Goal: Transaction & Acquisition: Purchase product/service

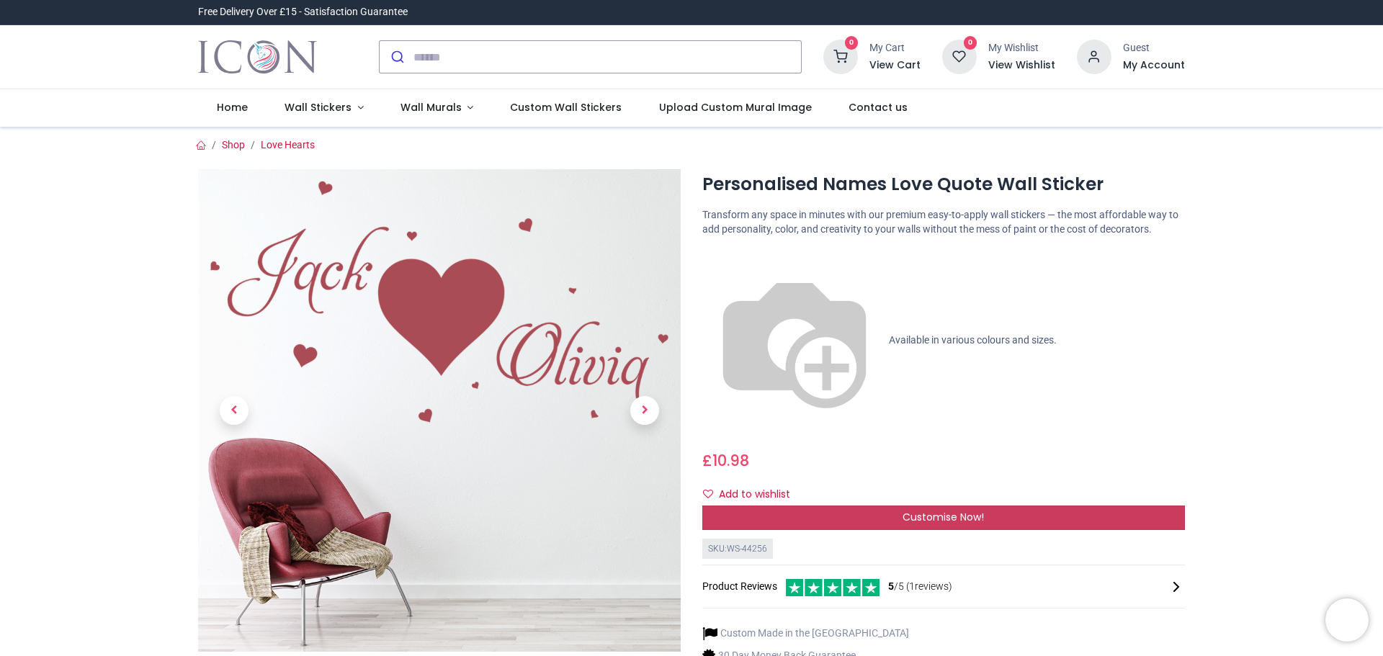
click at [862, 506] on div "Customise Now!" at bounding box center [944, 518] width 483 height 24
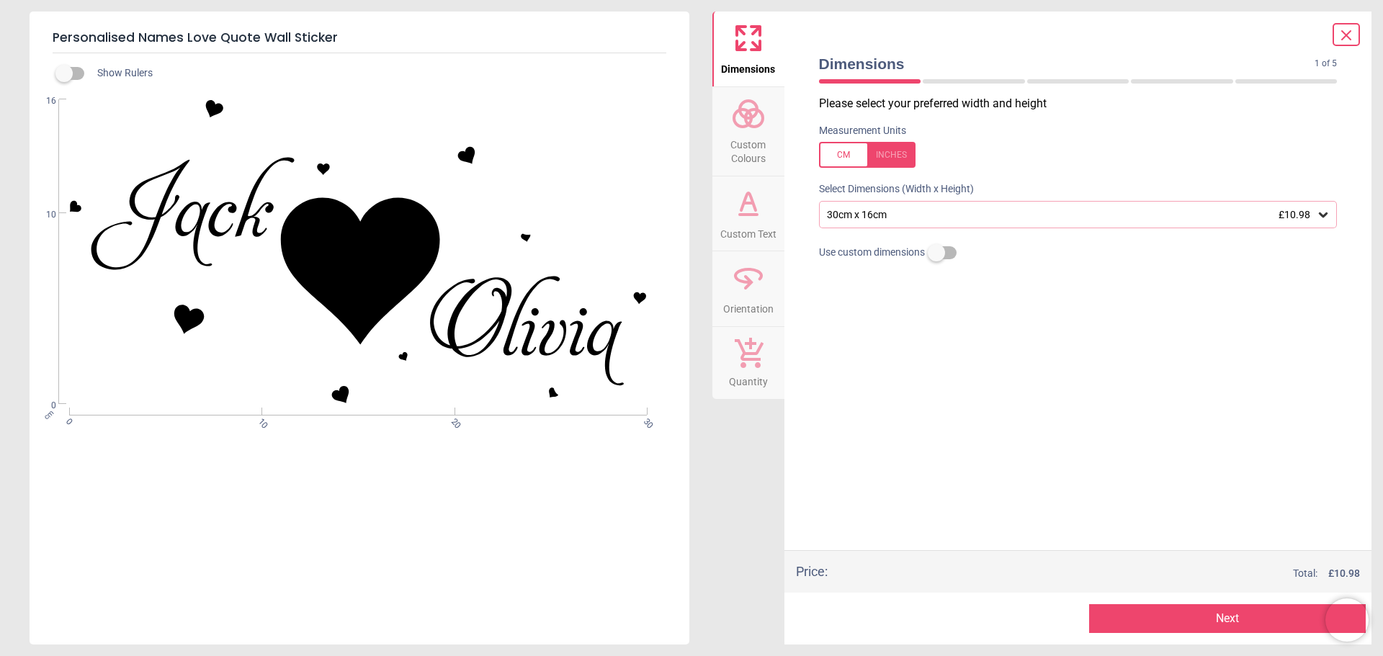
click at [262, 226] on div ".st0{fill:#010101;} WS-44256 Created with Snap null" at bounding box center [358, 251] width 657 height 305
click at [261, 225] on div ".st0{fill:#010101;} WS-44256 Created with Snap null" at bounding box center [358, 251] width 657 height 305
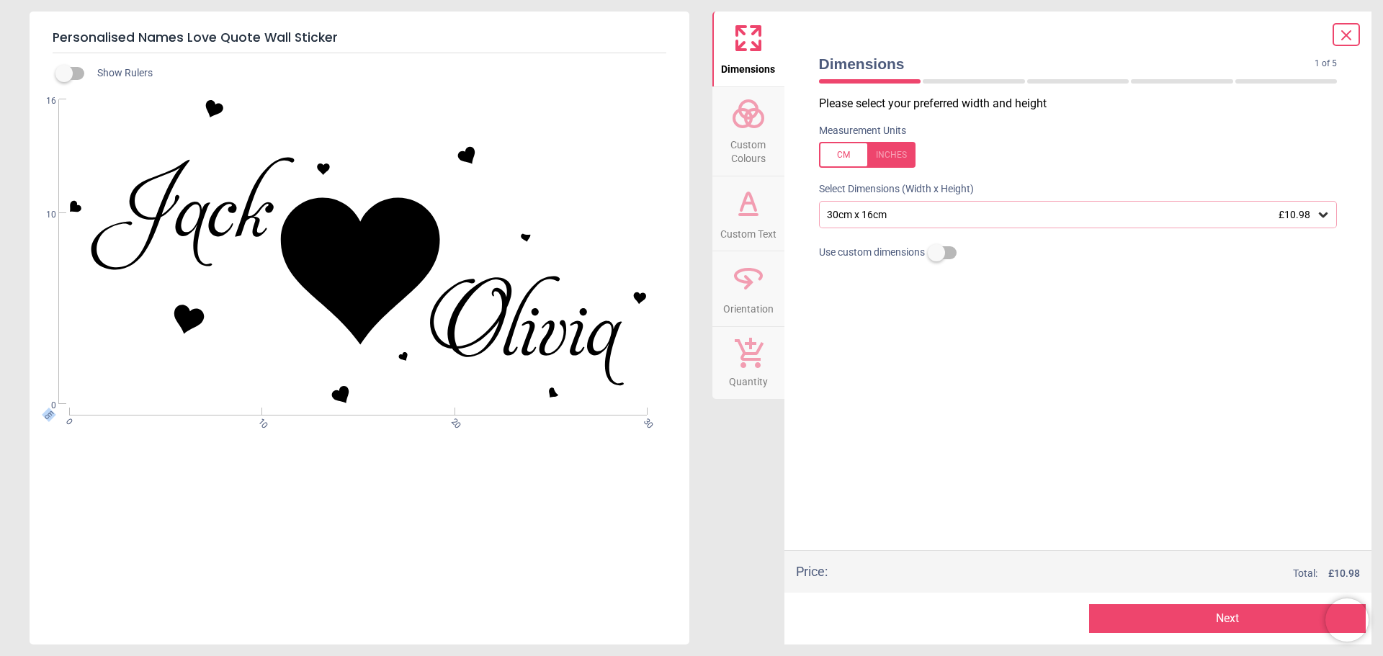
click at [769, 226] on span "Custom Text" at bounding box center [749, 231] width 56 height 22
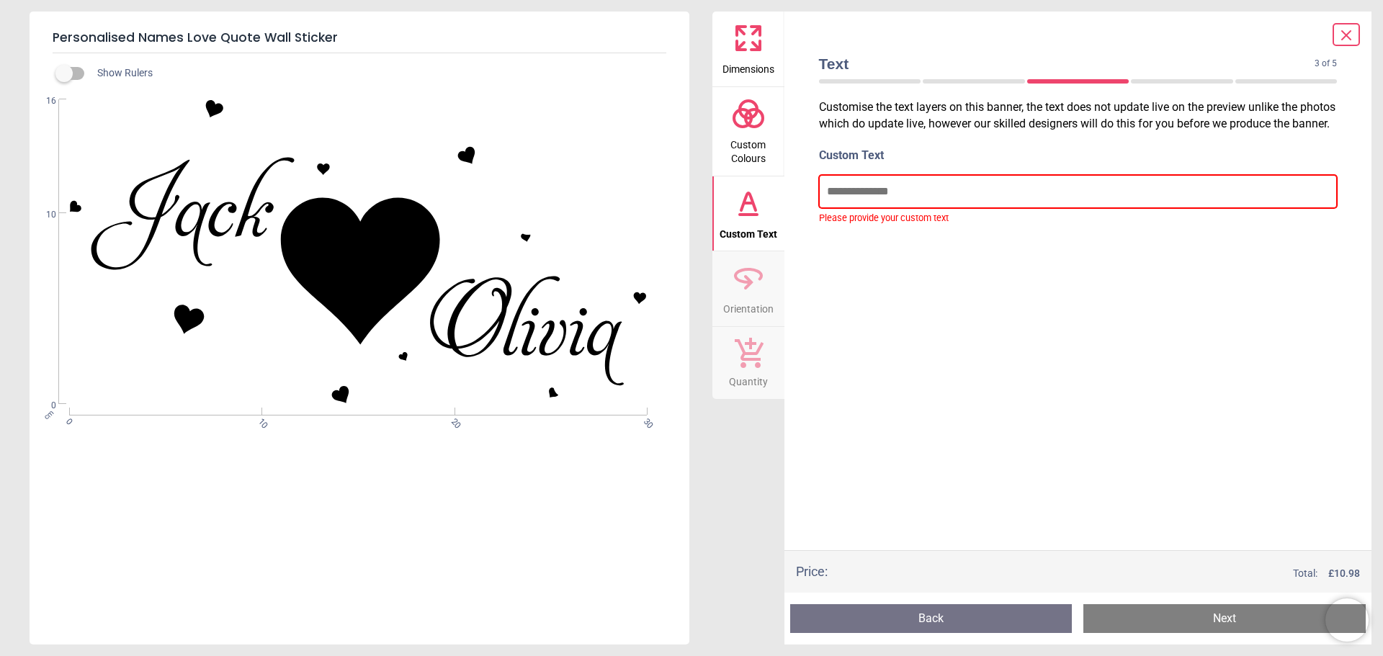
click at [862, 208] on input "text" at bounding box center [1078, 191] width 519 height 33
click at [748, 147] on span "Custom Colours" at bounding box center [748, 148] width 69 height 35
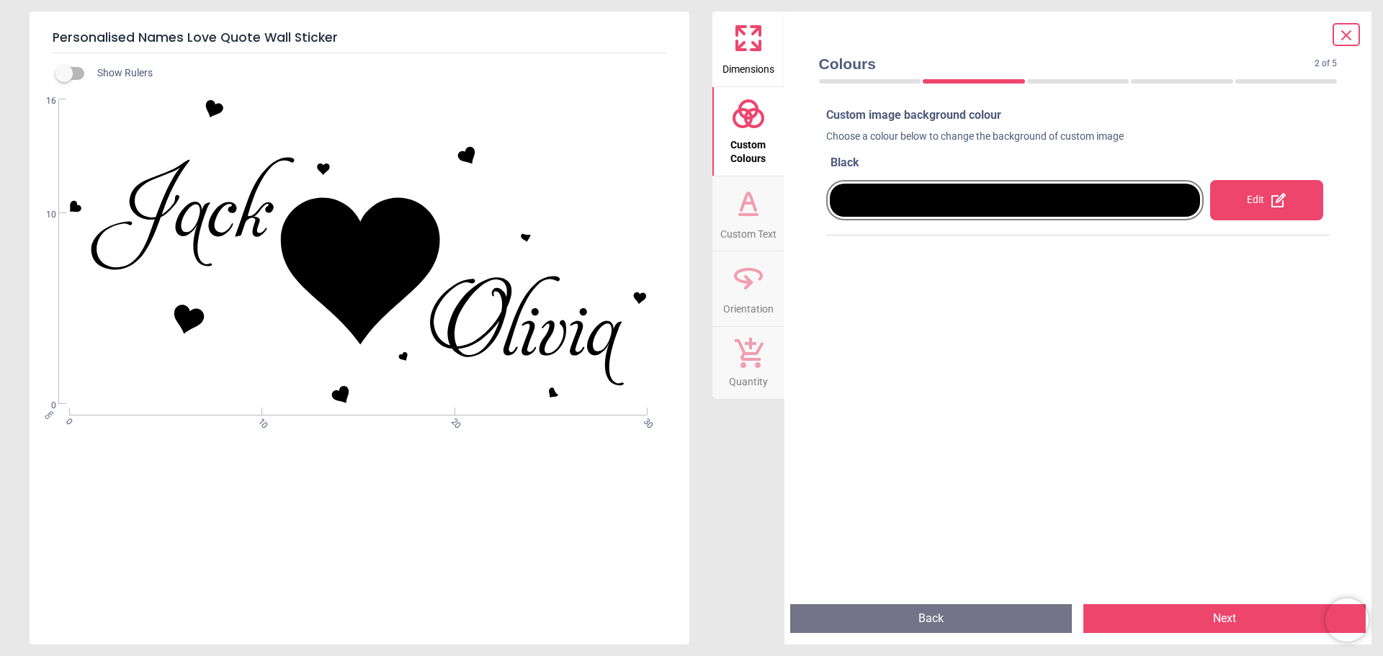
click at [745, 68] on span "Dimensions" at bounding box center [749, 66] width 52 height 22
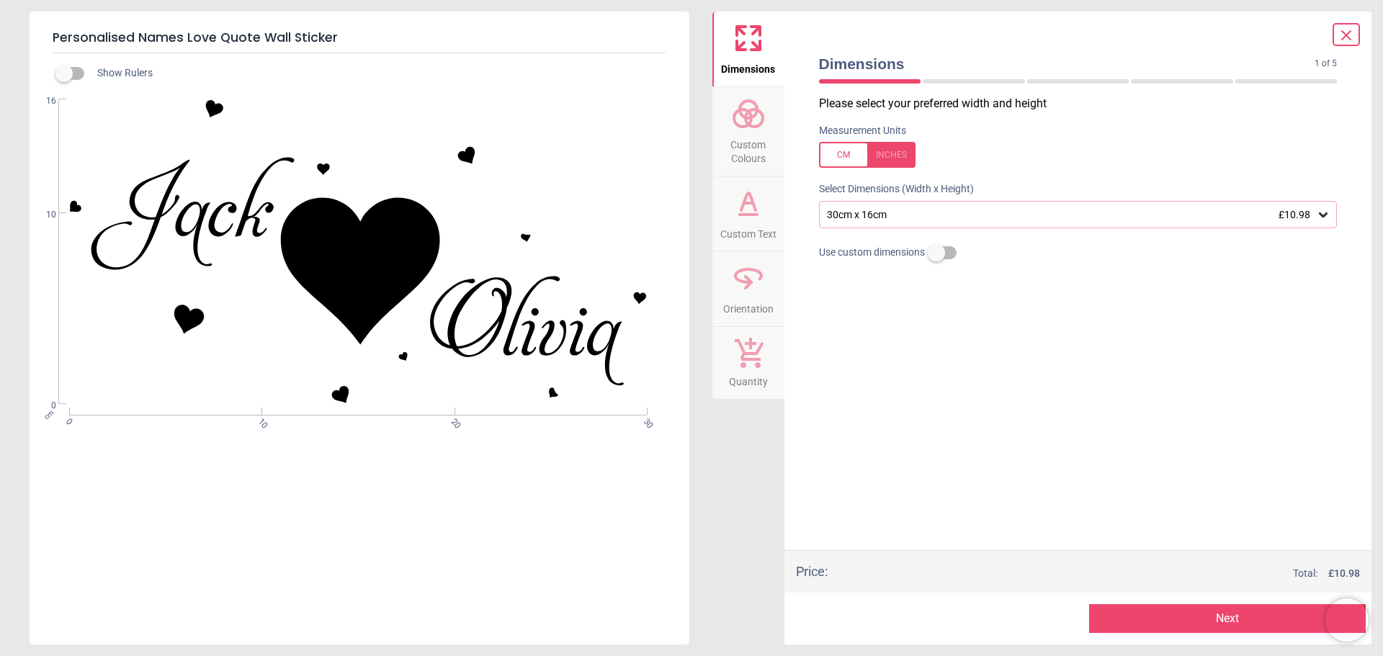
click at [1213, 623] on button "Next" at bounding box center [1227, 619] width 277 height 29
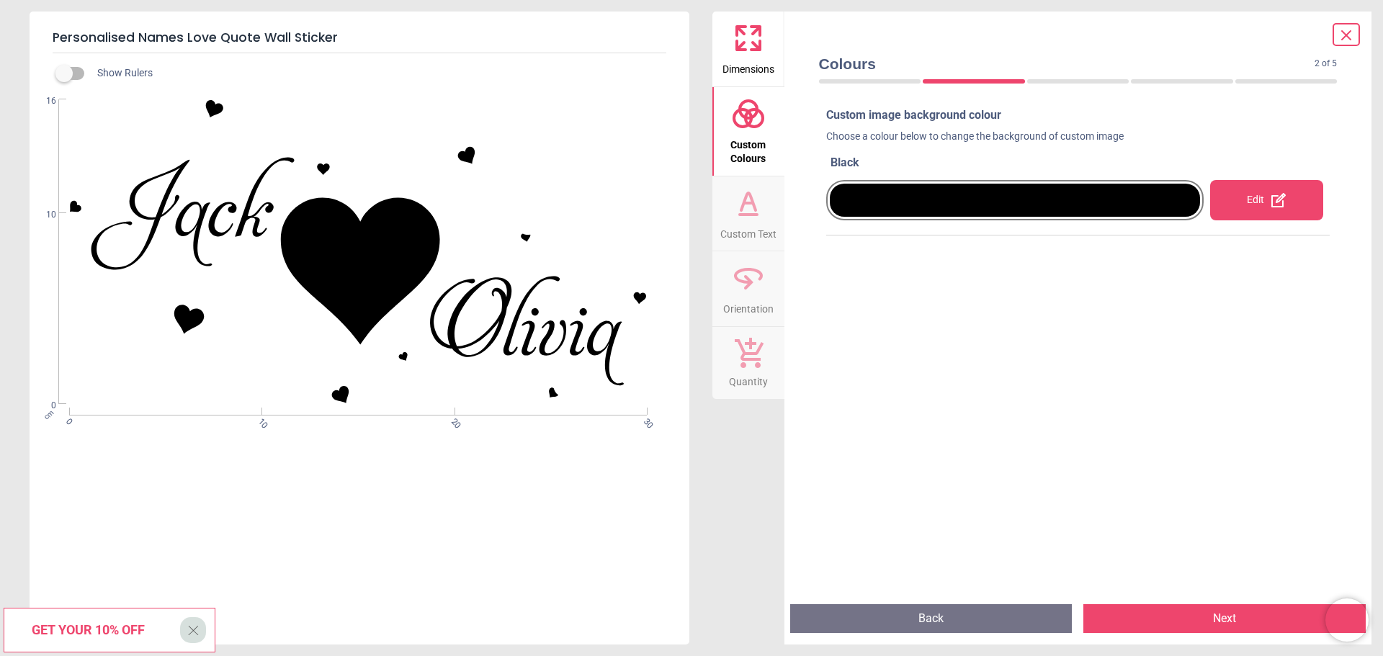
click at [1213, 623] on button "Next" at bounding box center [1225, 619] width 282 height 29
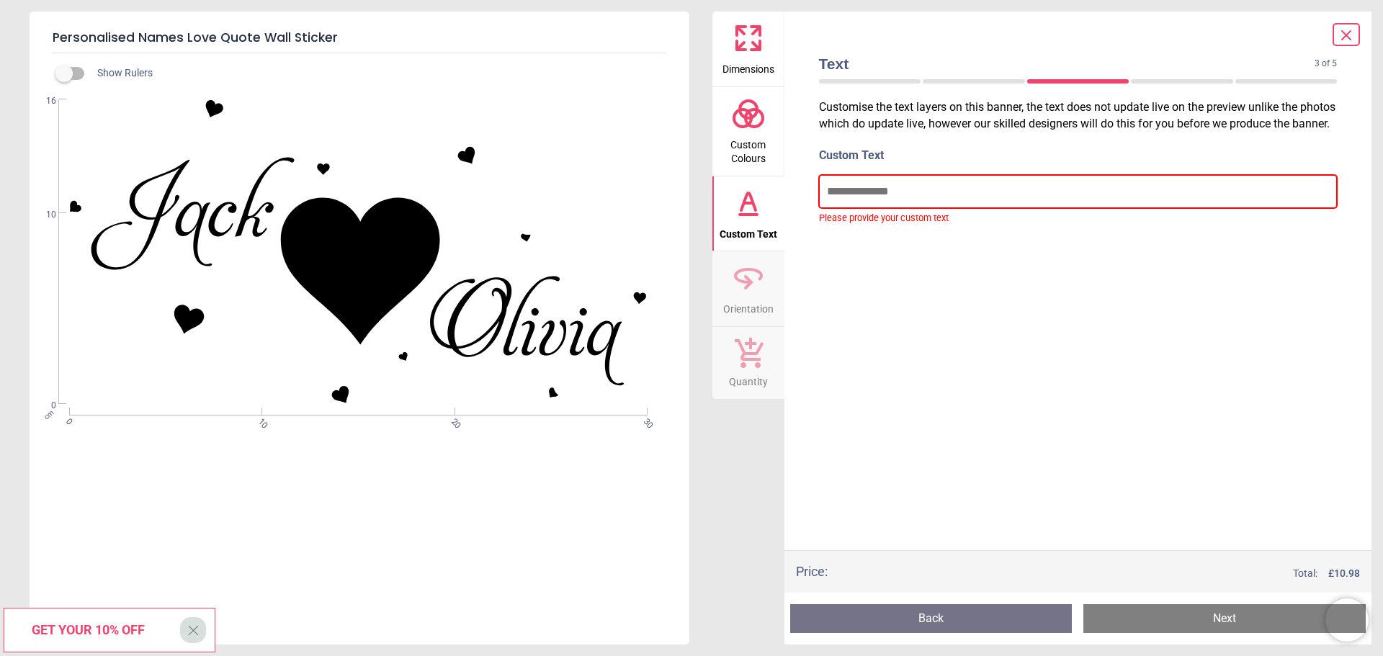
click at [916, 208] on input "text" at bounding box center [1078, 191] width 519 height 33
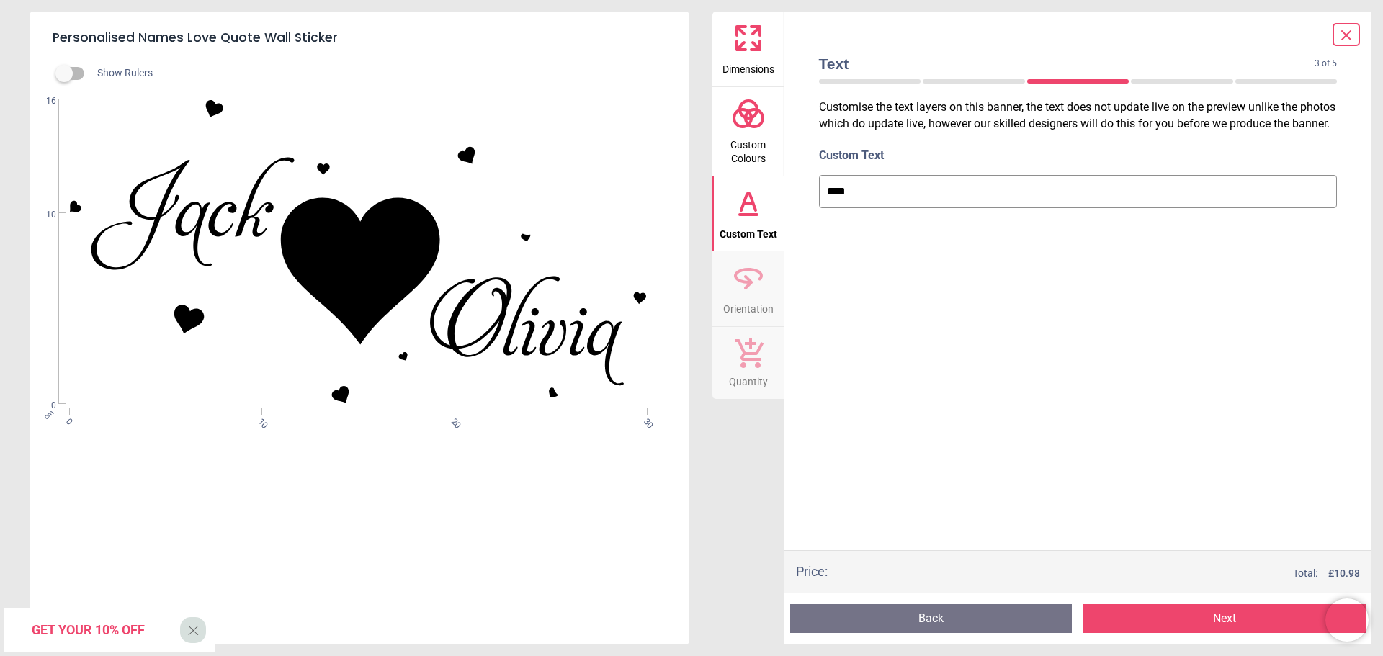
type input "***"
click at [1259, 614] on button "Next" at bounding box center [1225, 619] width 282 height 29
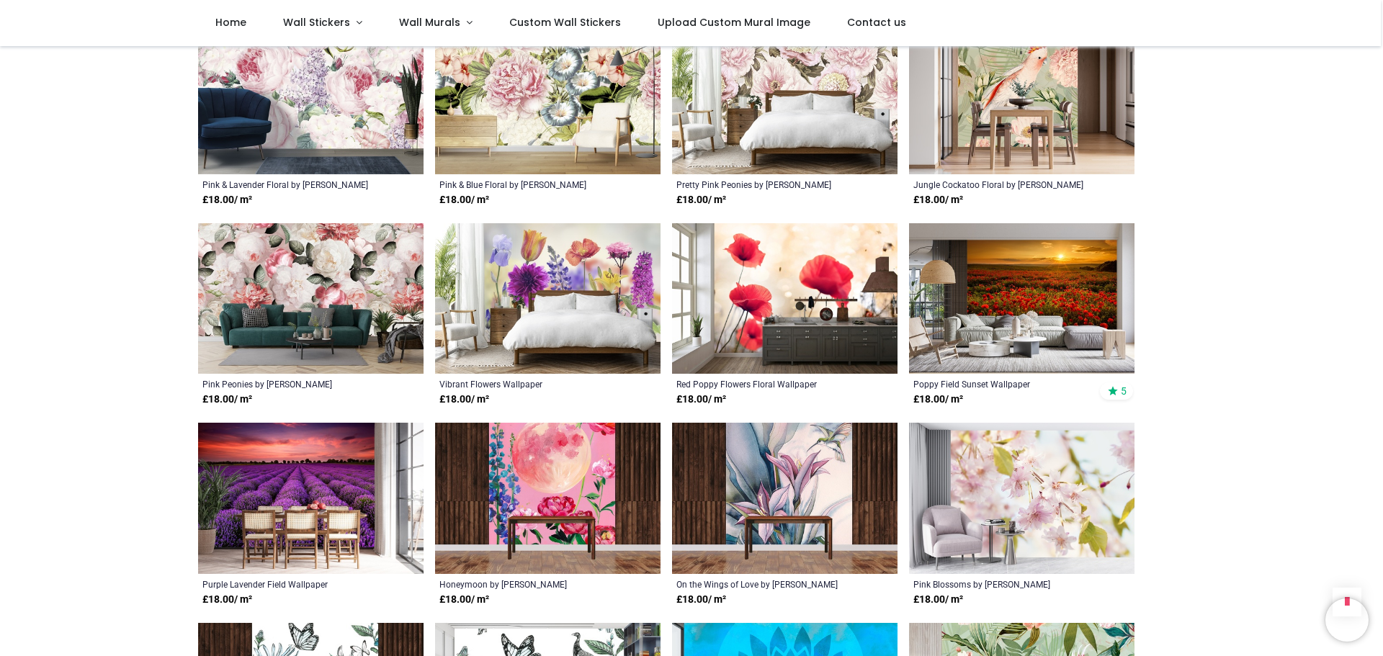
scroll to position [1513, 0]
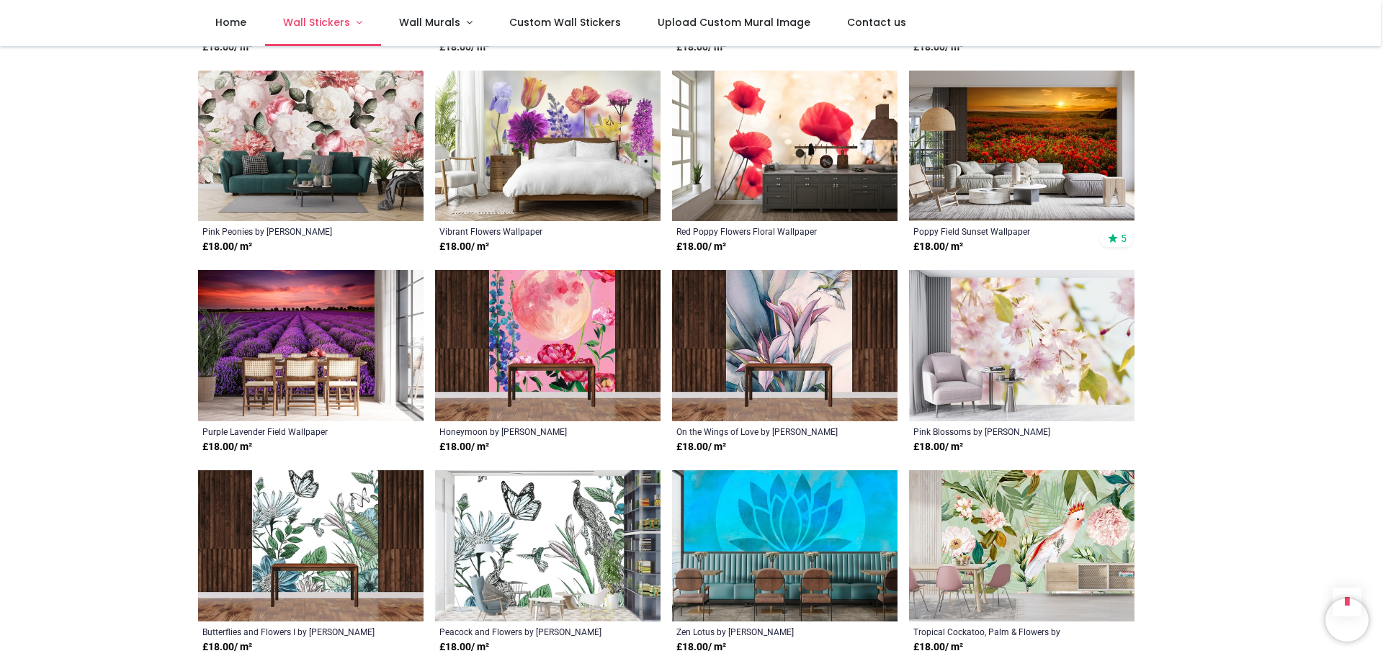
click at [345, 25] on span "Wall Stickers" at bounding box center [316, 22] width 67 height 14
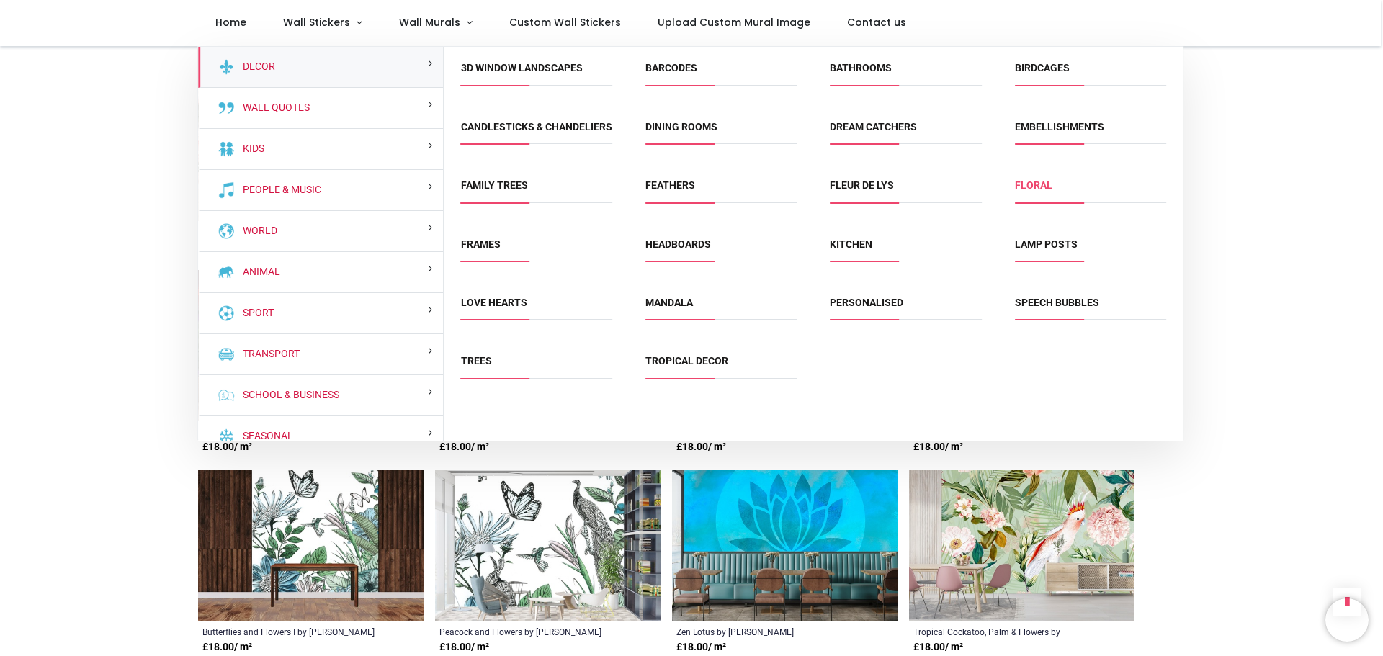
click at [1032, 191] on link "Floral" at bounding box center [1033, 185] width 37 height 12
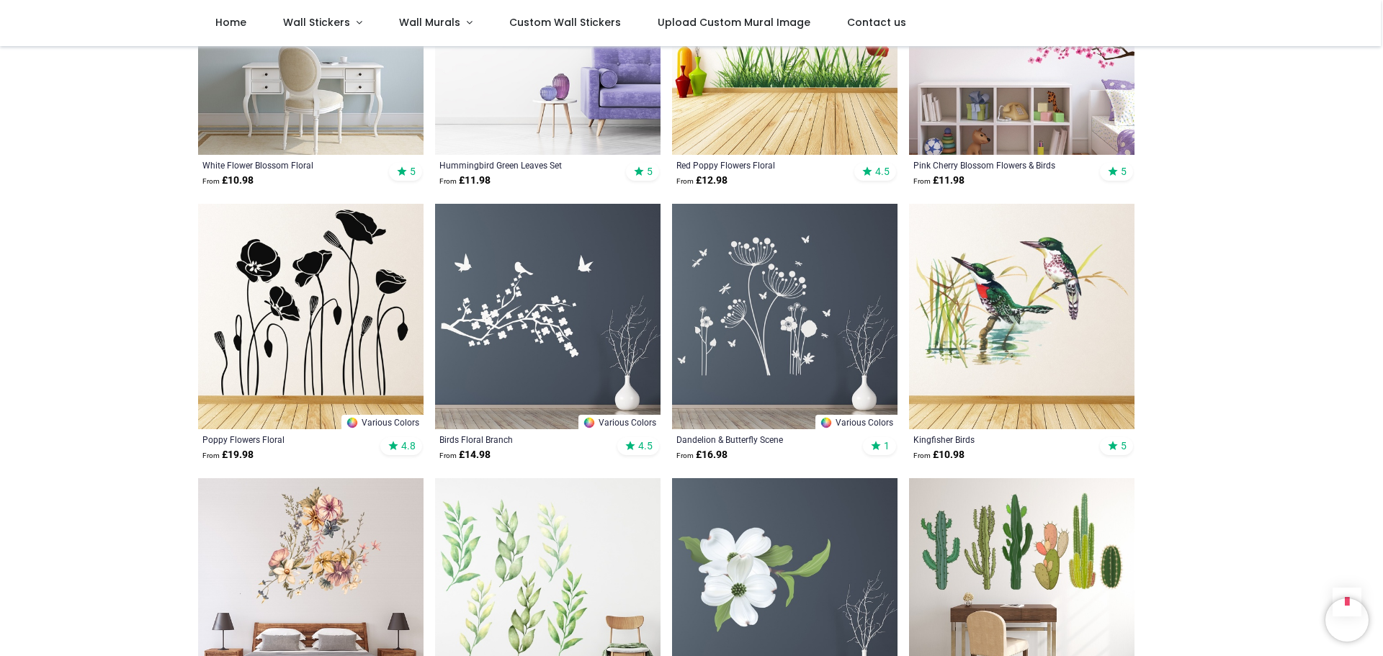
scroll to position [1513, 0]
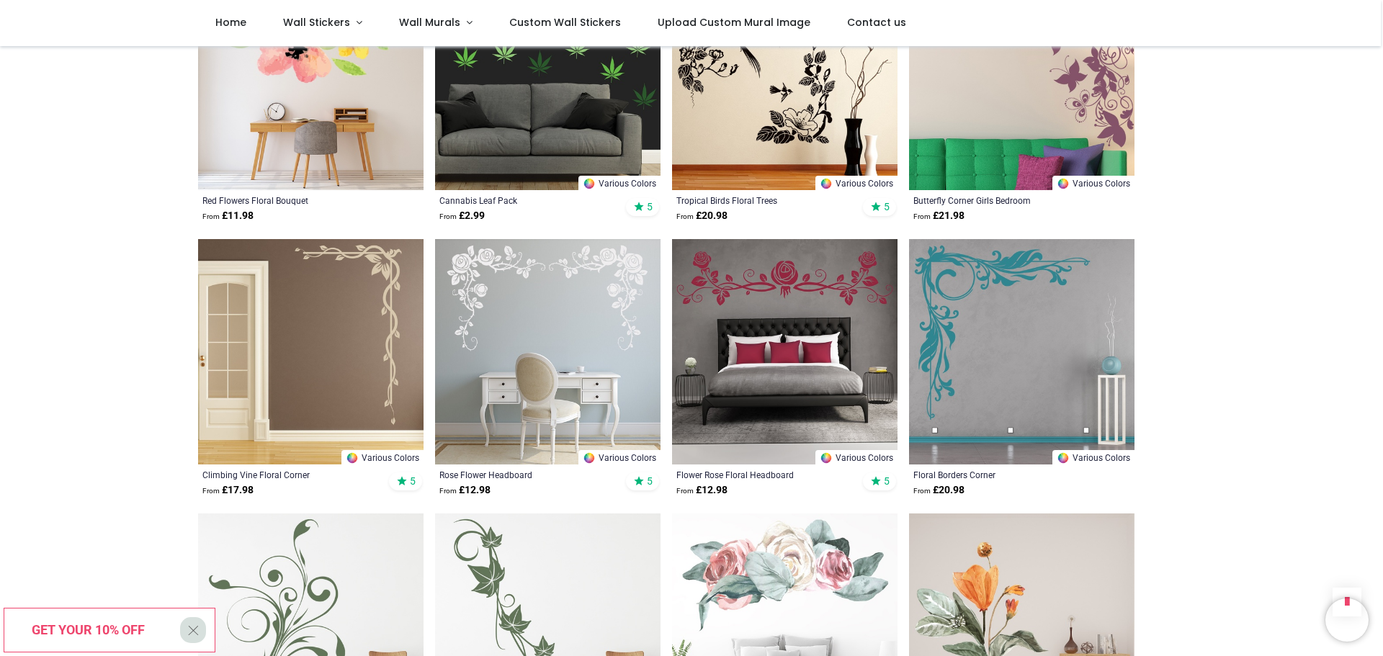
scroll to position [3458, 0]
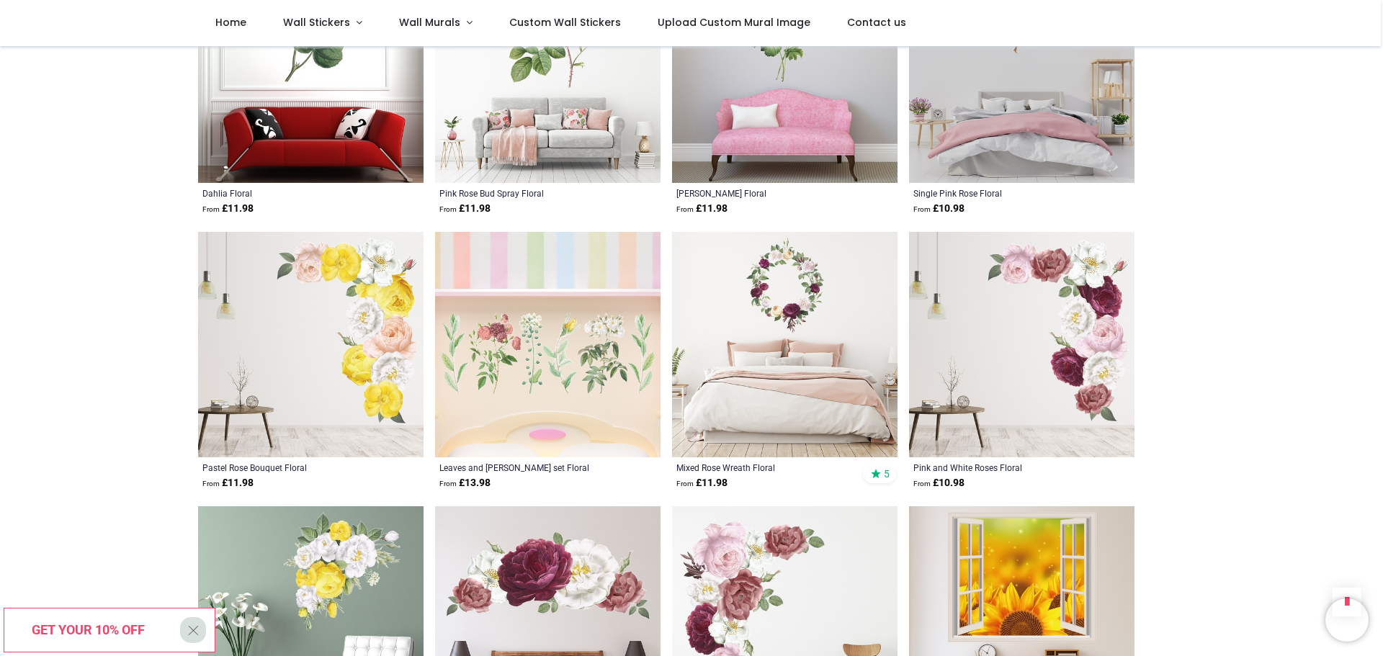
scroll to position [5332, 0]
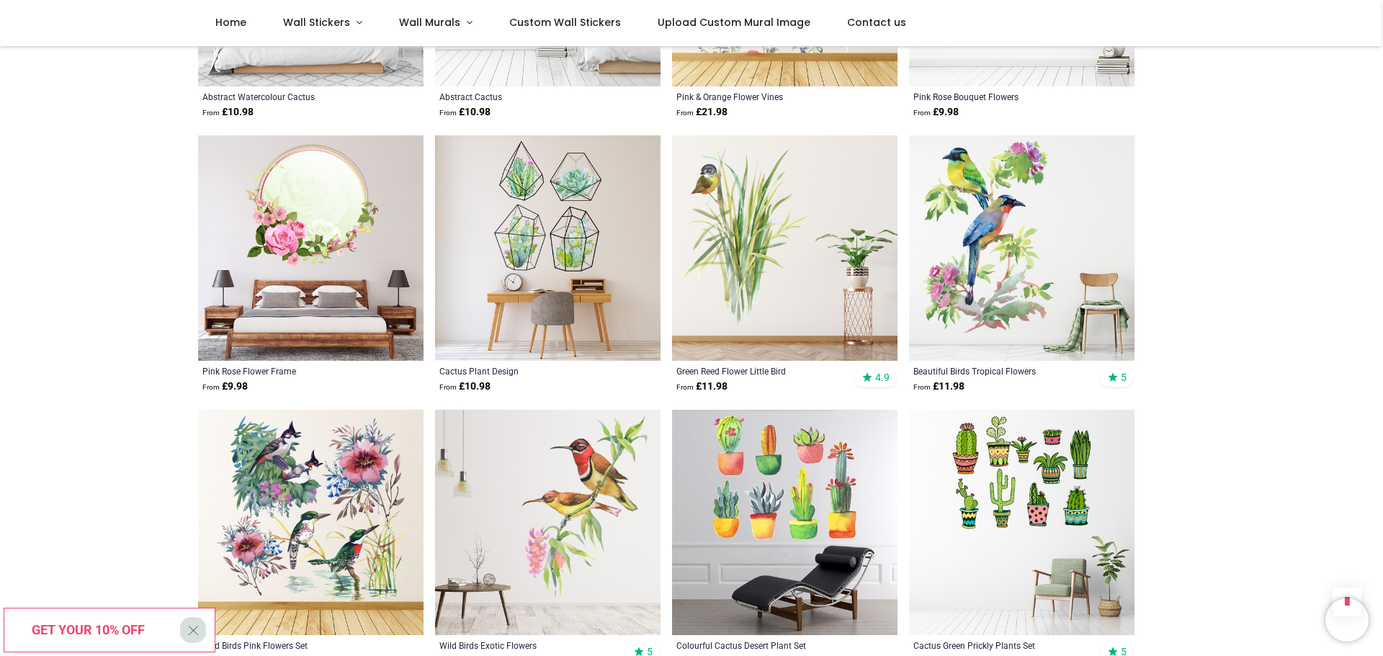
scroll to position [7061, 0]
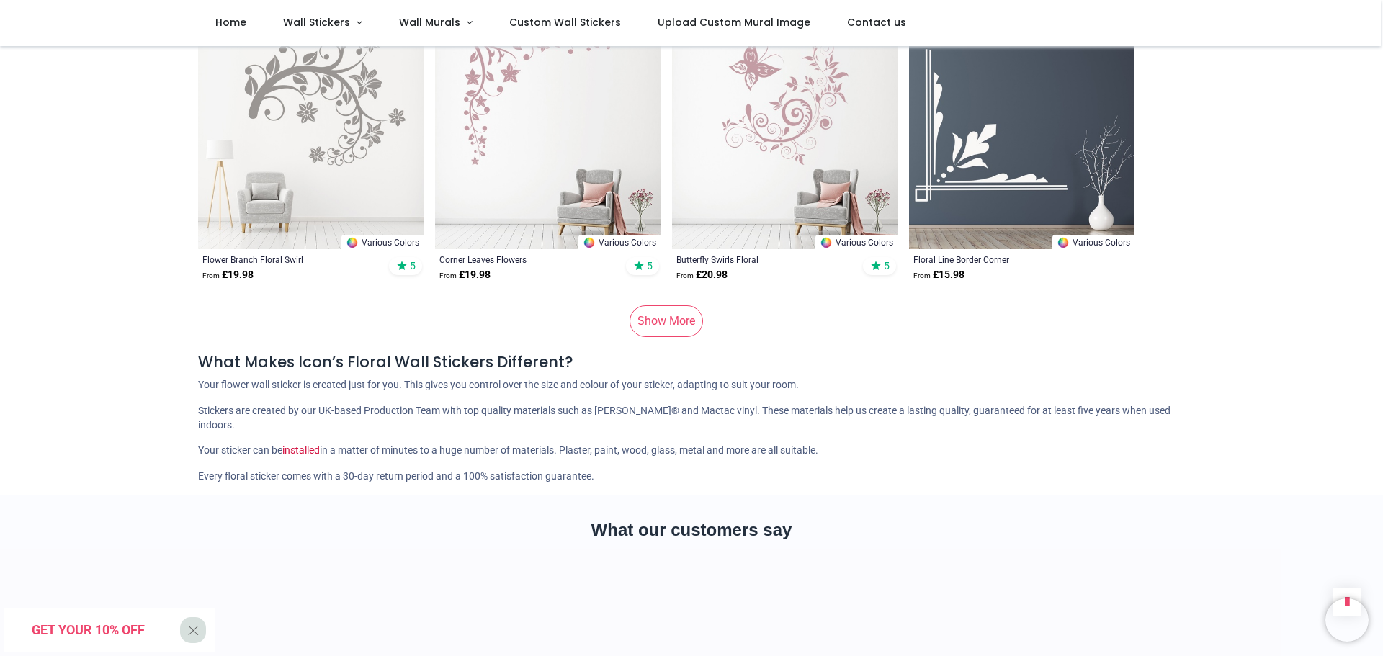
scroll to position [9655, 0]
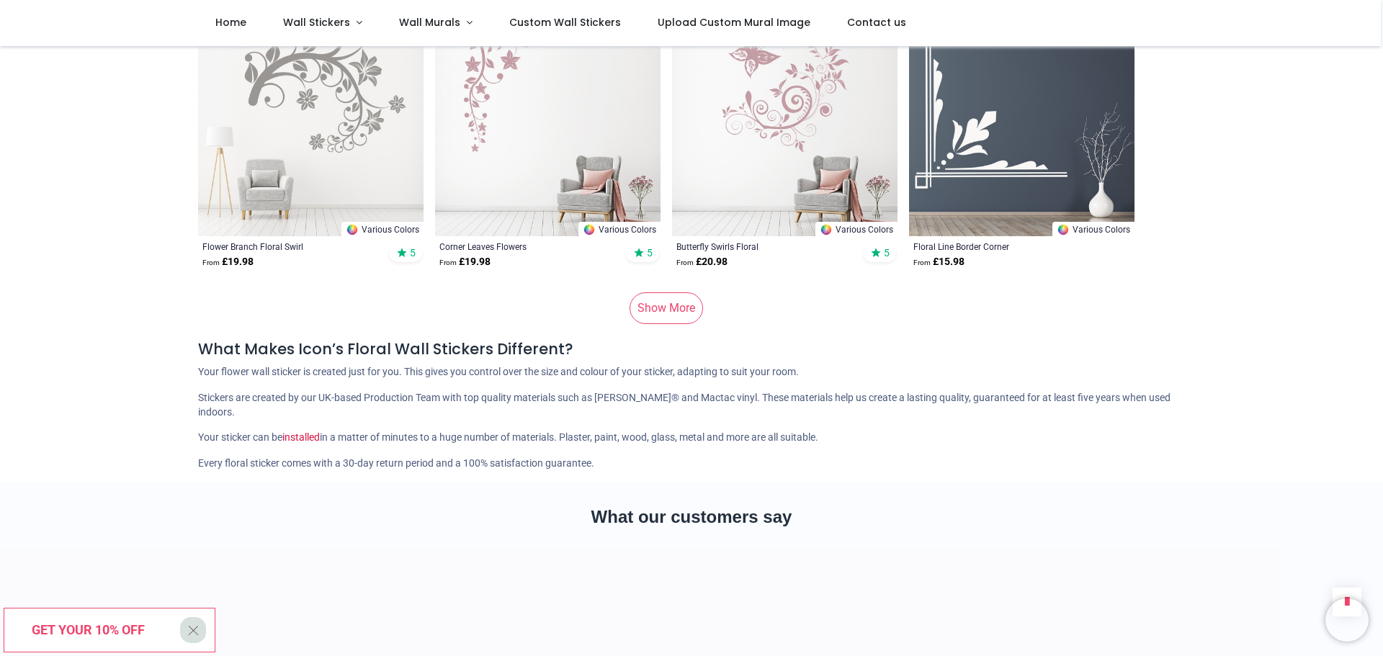
click at [648, 293] on link "Show More" at bounding box center [666, 309] width 73 height 32
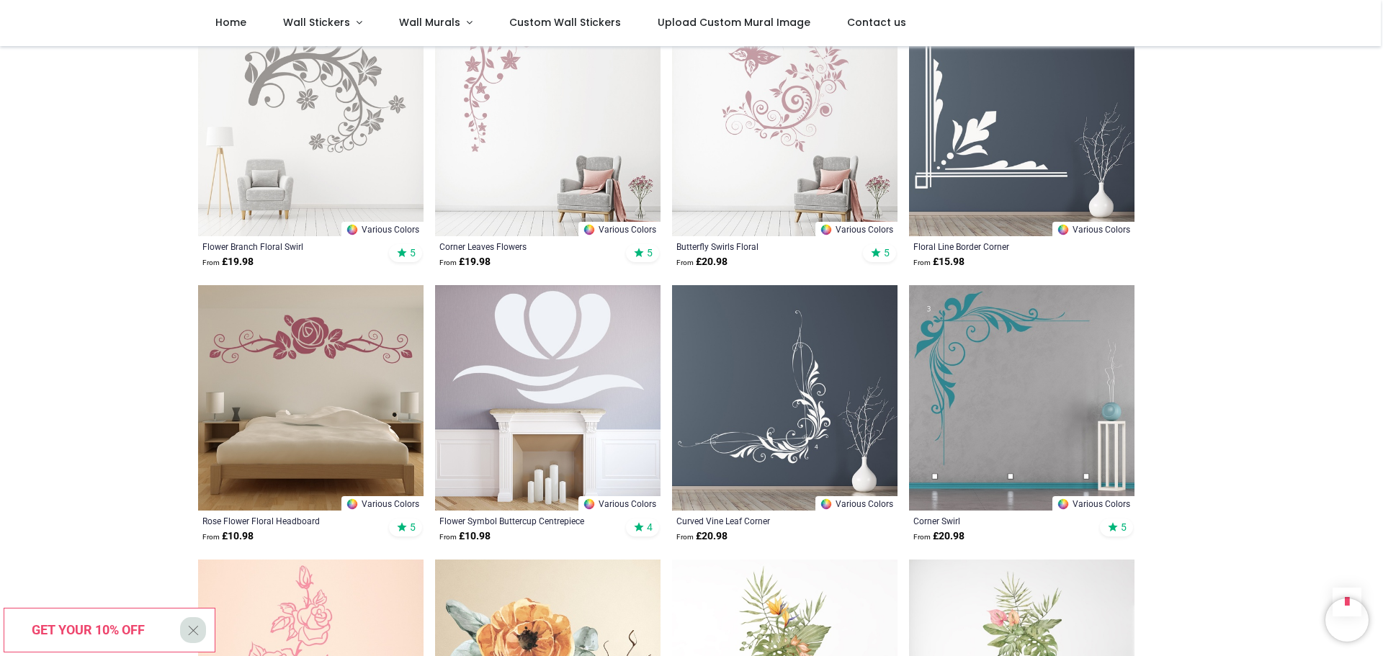
click at [326, 322] on img at bounding box center [311, 398] width 226 height 226
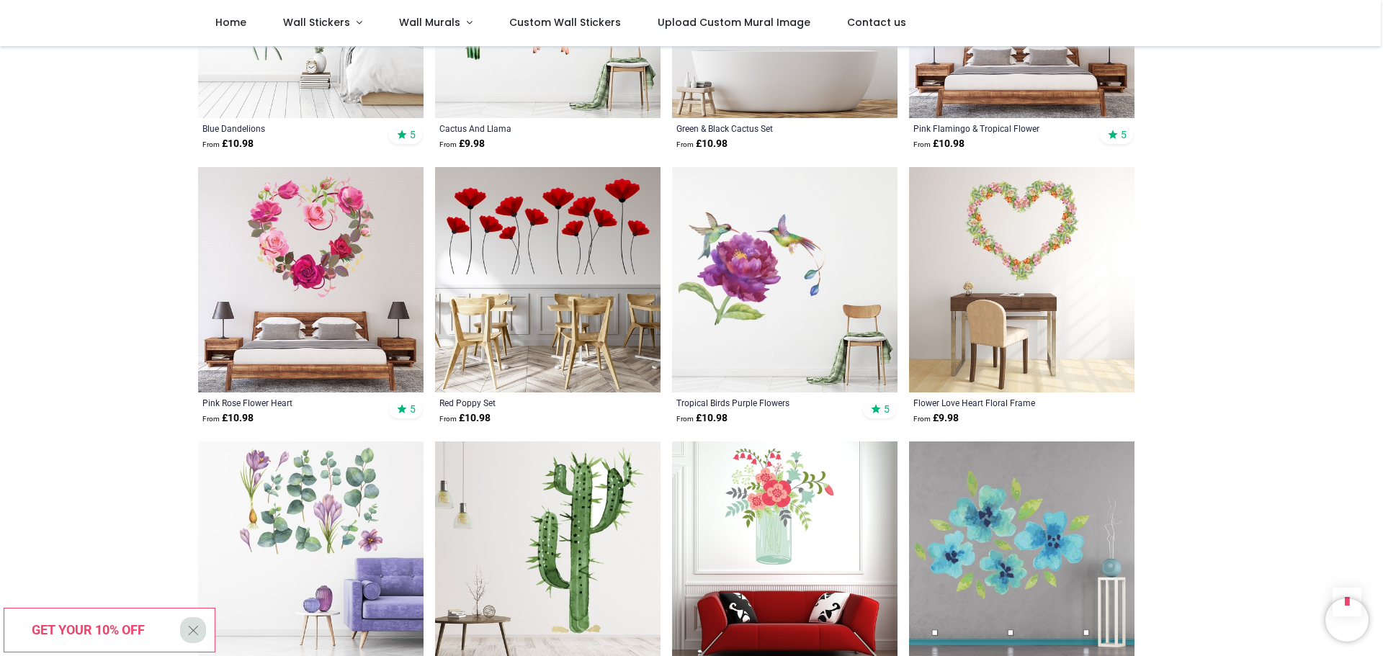
scroll to position [12105, 0]
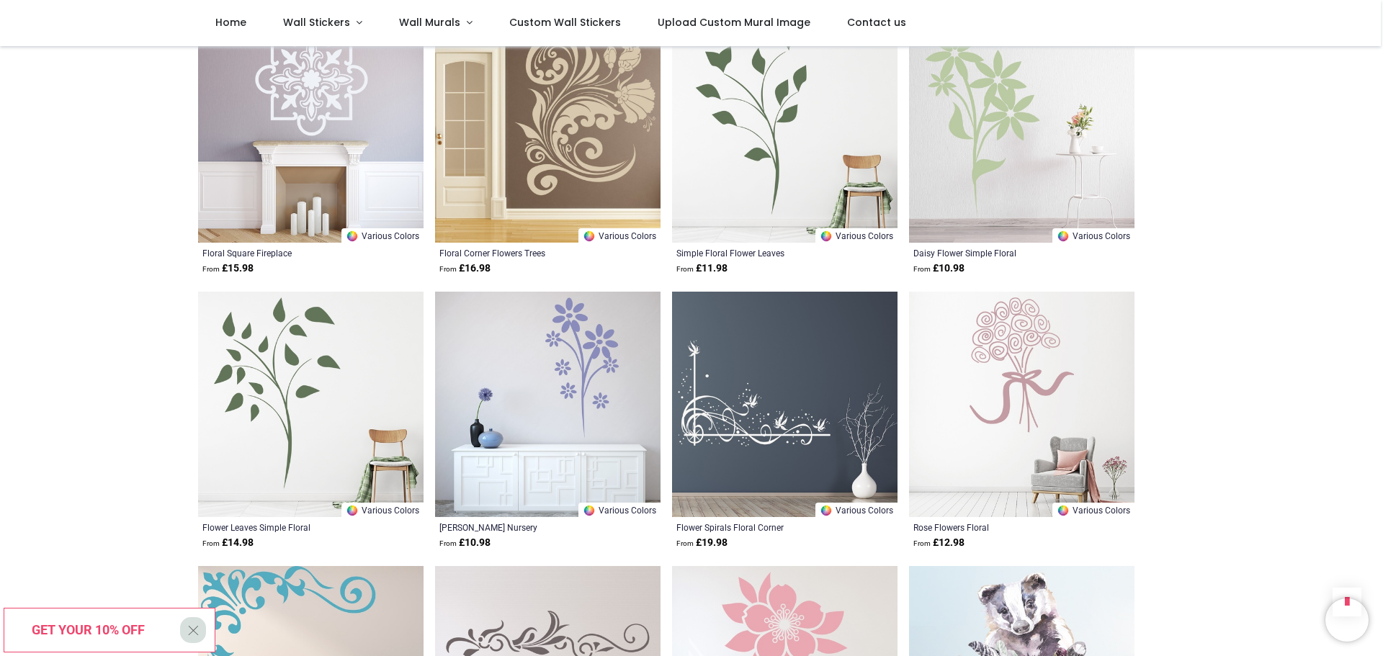
scroll to position [14482, 0]
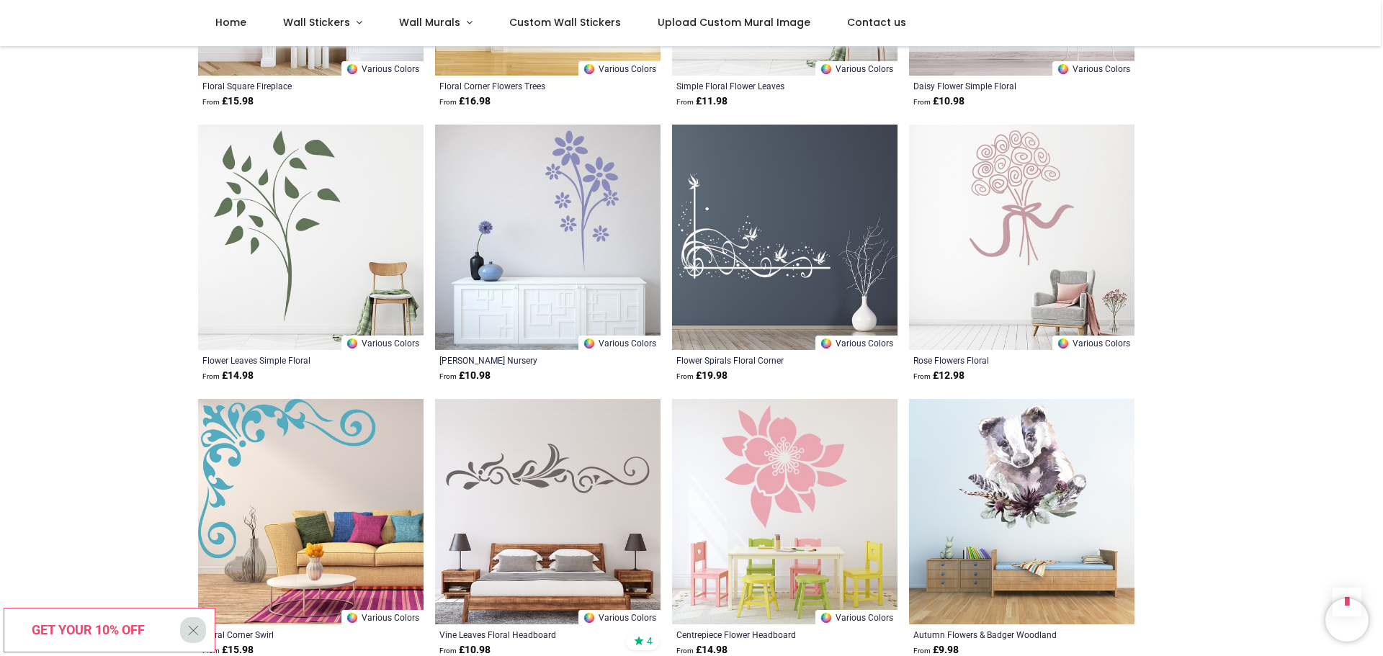
click at [545, 432] on img at bounding box center [548, 512] width 226 height 226
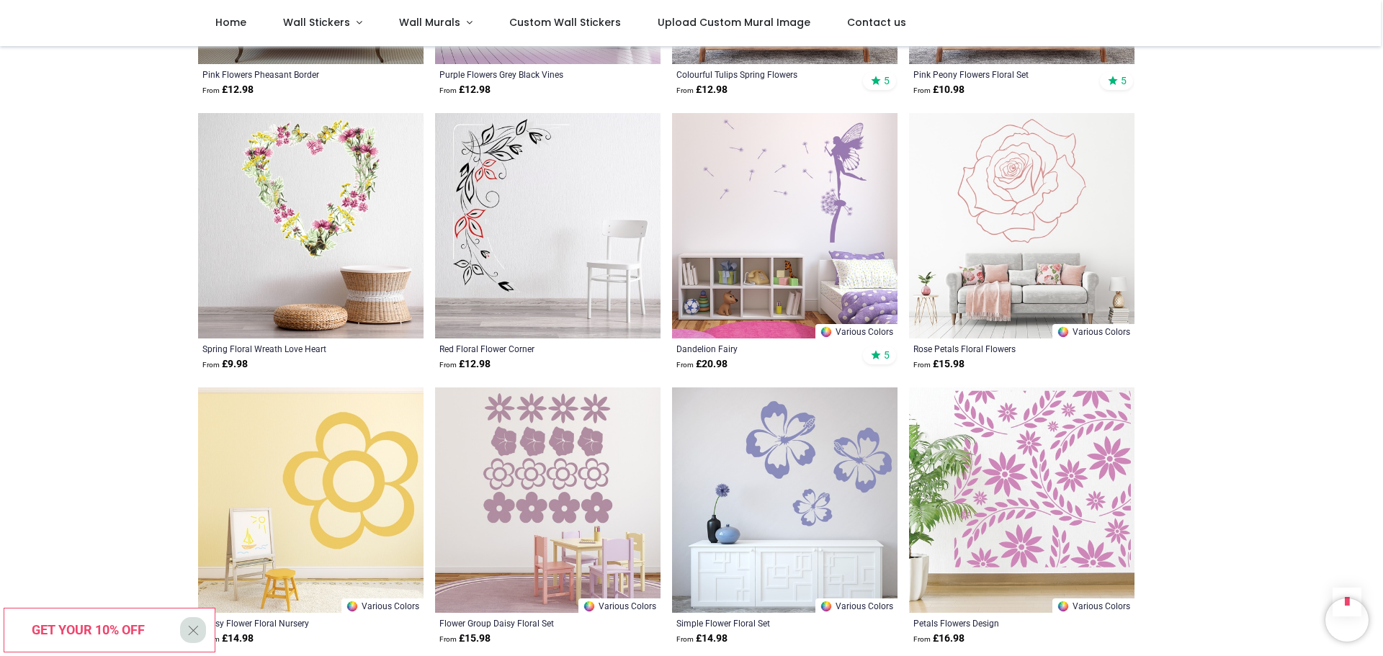
scroll to position [16428, 0]
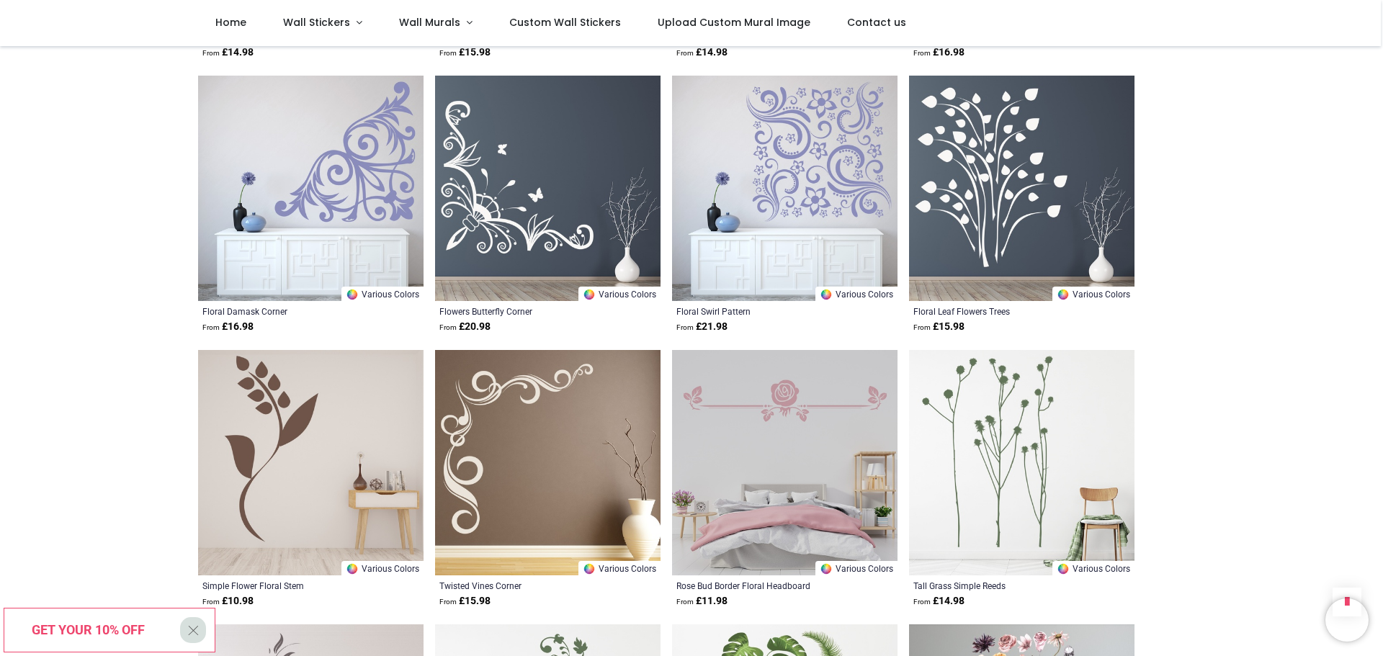
scroll to position [17004, 0]
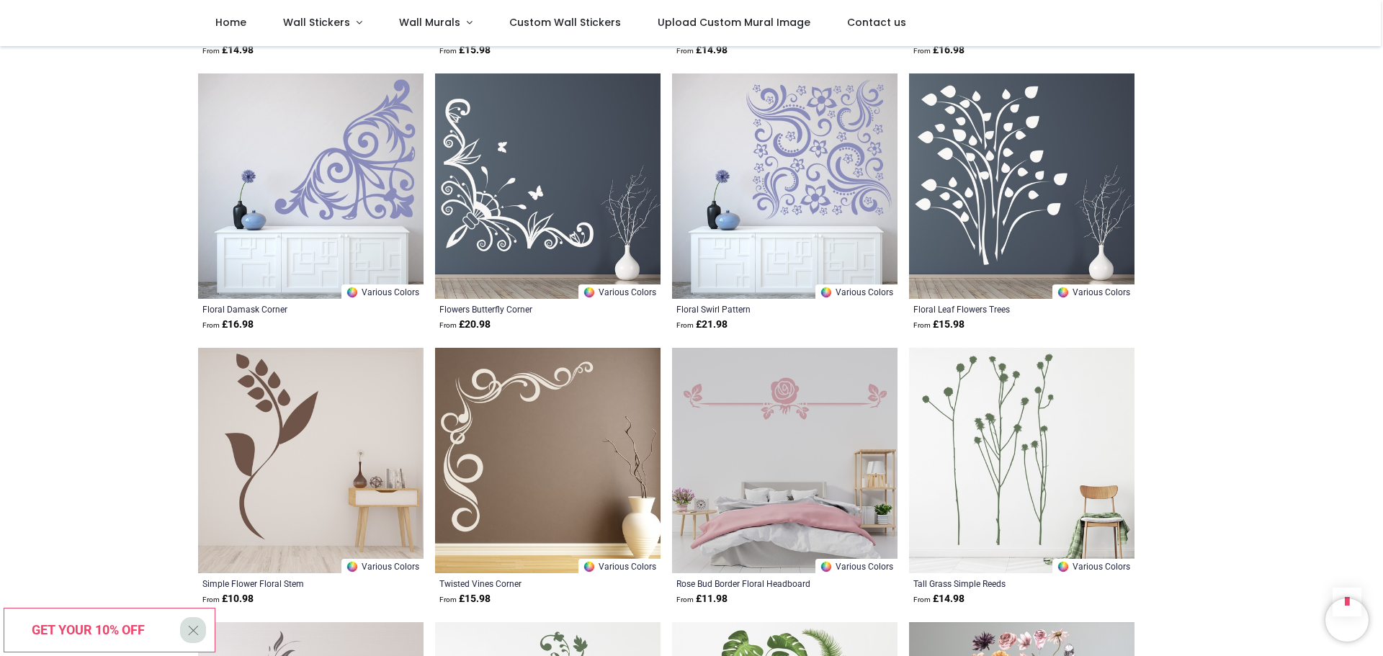
click at [782, 367] on img at bounding box center [785, 461] width 226 height 226
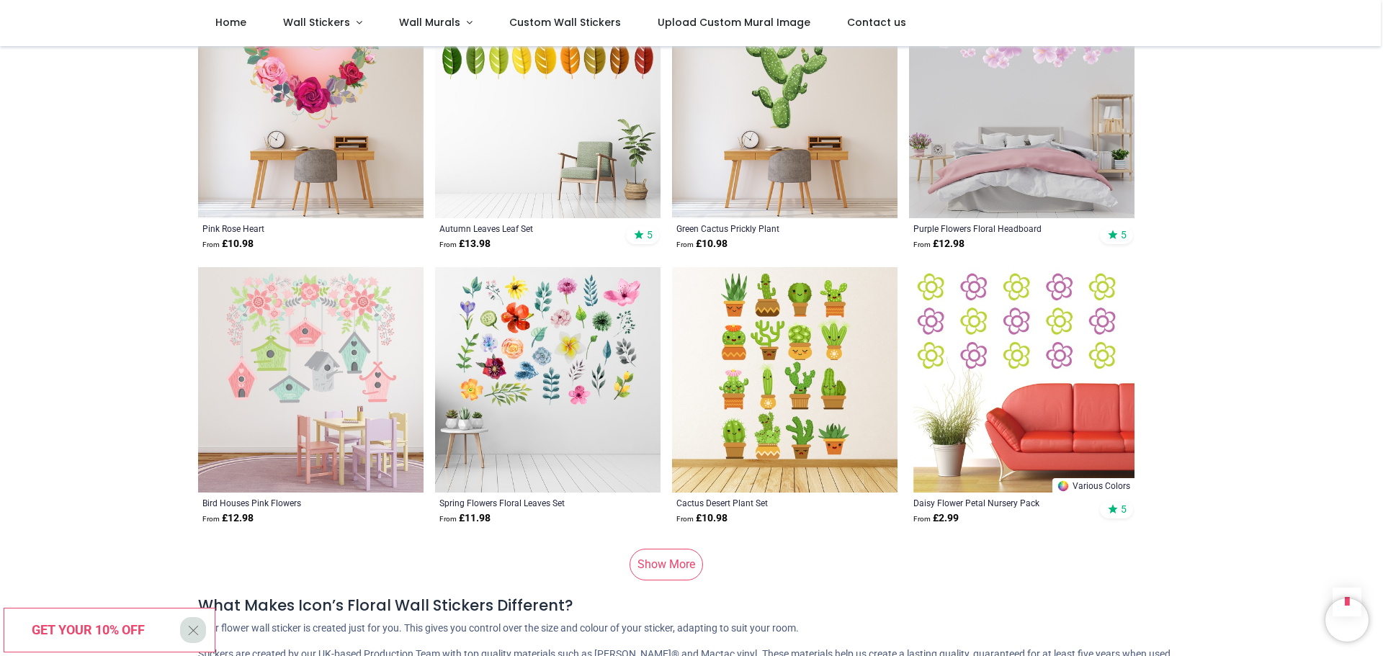
scroll to position [19022, 0]
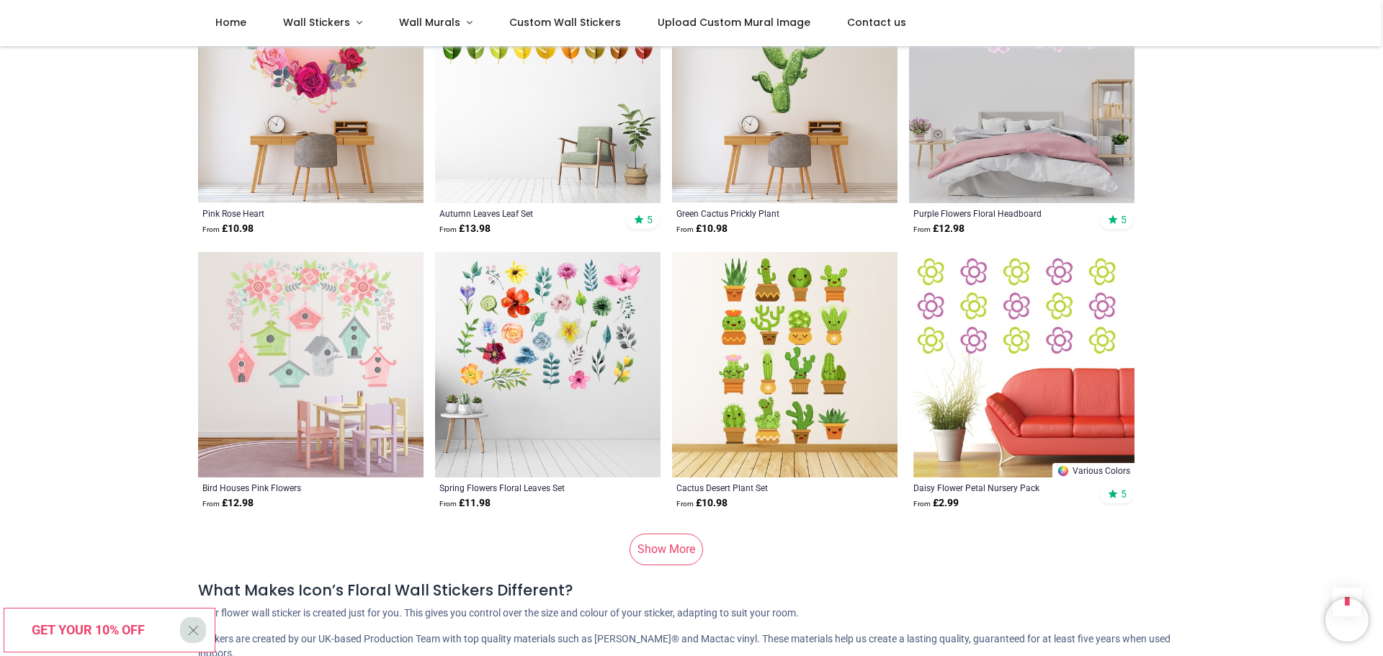
click at [644, 534] on link "Show More" at bounding box center [666, 550] width 73 height 32
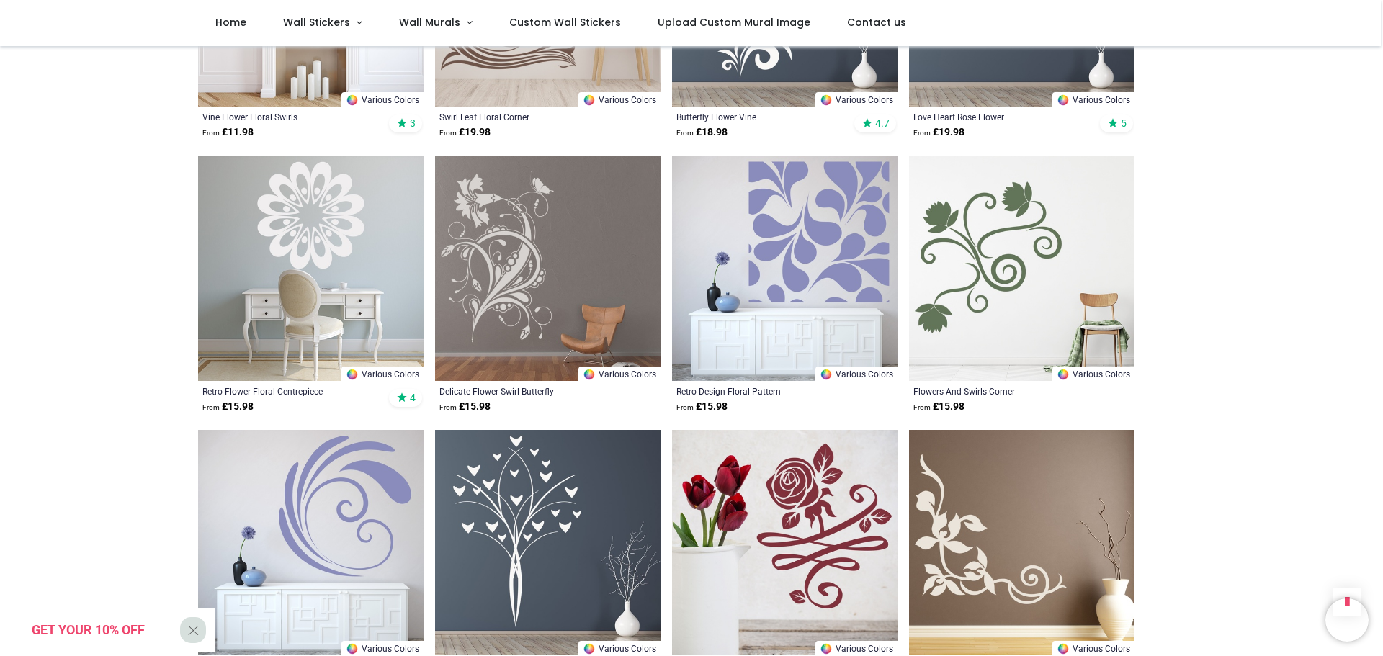
scroll to position [19958, 0]
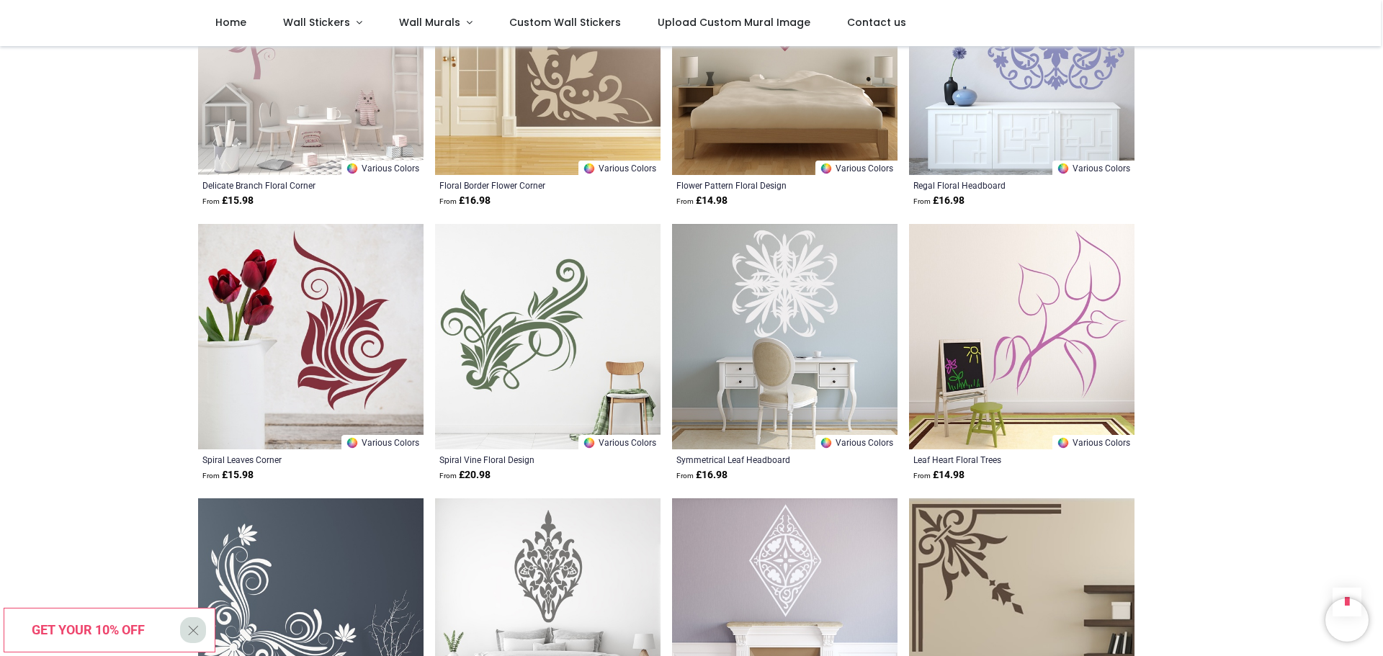
scroll to position [22624, 0]
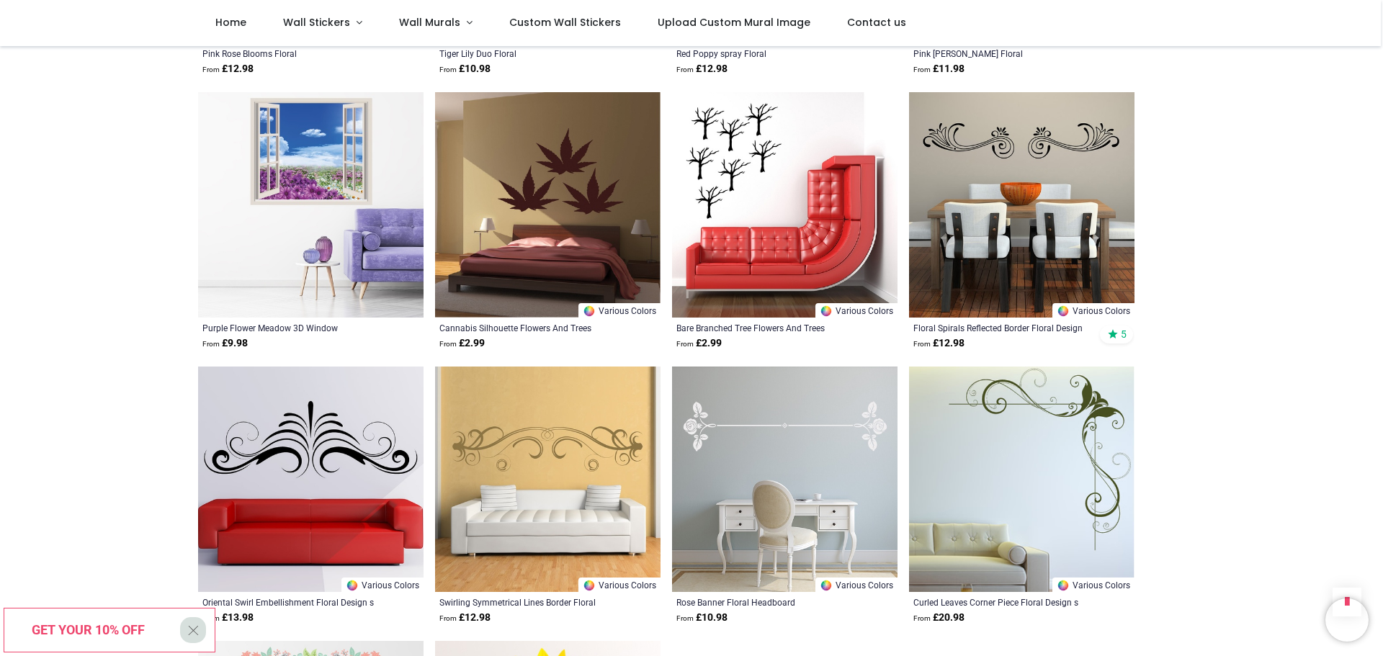
scroll to position [23849, 0]
click at [788, 425] on img at bounding box center [785, 479] width 226 height 226
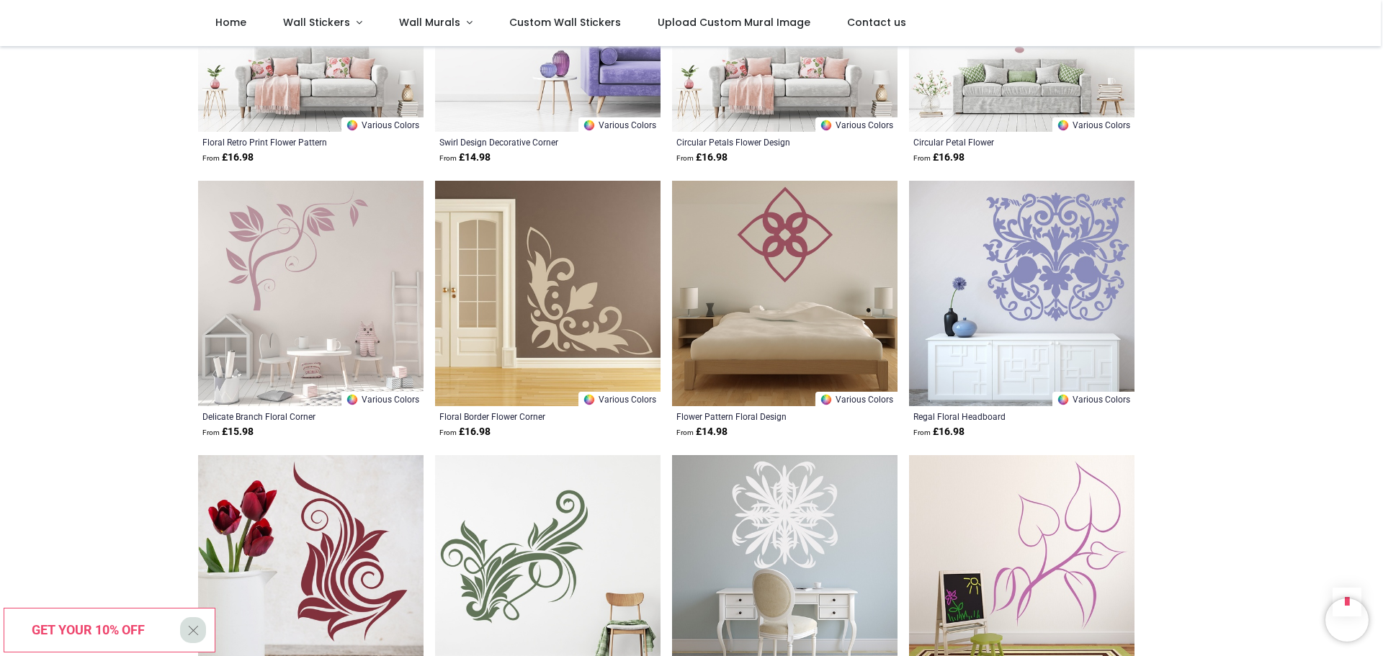
scroll to position [22336, 0]
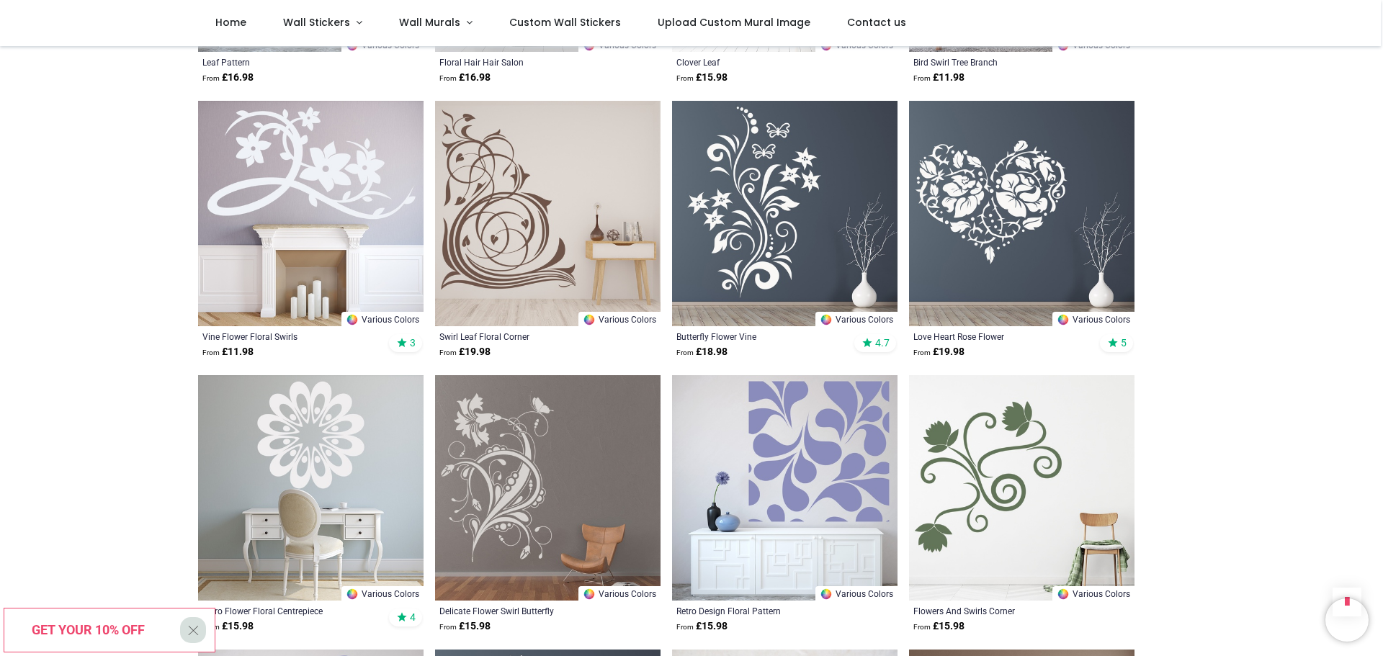
scroll to position [19598, 0]
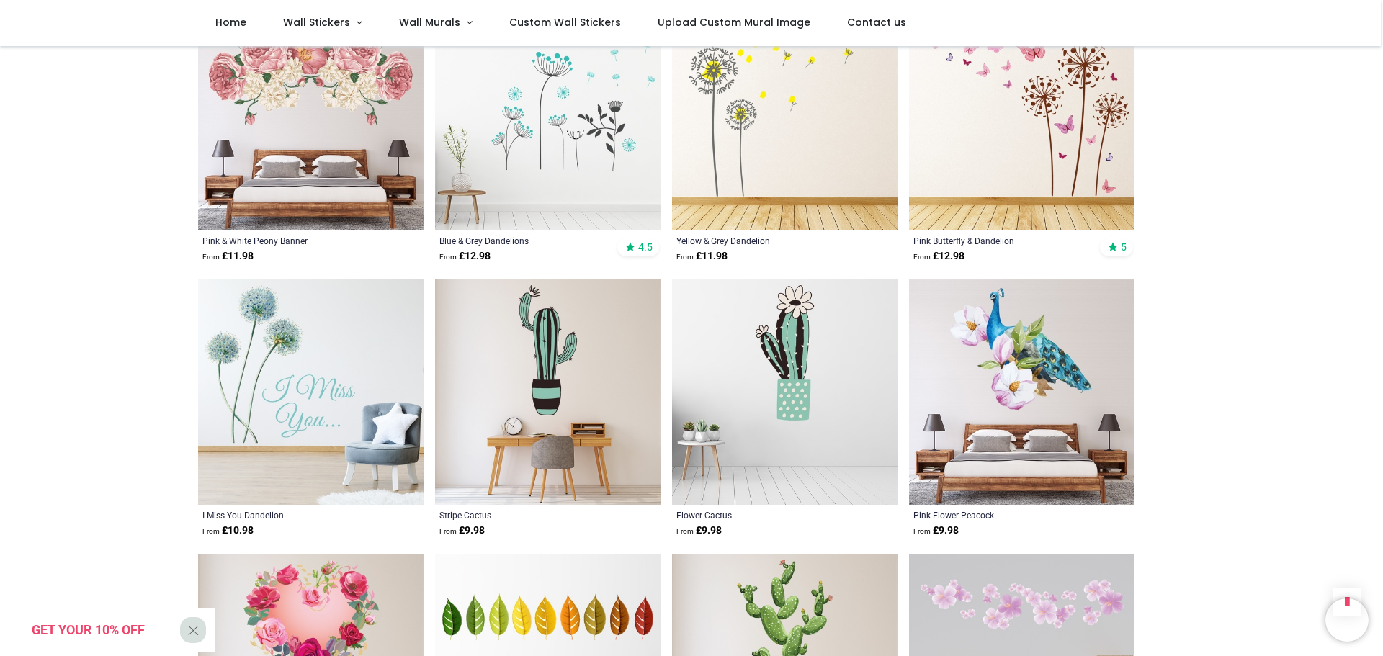
scroll to position [18229, 0]
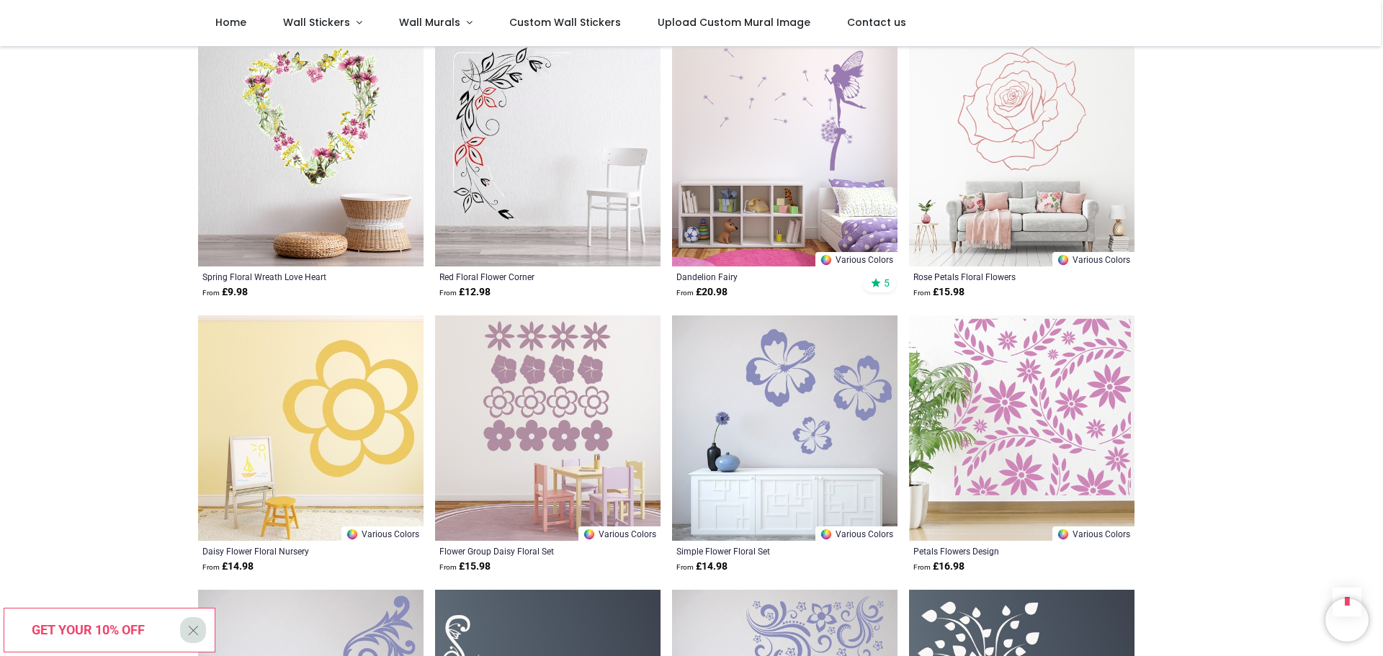
scroll to position [16356, 0]
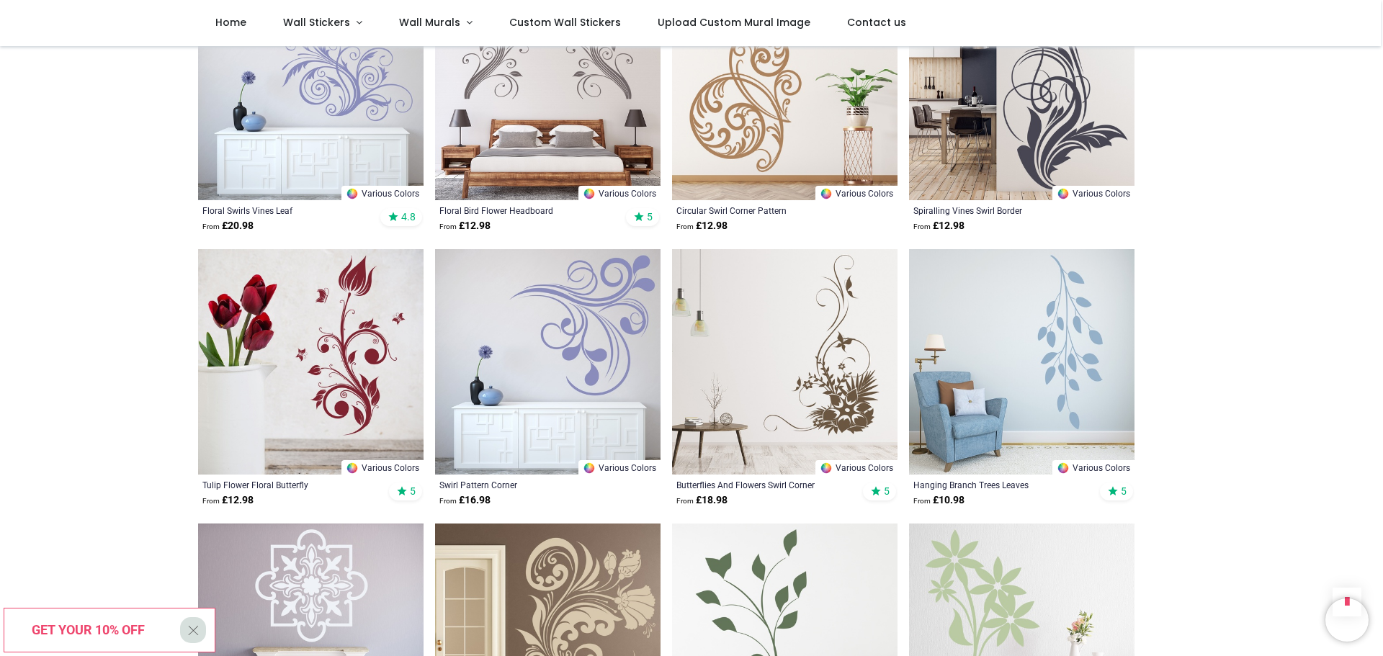
scroll to position [13762, 0]
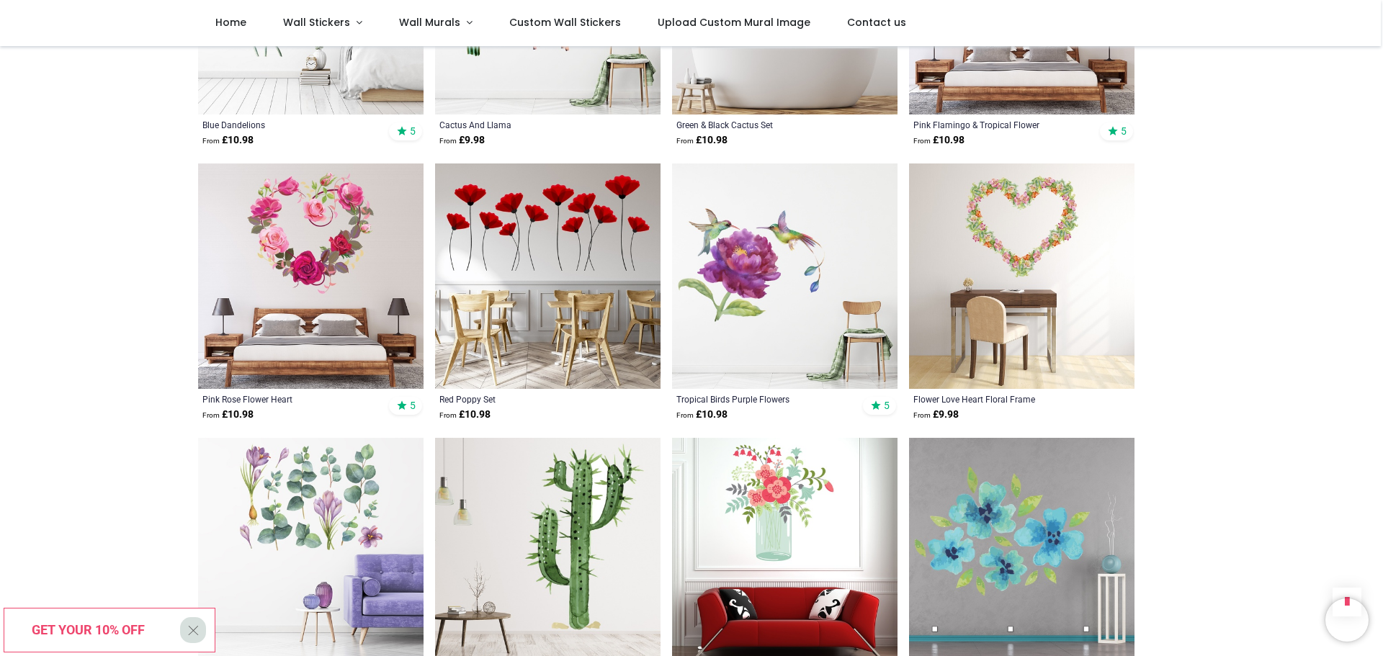
scroll to position [11961, 0]
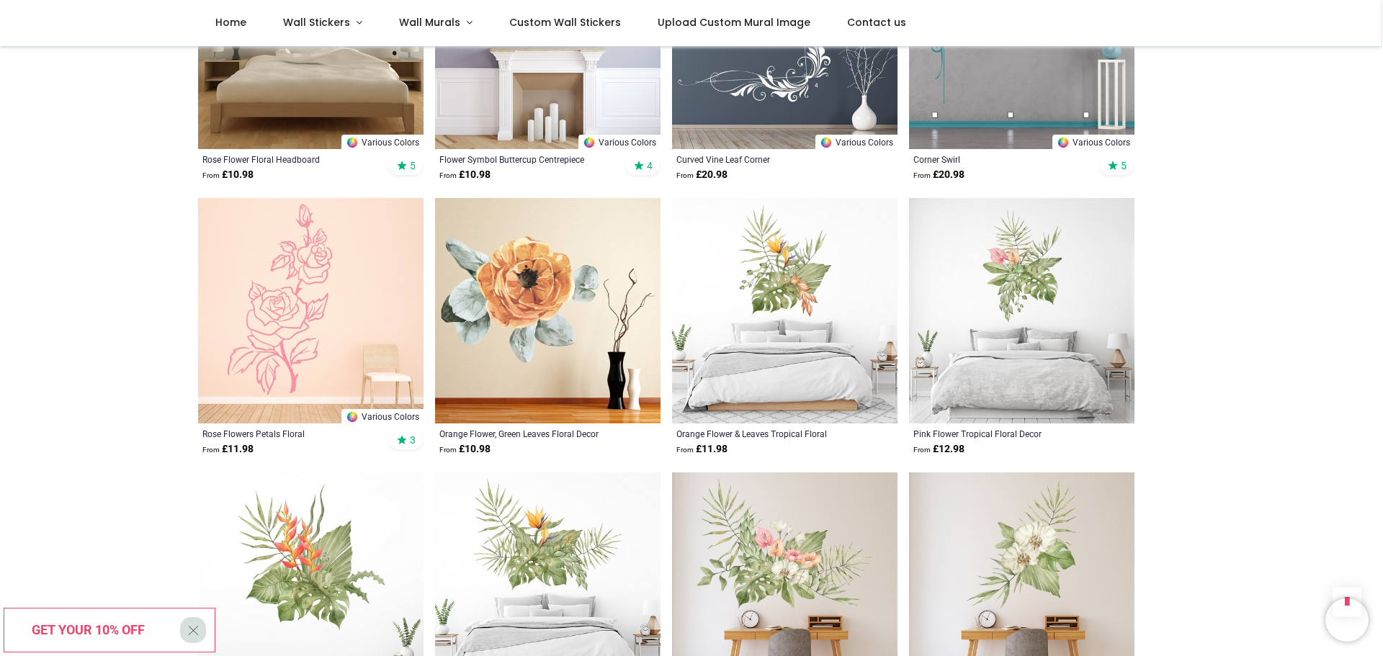
scroll to position [10015, 0]
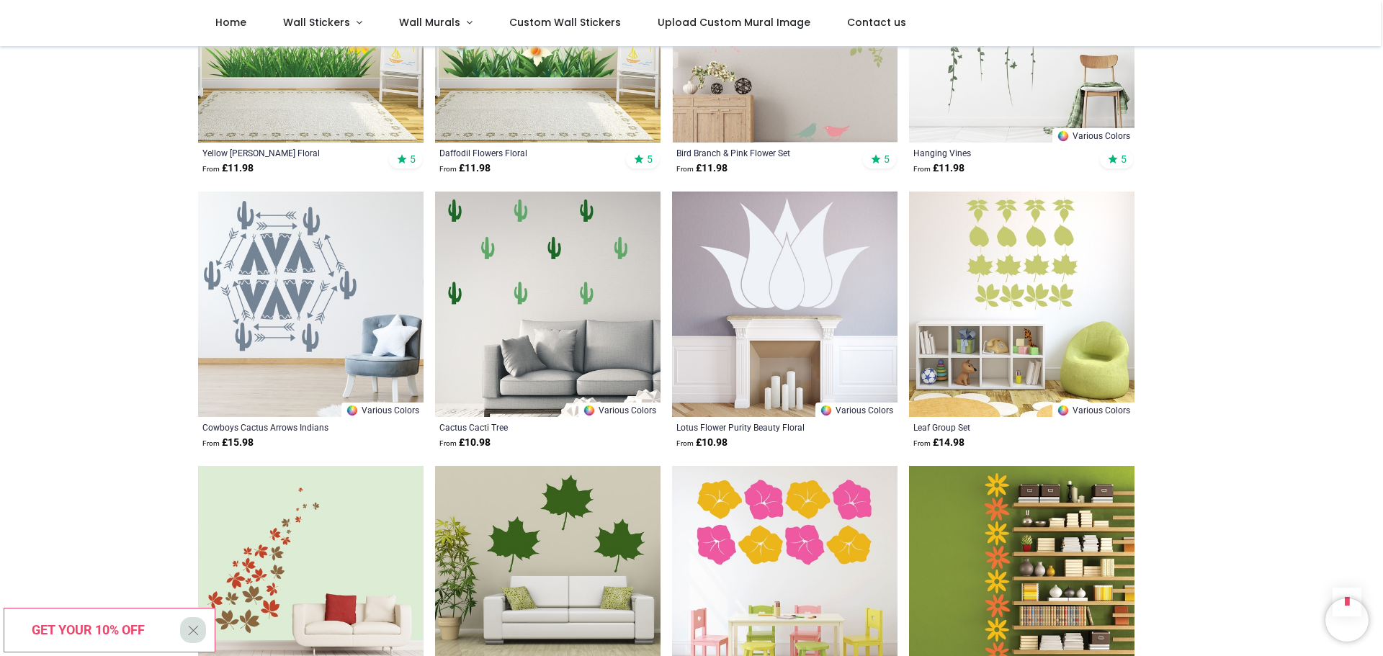
scroll to position [8358, 0]
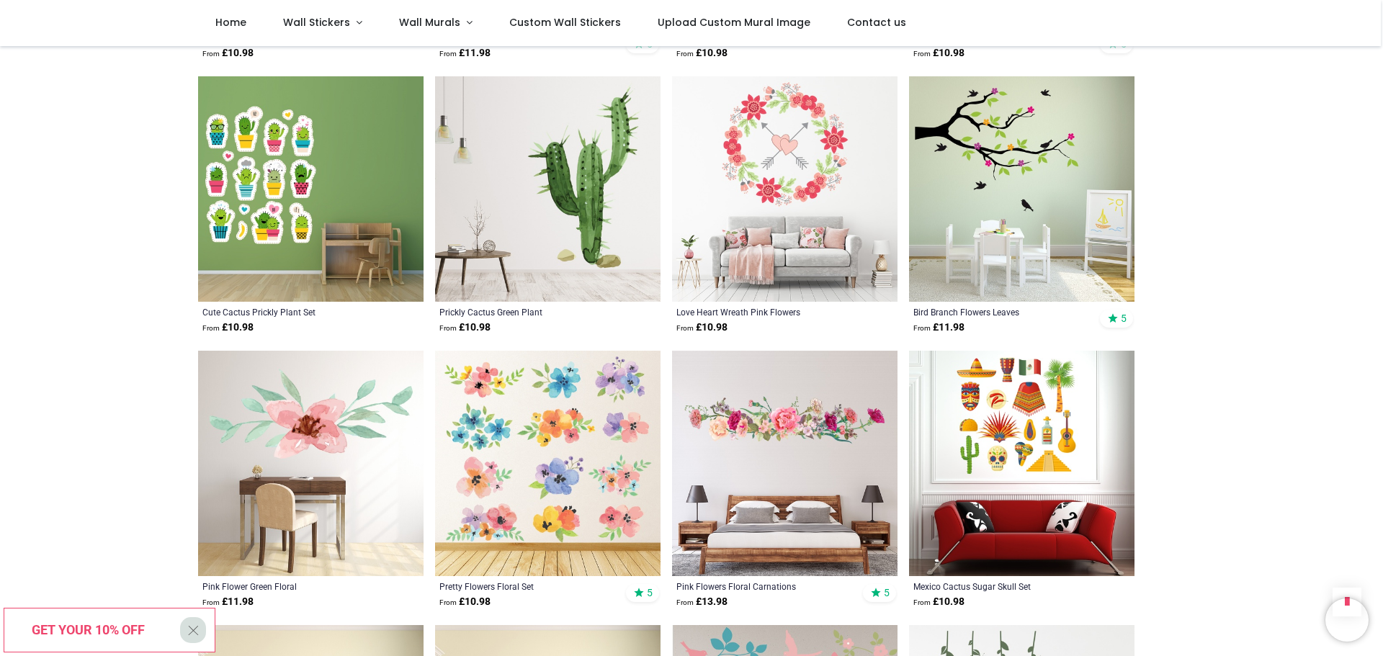
scroll to position [7637, 0]
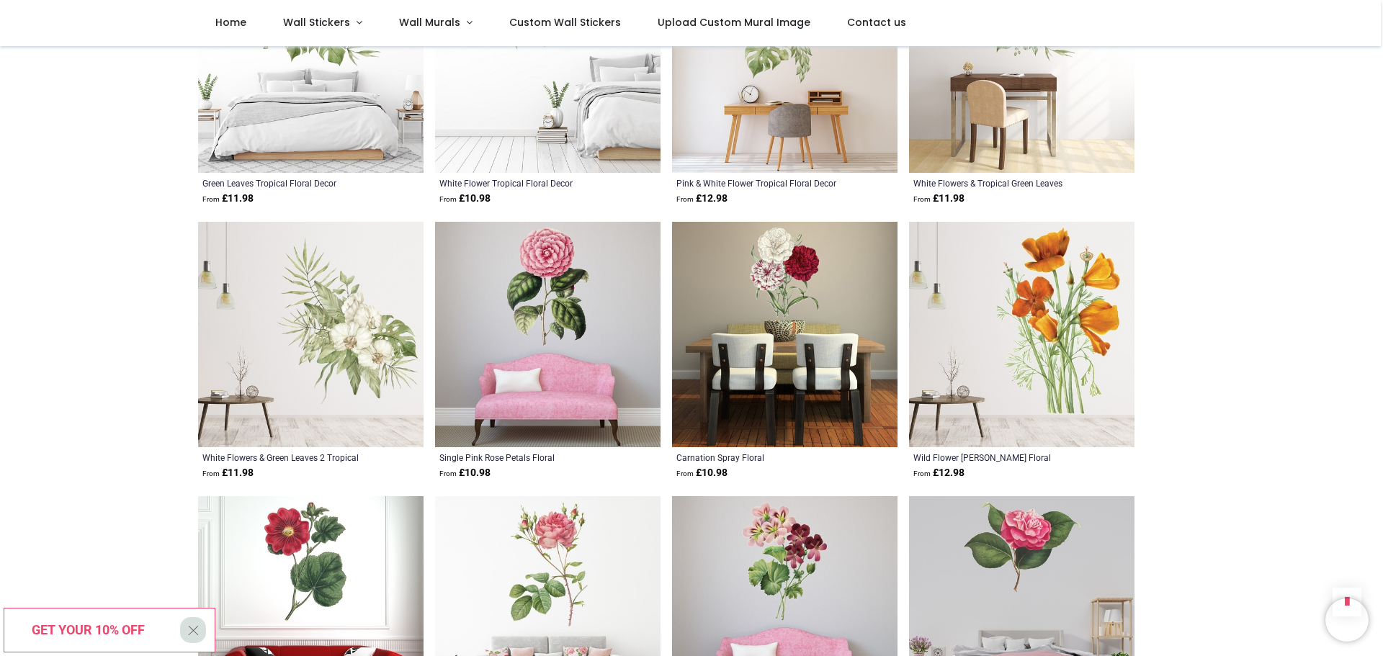
scroll to position [4467, 0]
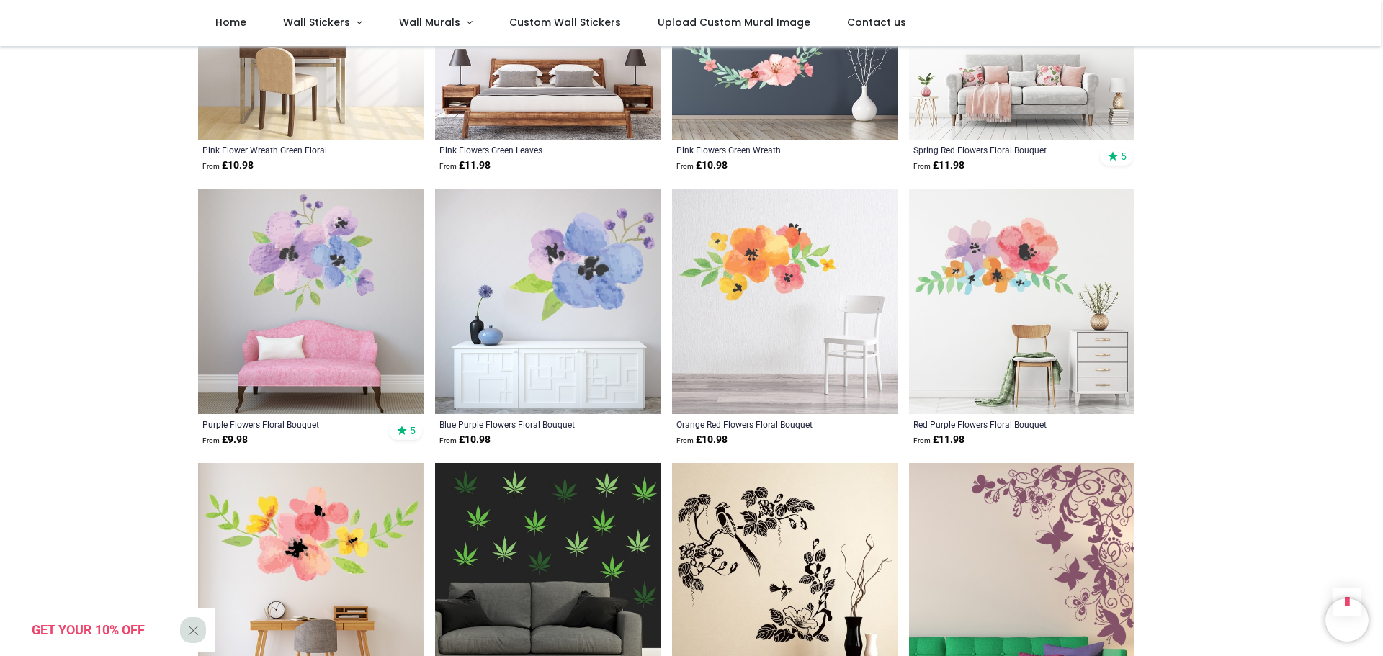
scroll to position [2882, 0]
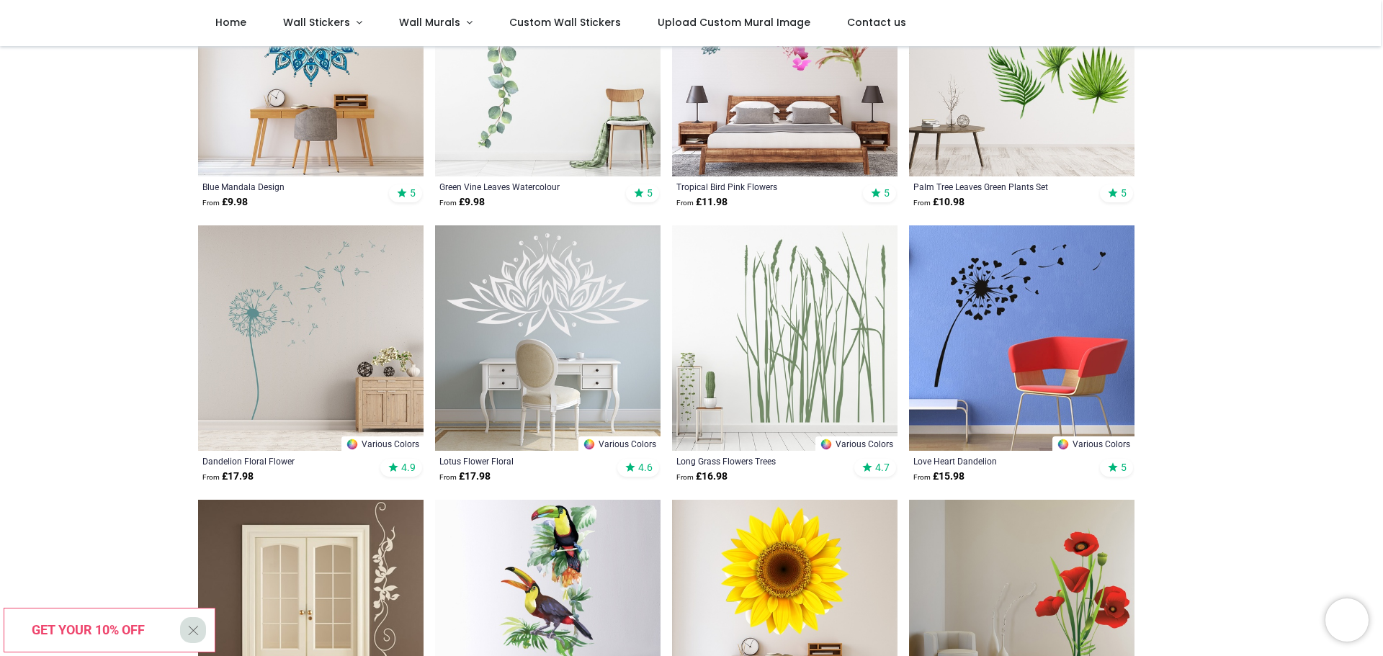
scroll to position [360, 0]
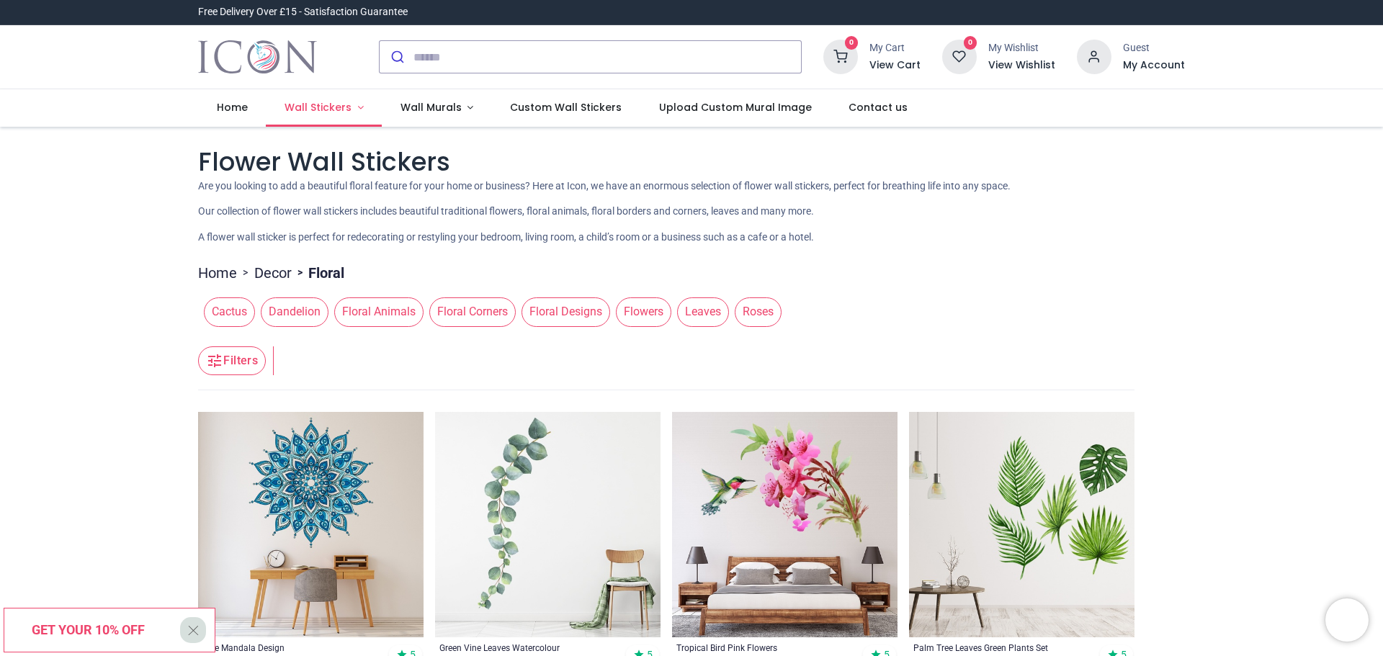
click at [349, 110] on span "Wall Stickers" at bounding box center [320, 107] width 70 height 14
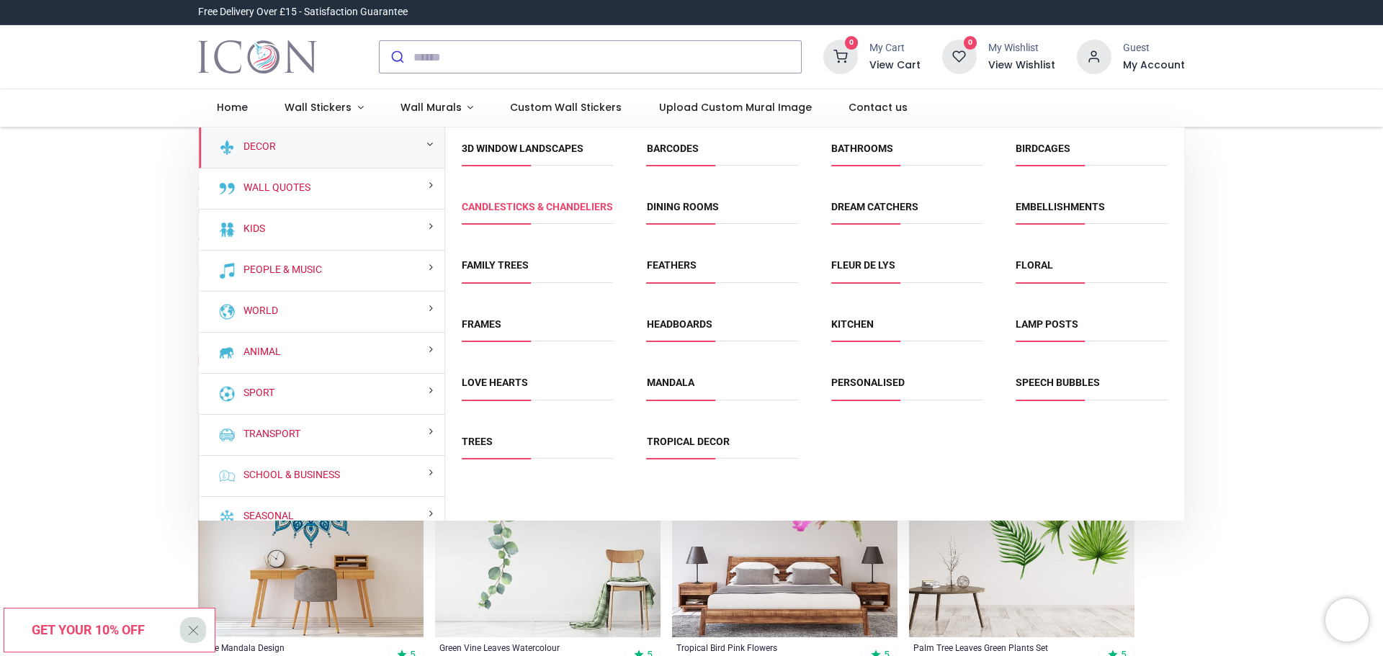
click at [495, 211] on link "Candlesticks & Chandeliers" at bounding box center [537, 207] width 151 height 12
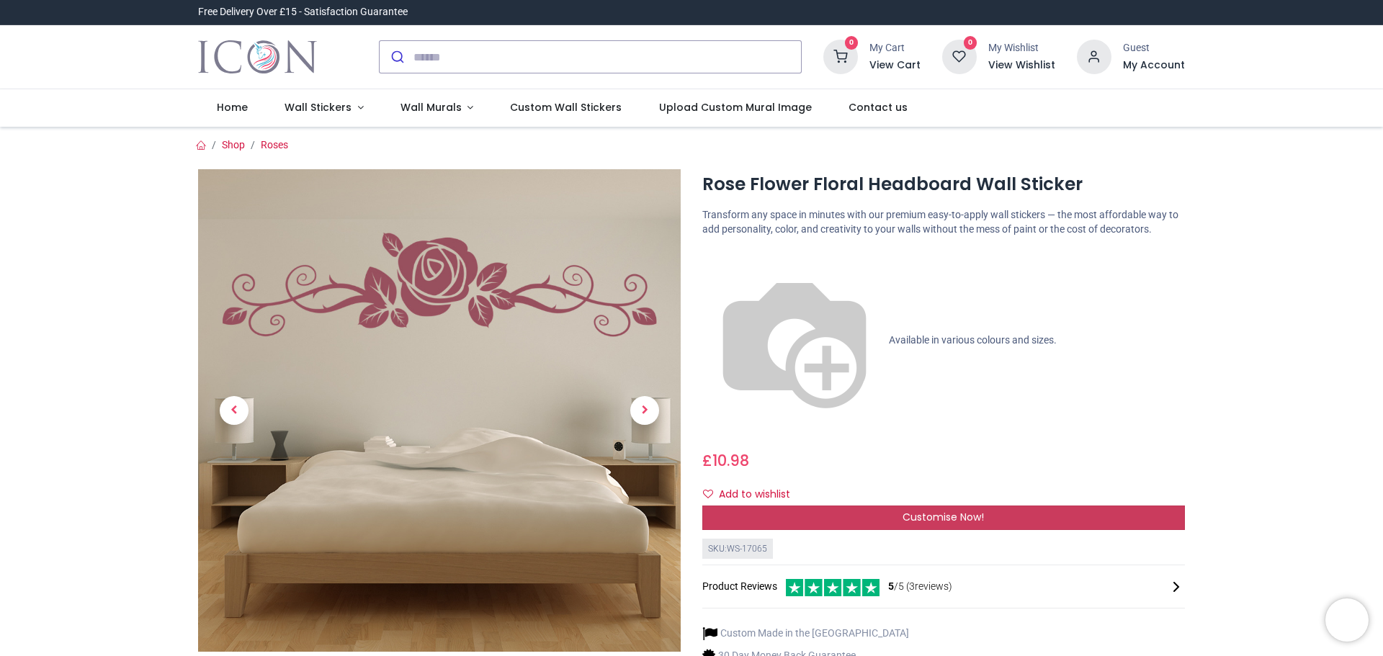
click at [903, 510] on span "Customise Now!" at bounding box center [943, 517] width 81 height 14
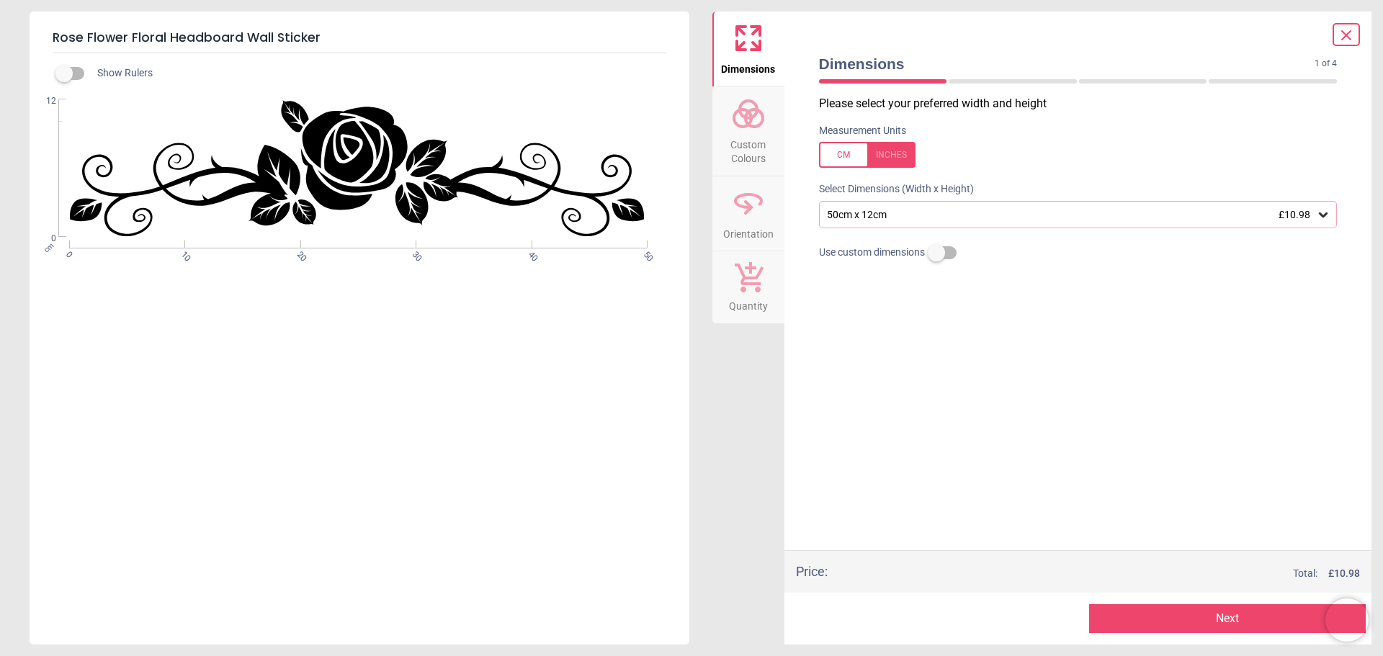
click at [1133, 615] on button "Next" at bounding box center [1227, 619] width 277 height 29
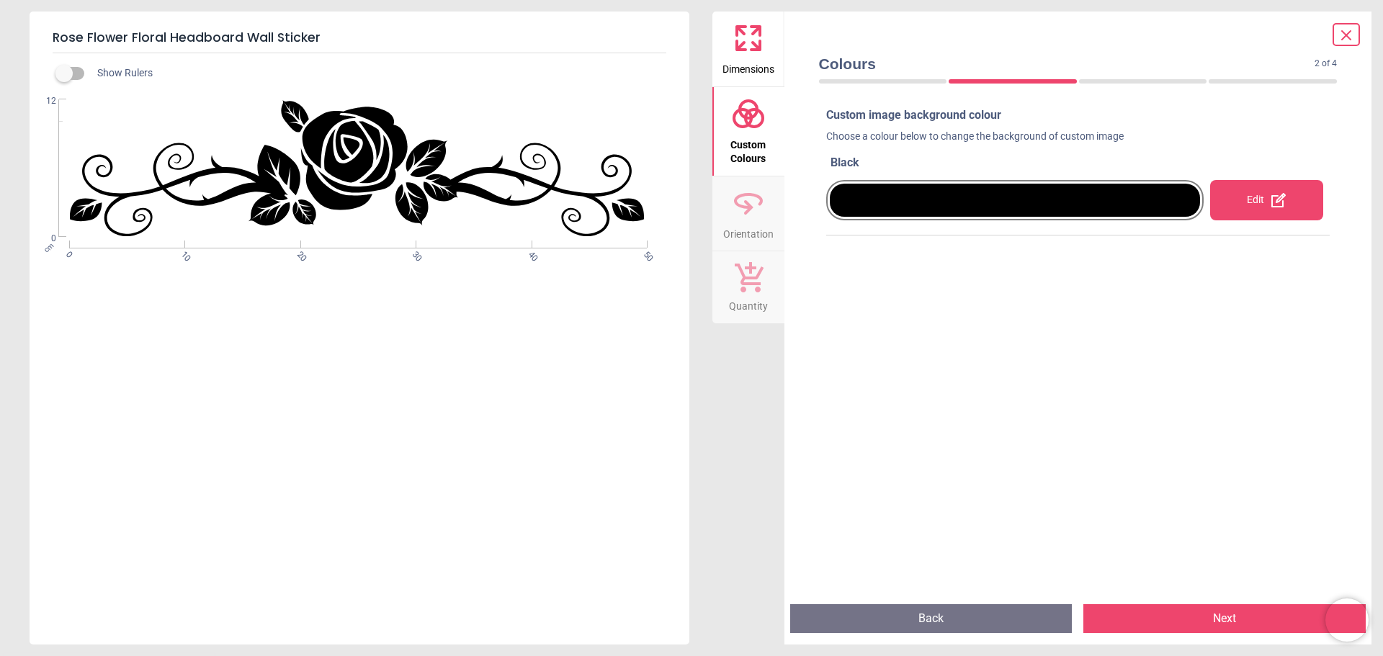
click at [1129, 610] on button "Next" at bounding box center [1225, 619] width 282 height 29
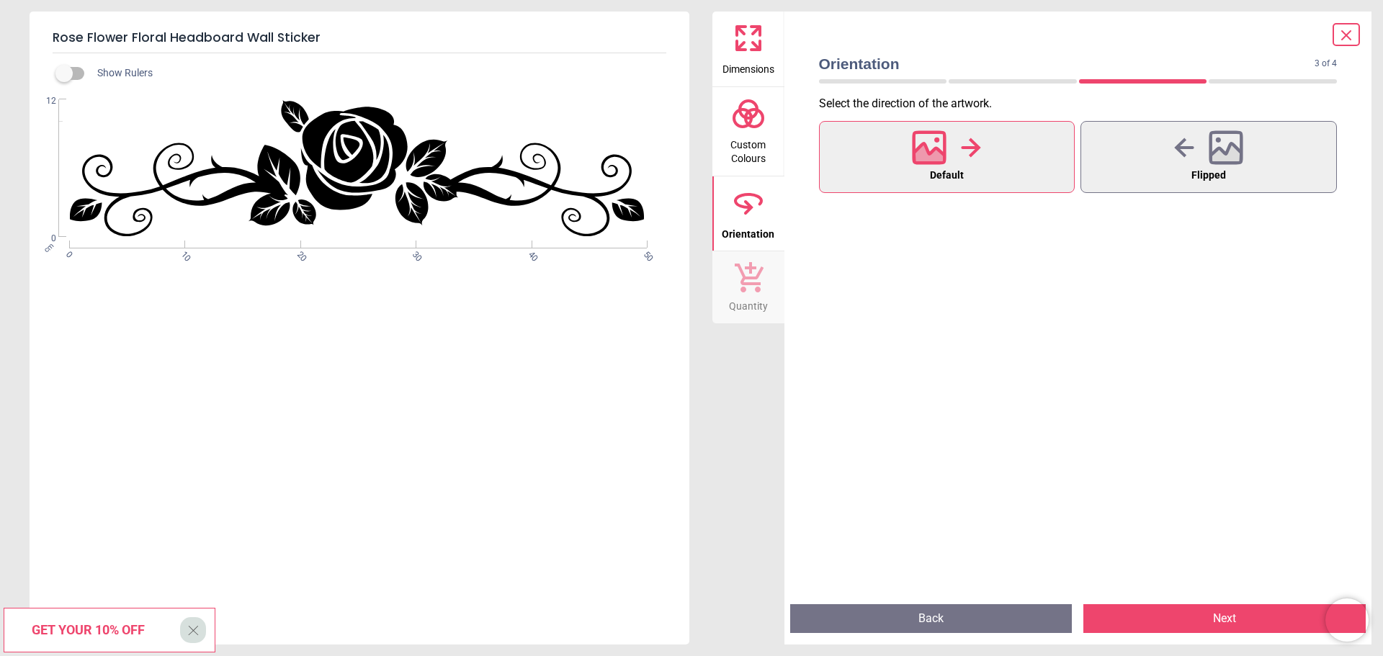
click at [1171, 628] on button "Next" at bounding box center [1225, 619] width 282 height 29
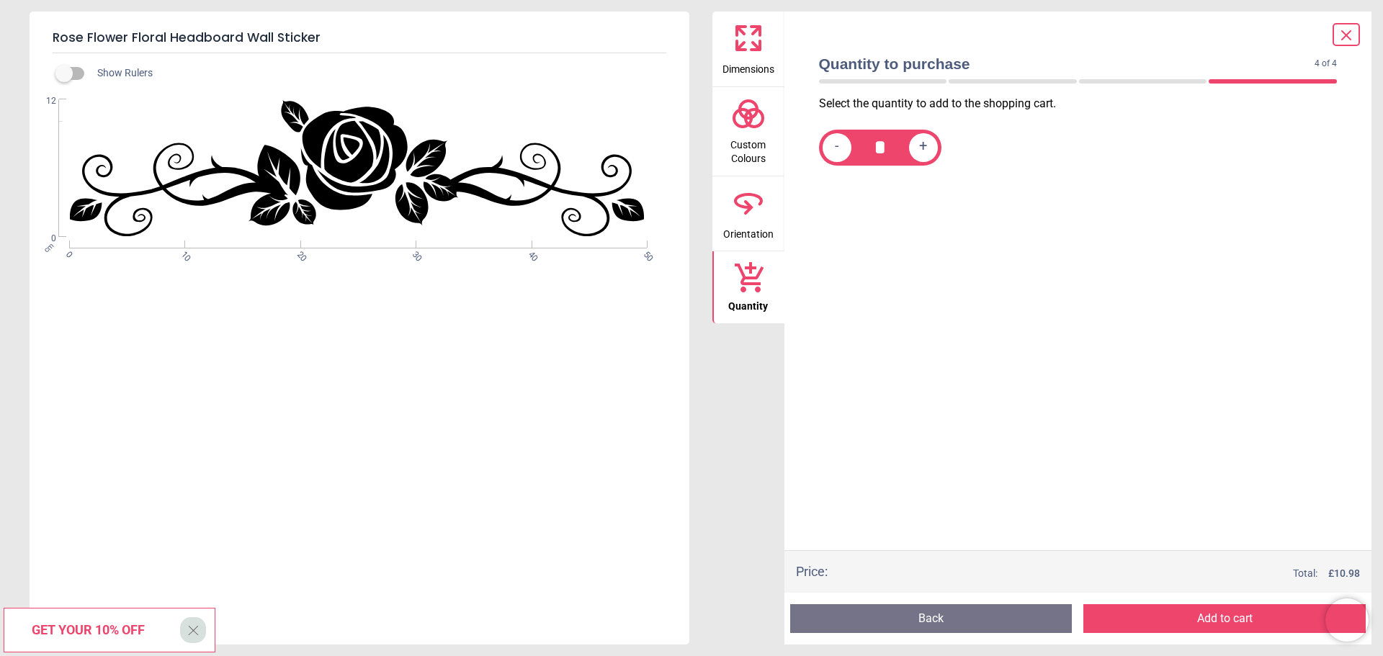
click at [1169, 625] on button "Add to cart" at bounding box center [1225, 619] width 282 height 29
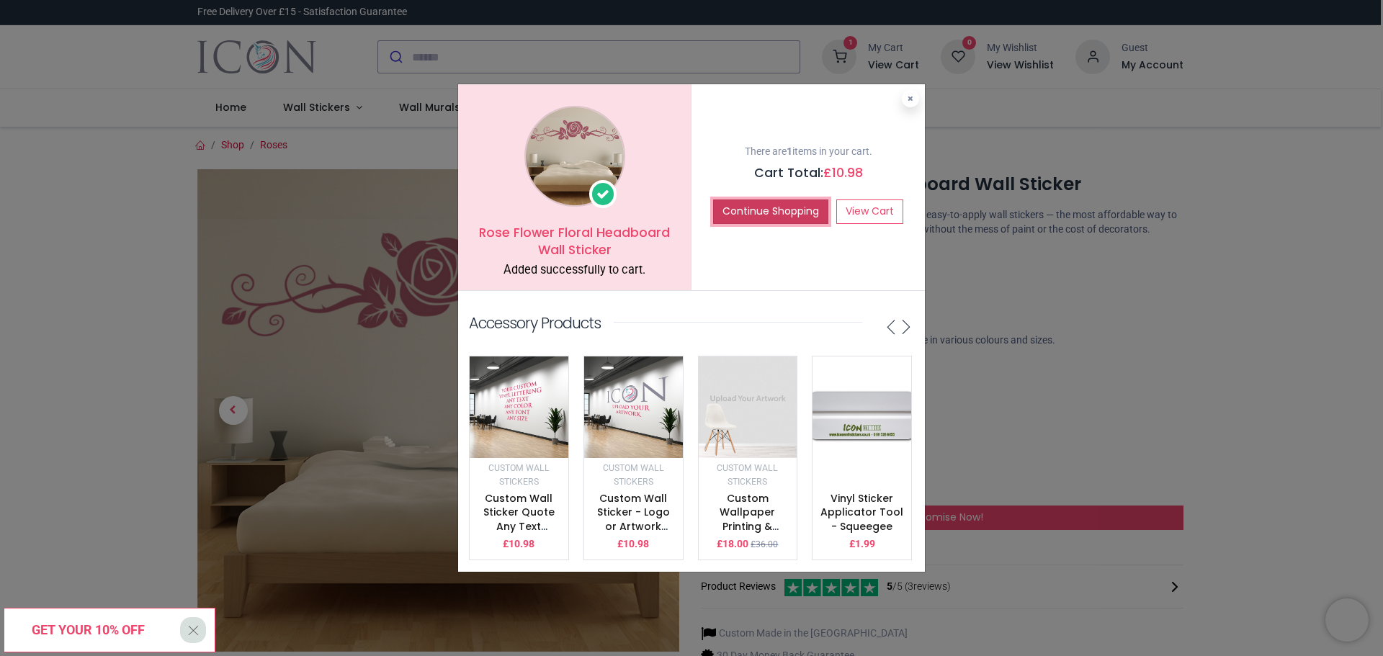
click at [759, 200] on button "Continue Shopping" at bounding box center [770, 212] width 115 height 24
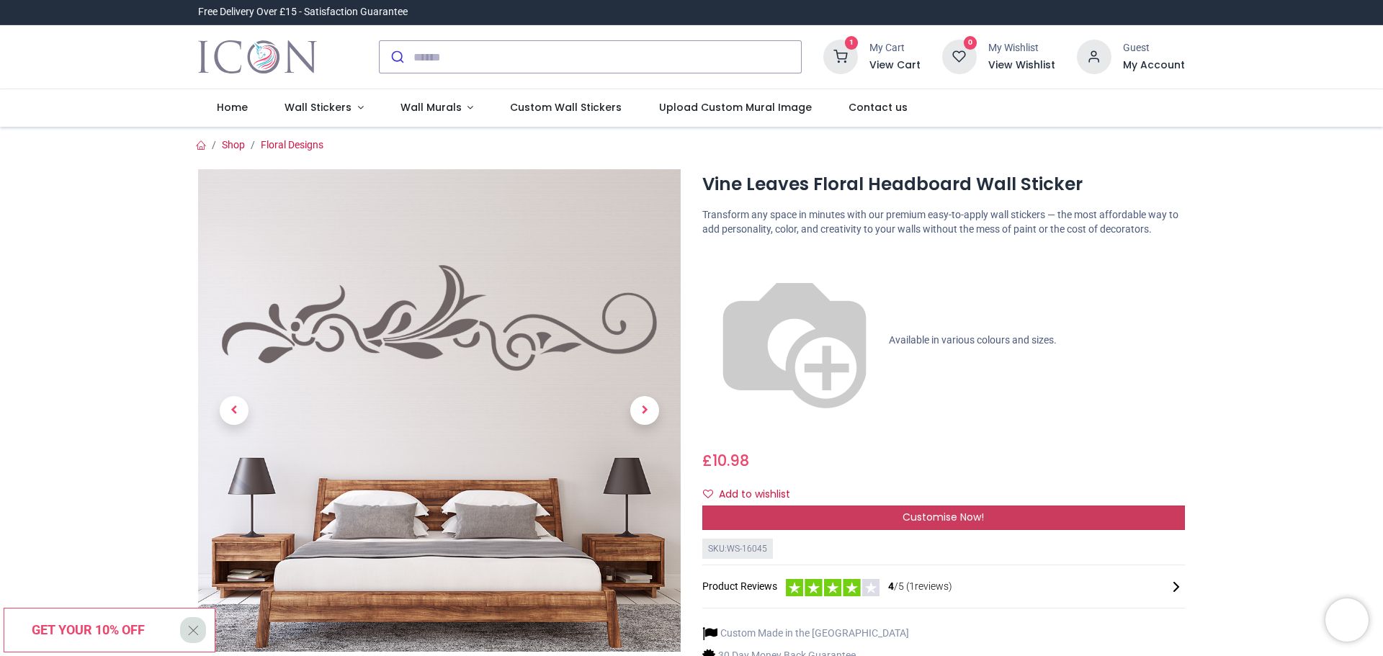
click at [930, 510] on span "Customise Now!" at bounding box center [943, 517] width 81 height 14
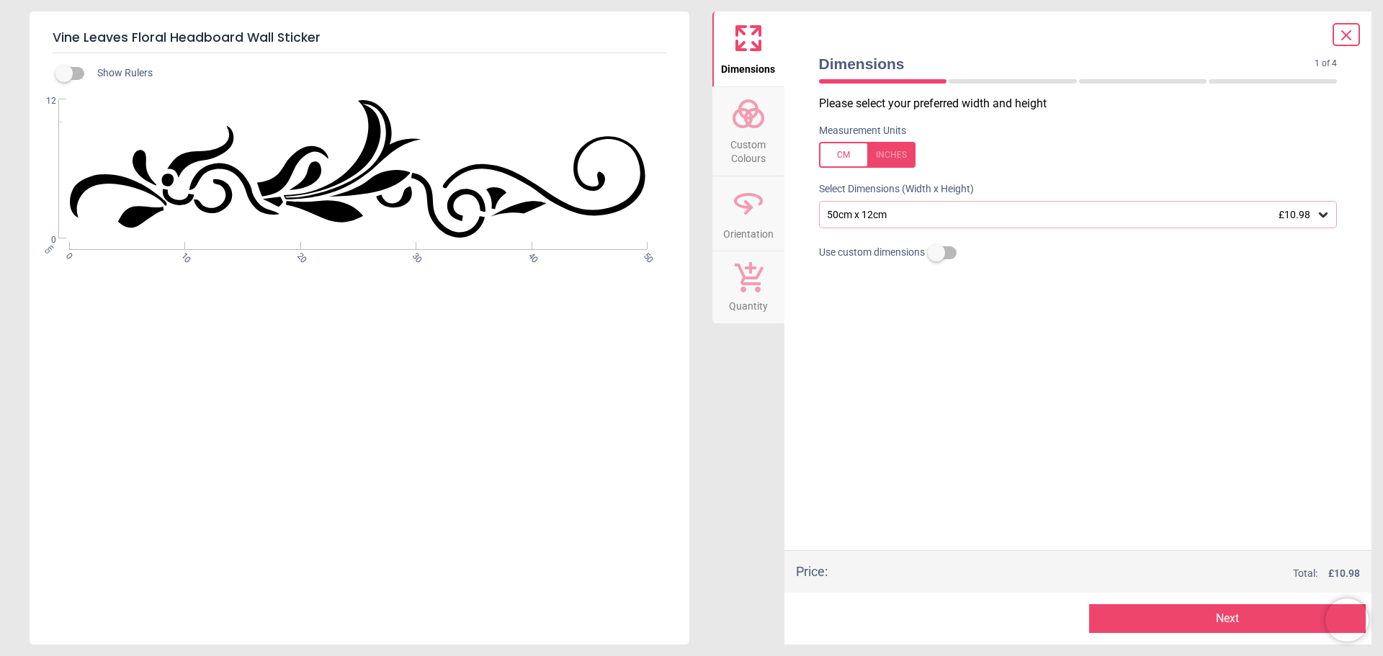
click at [1141, 614] on button "Next" at bounding box center [1227, 619] width 277 height 29
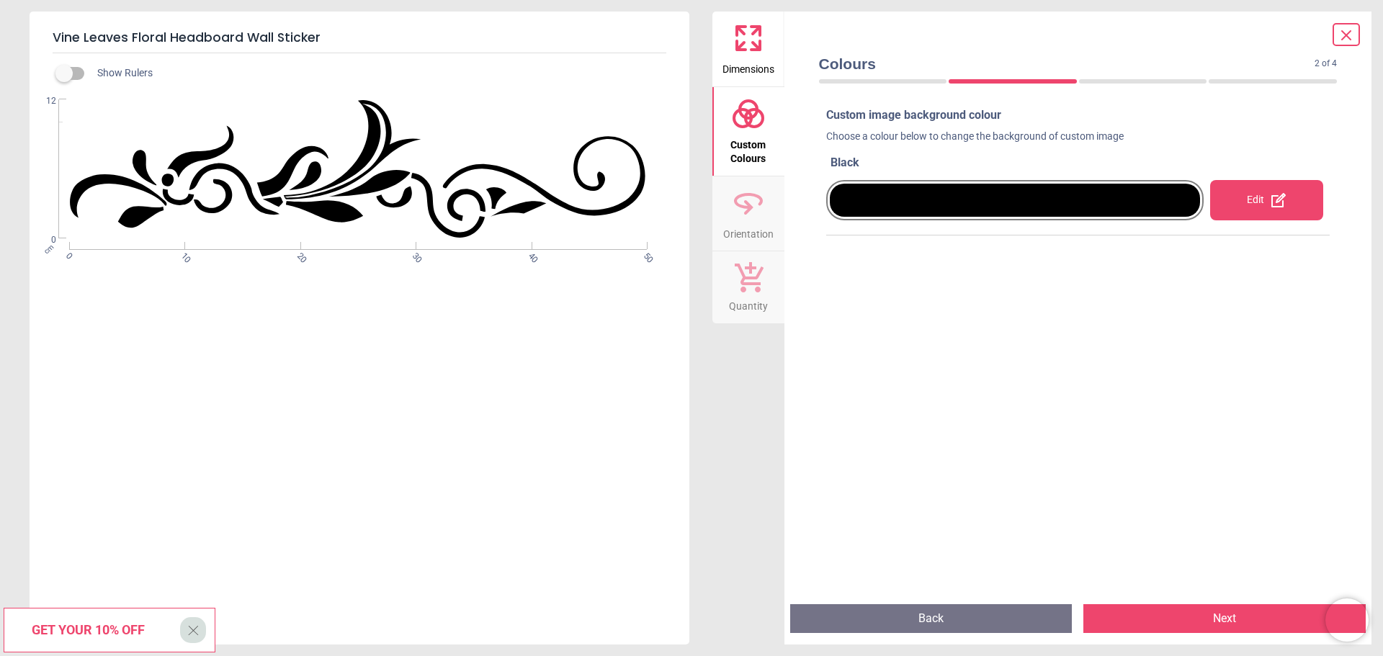
click at [1151, 610] on button "Next" at bounding box center [1225, 619] width 282 height 29
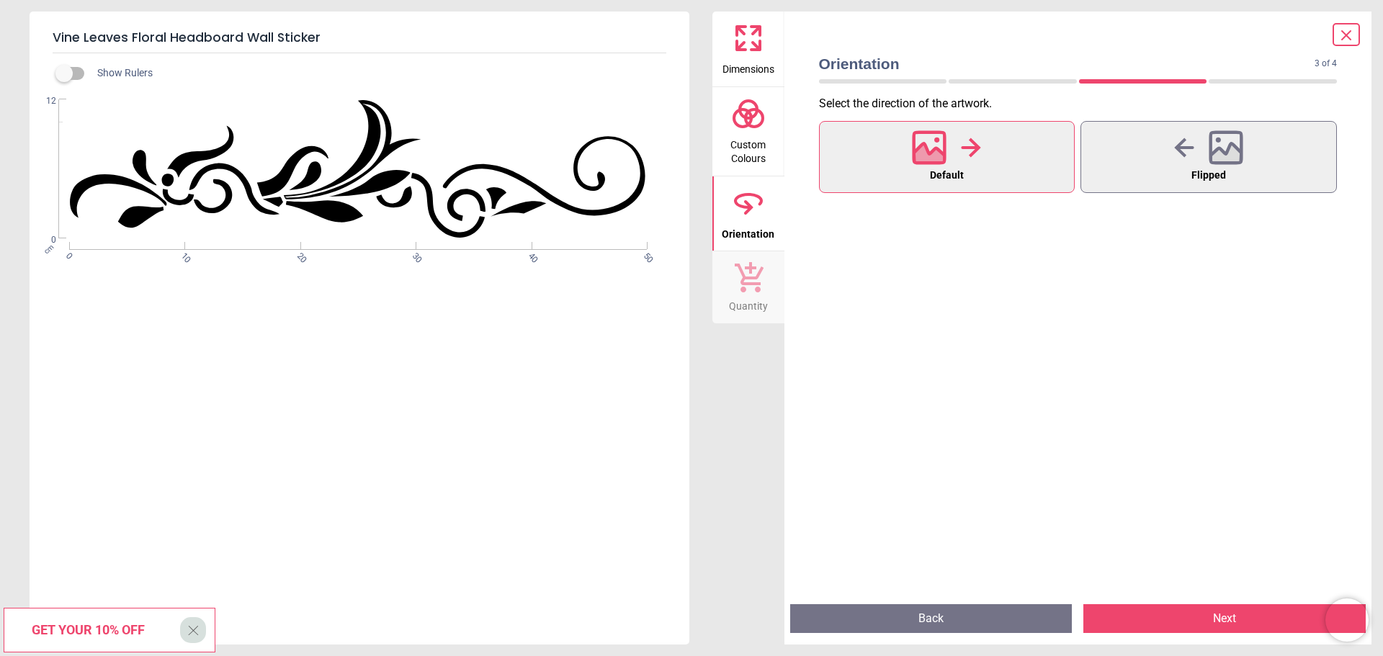
click at [1153, 610] on button "Next" at bounding box center [1225, 619] width 282 height 29
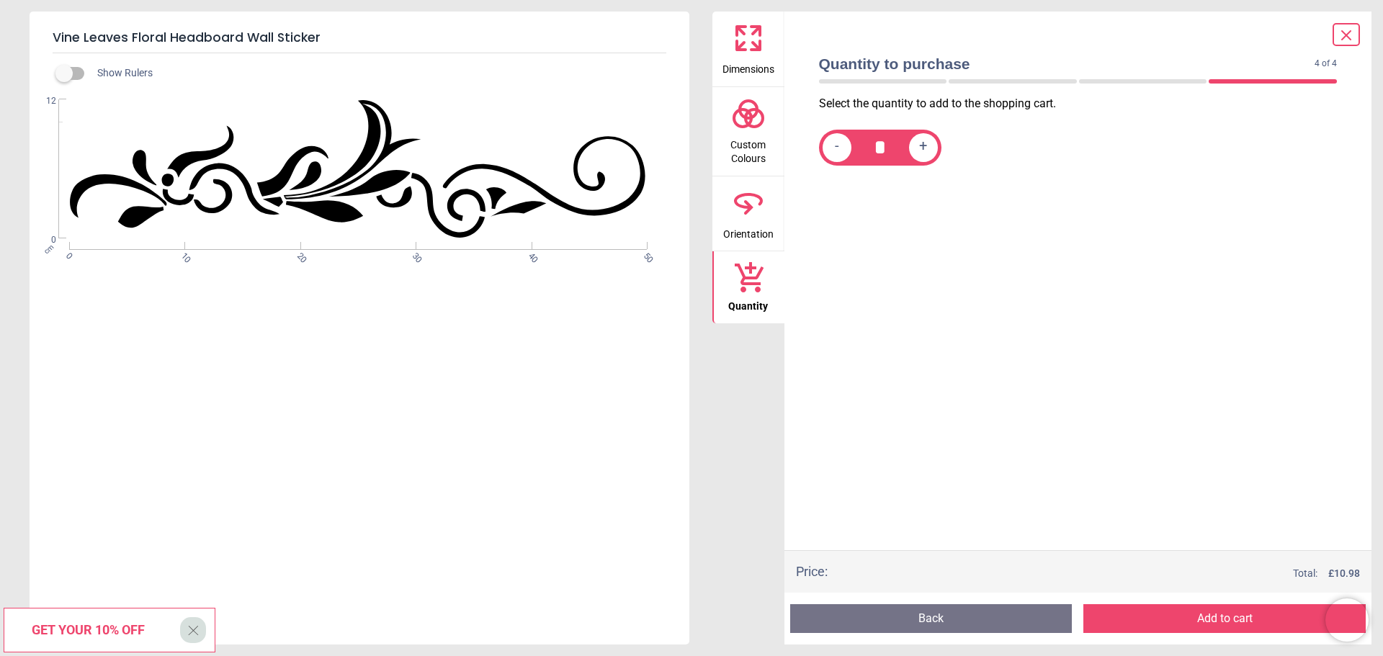
click at [1153, 610] on button "Add to cart" at bounding box center [1225, 619] width 282 height 29
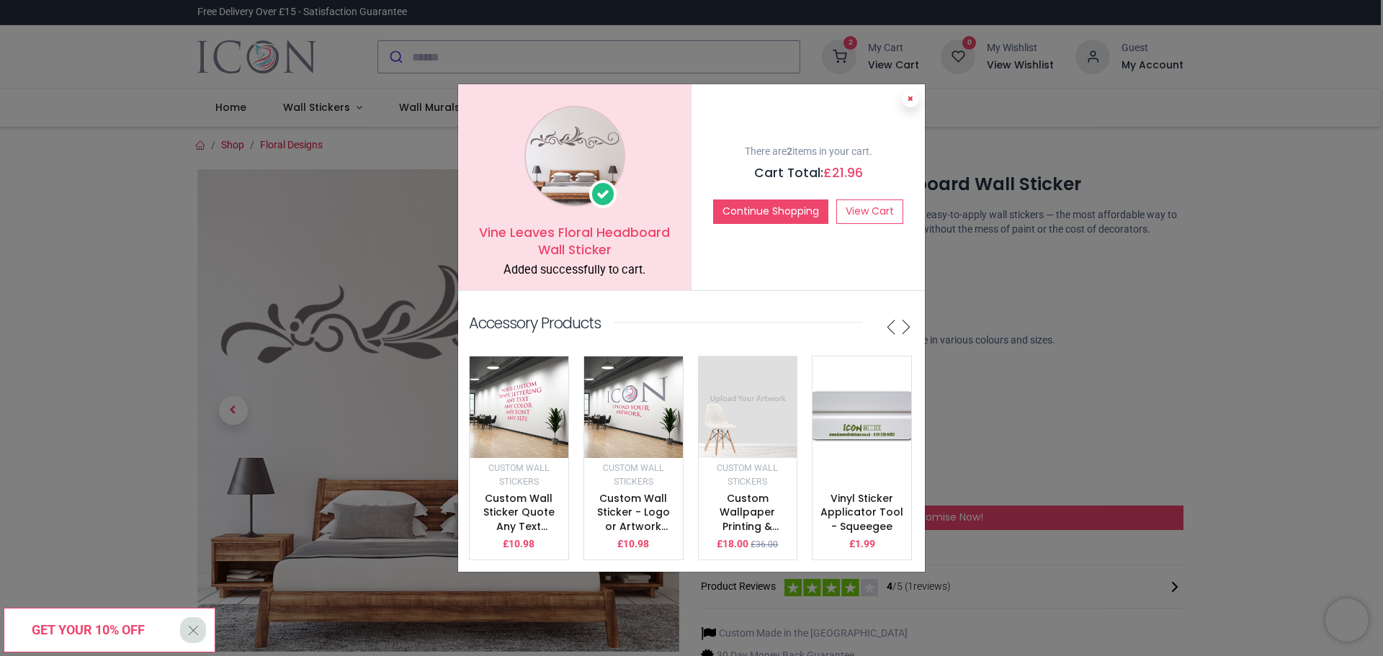
click at [910, 95] on icon at bounding box center [911, 98] width 6 height 7
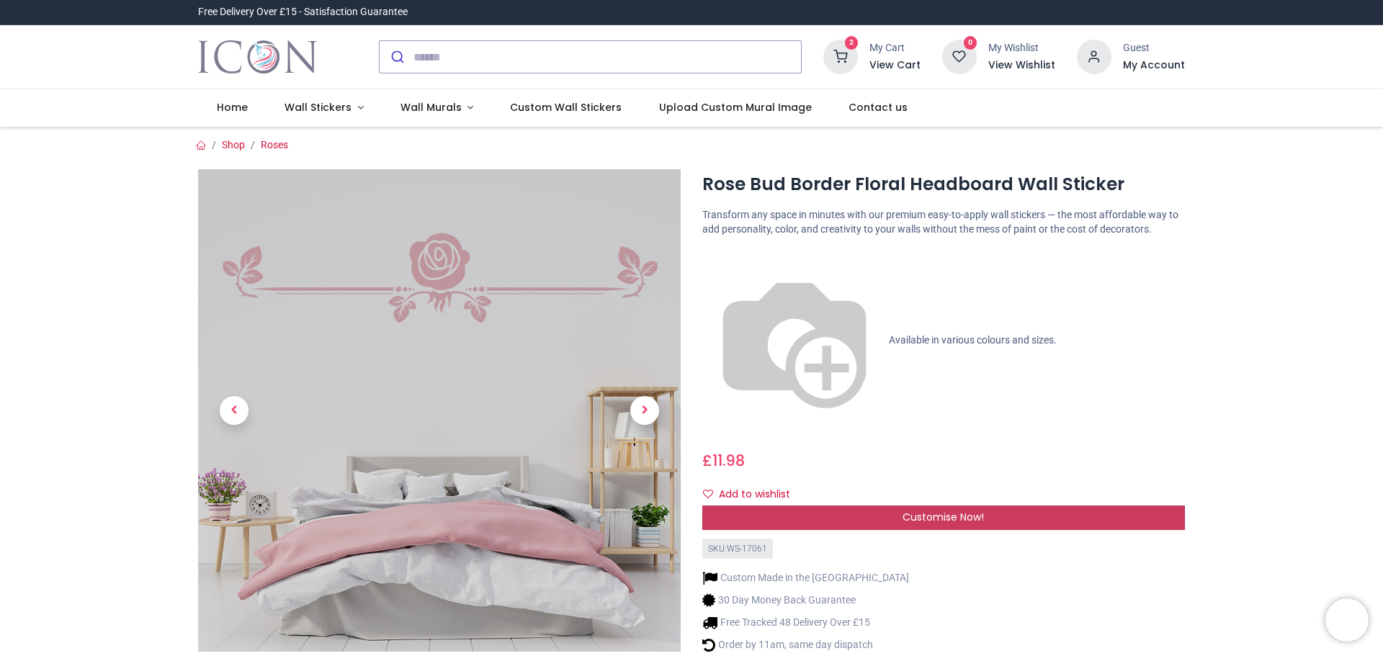
click at [960, 510] on span "Customise Now!" at bounding box center [943, 517] width 81 height 14
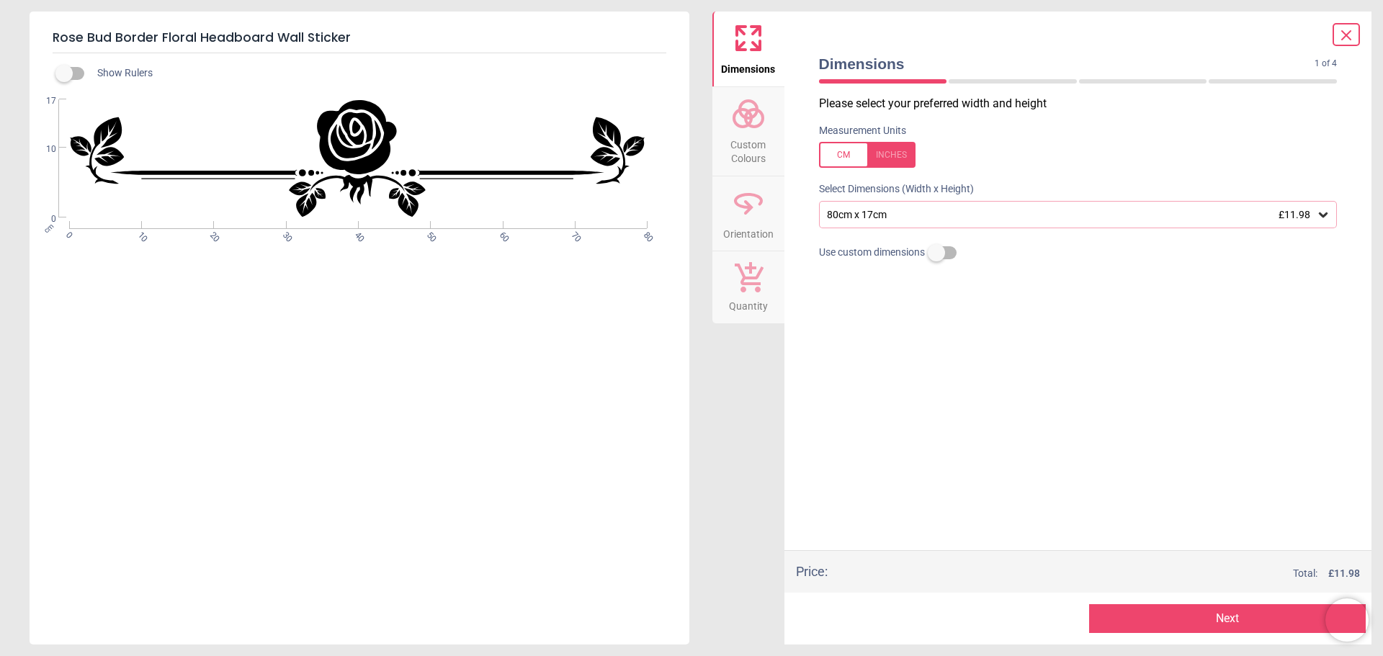
click at [1161, 617] on button "Next" at bounding box center [1227, 619] width 277 height 29
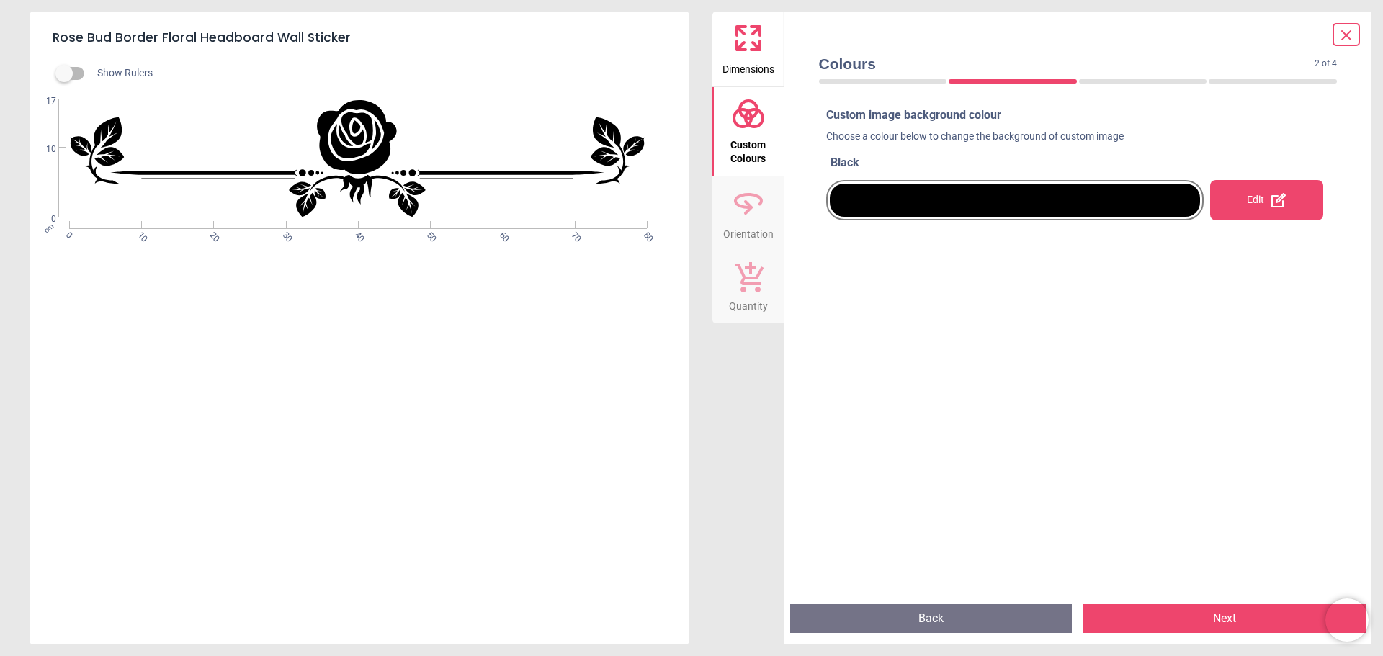
click at [1161, 617] on button "Next" at bounding box center [1225, 619] width 282 height 29
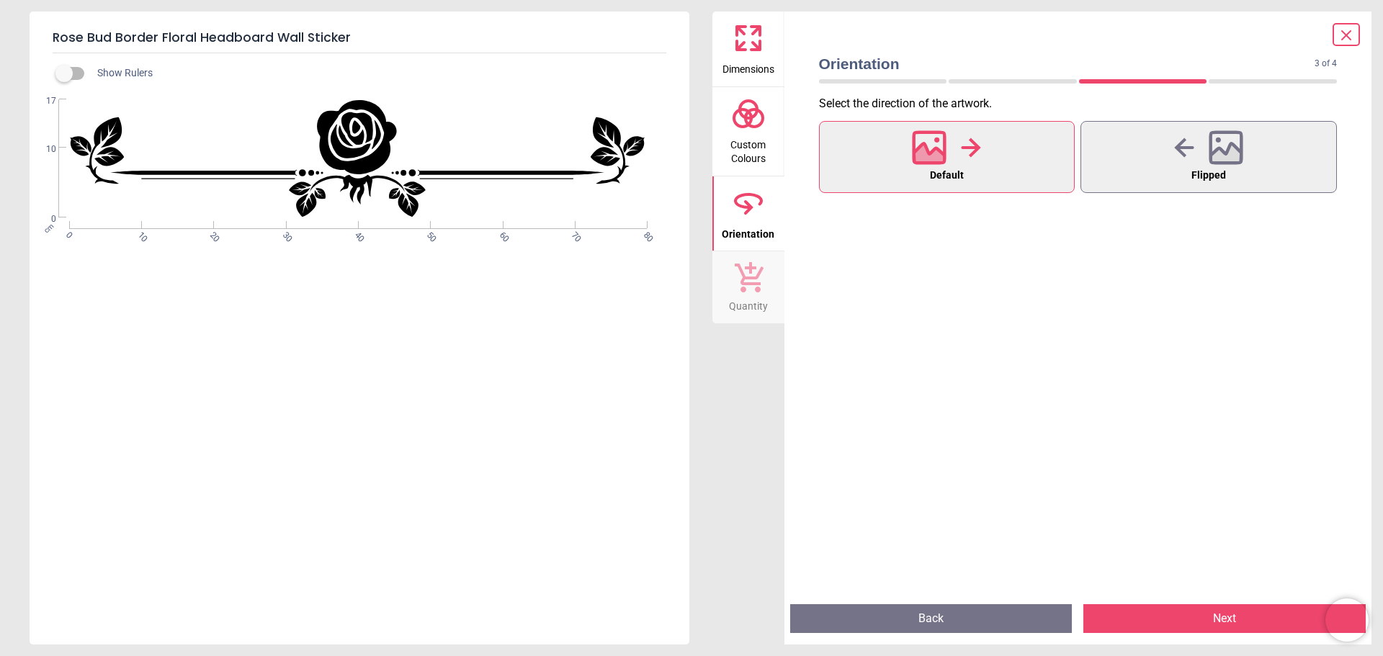
click at [1161, 617] on button "Next" at bounding box center [1225, 619] width 282 height 29
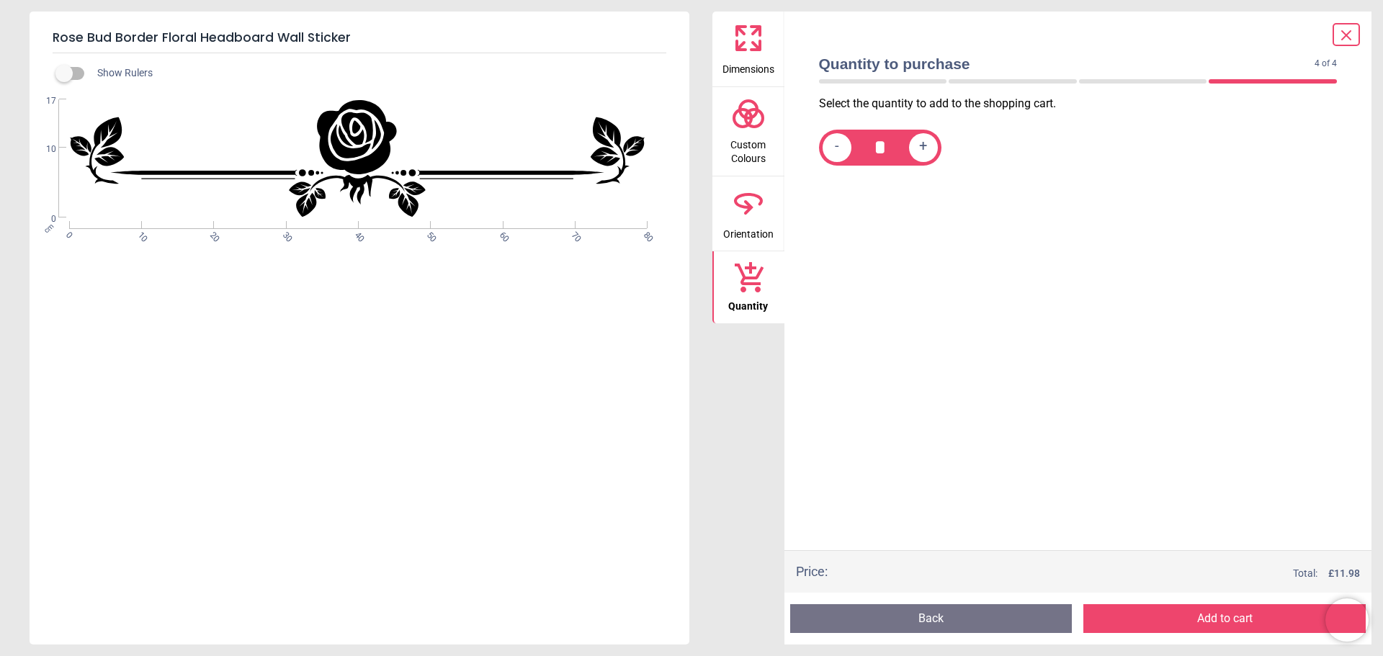
click at [1161, 617] on button "Add to cart" at bounding box center [1225, 619] width 282 height 29
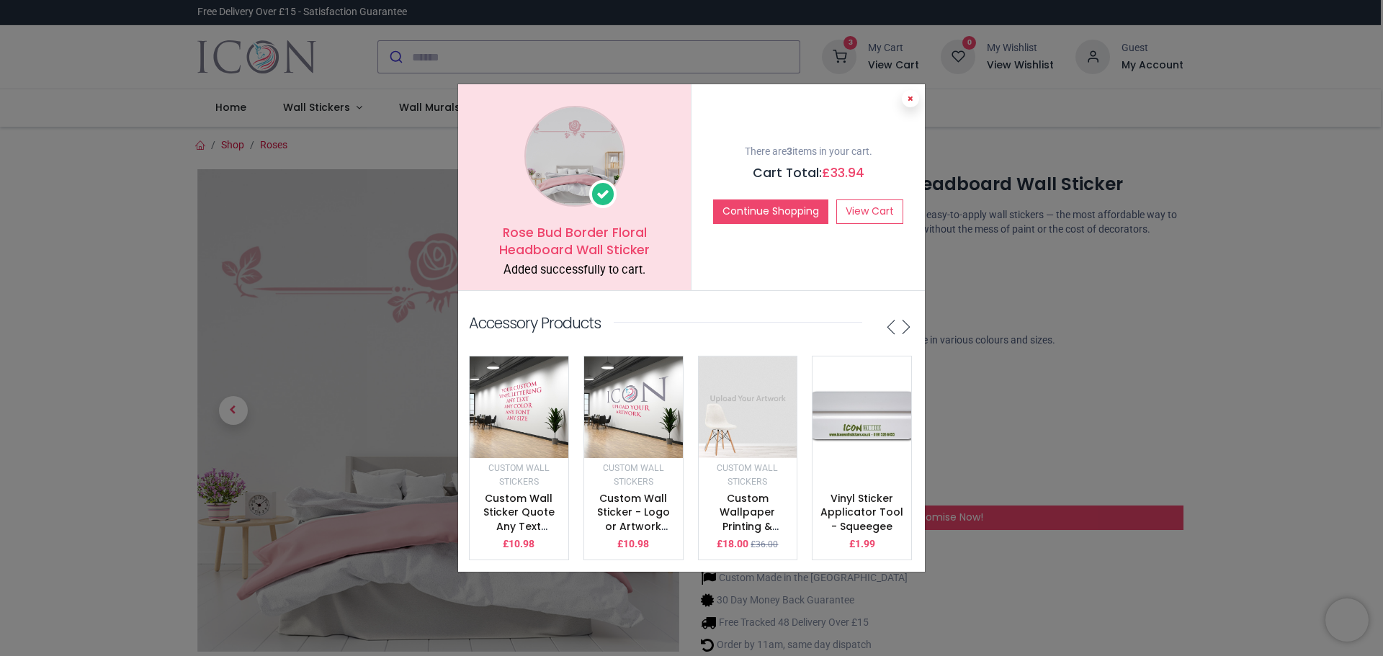
click at [904, 94] on button at bounding box center [910, 98] width 17 height 17
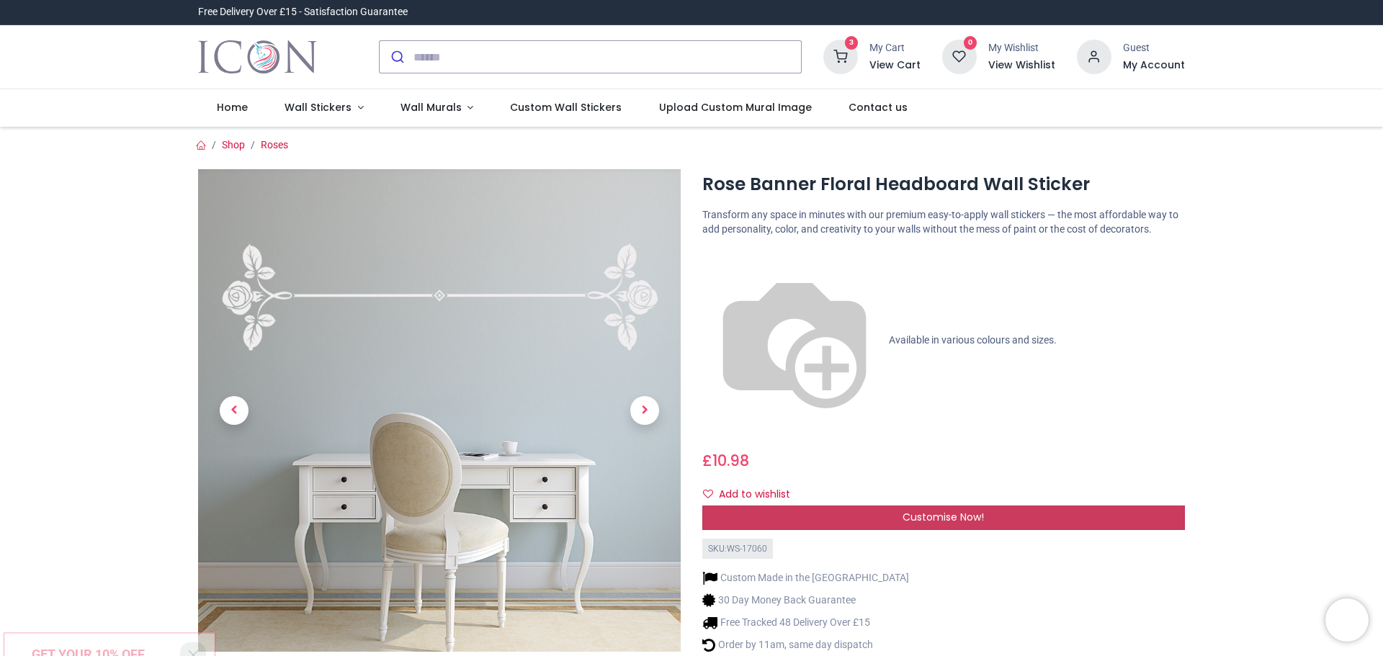
click at [878, 506] on div "Customise Now!" at bounding box center [944, 518] width 483 height 24
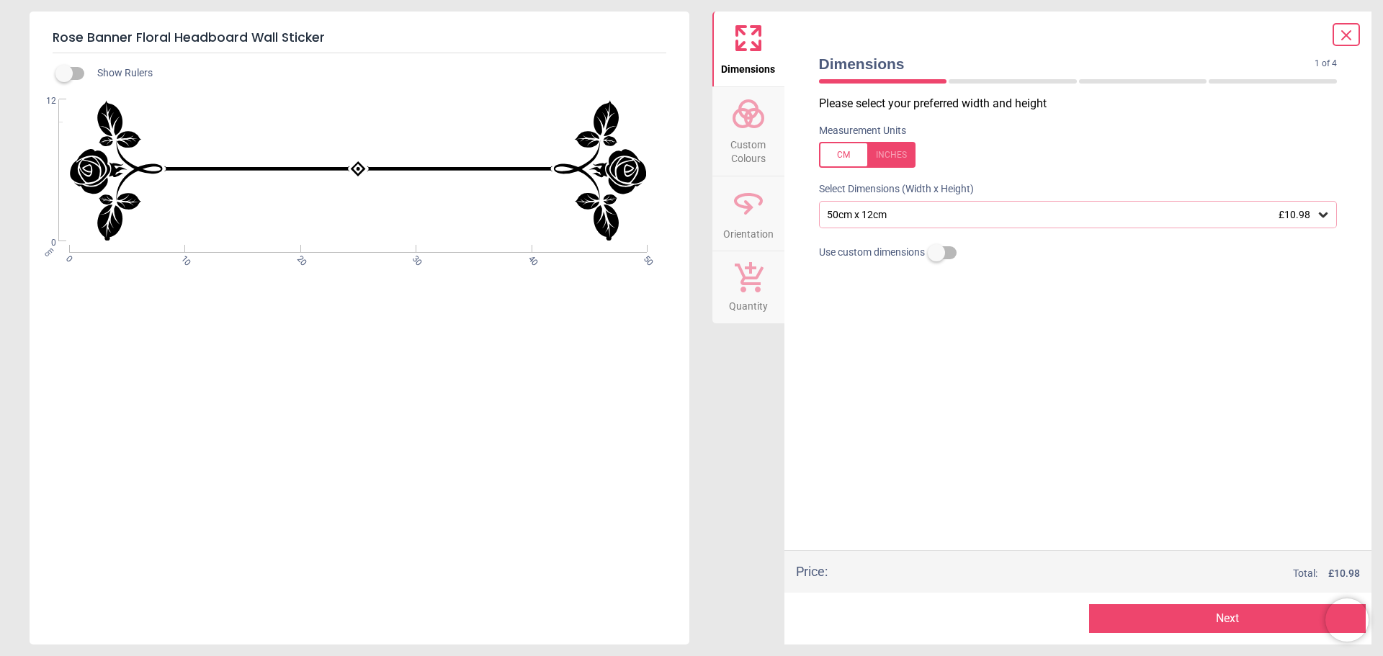
click at [1144, 610] on button "Next" at bounding box center [1227, 619] width 277 height 29
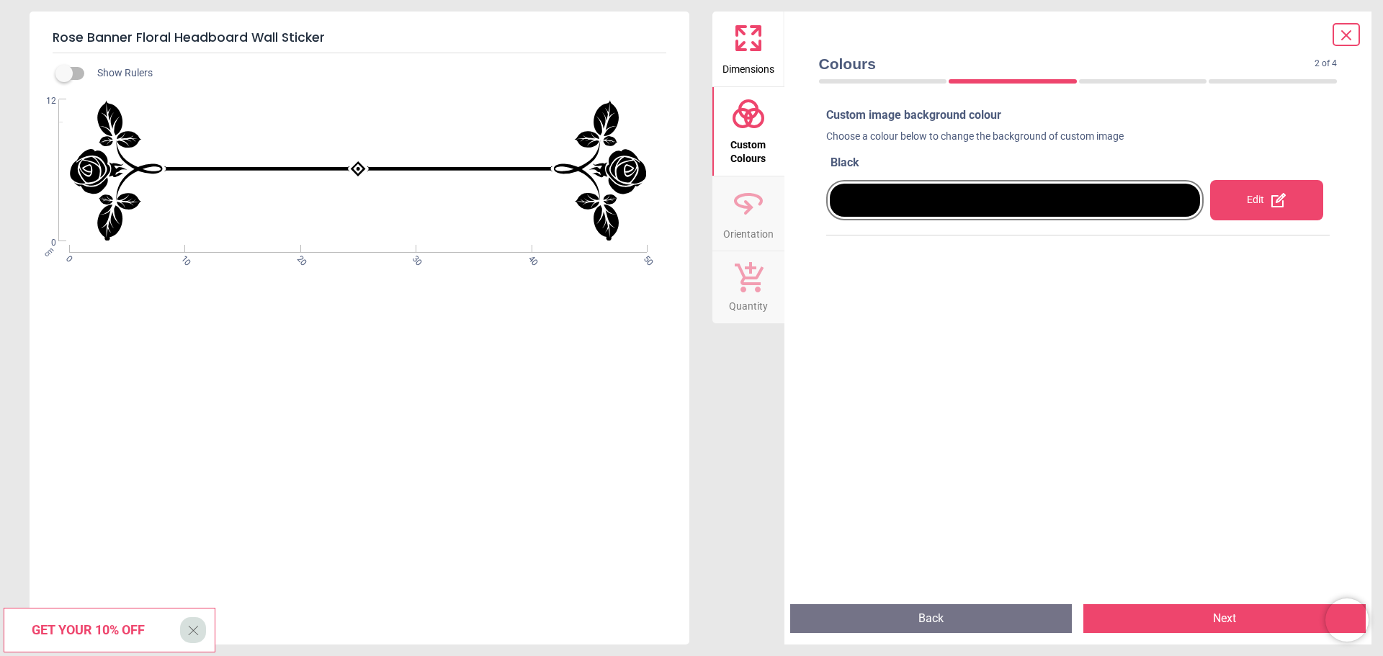
click at [1146, 610] on button "Next" at bounding box center [1225, 619] width 282 height 29
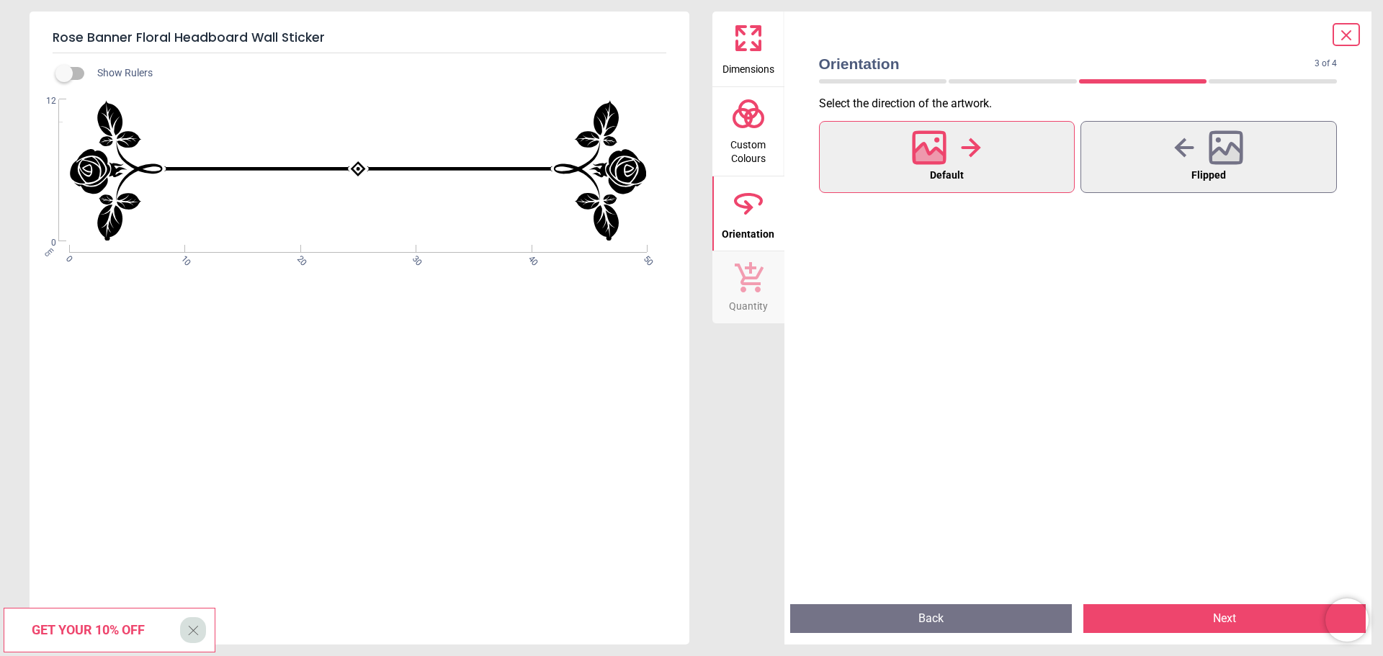
click at [1146, 610] on button "Next" at bounding box center [1225, 619] width 282 height 29
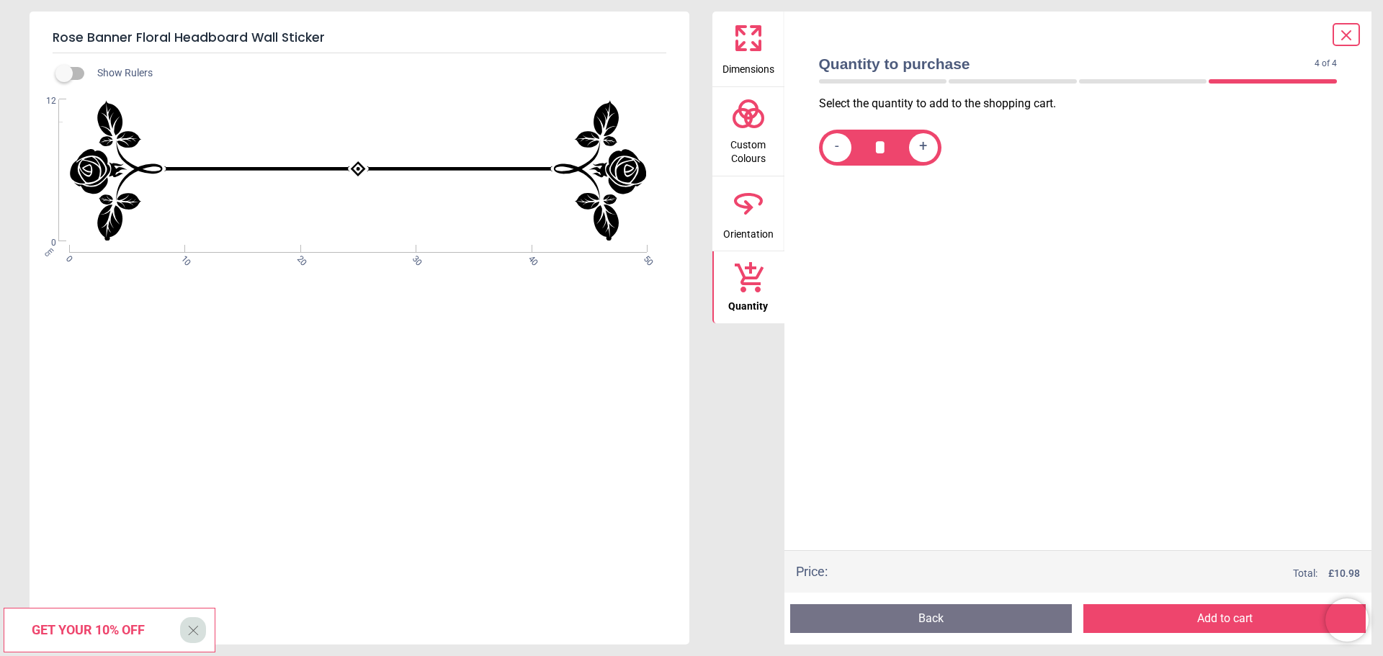
click at [1146, 610] on button "Add to cart" at bounding box center [1225, 619] width 282 height 29
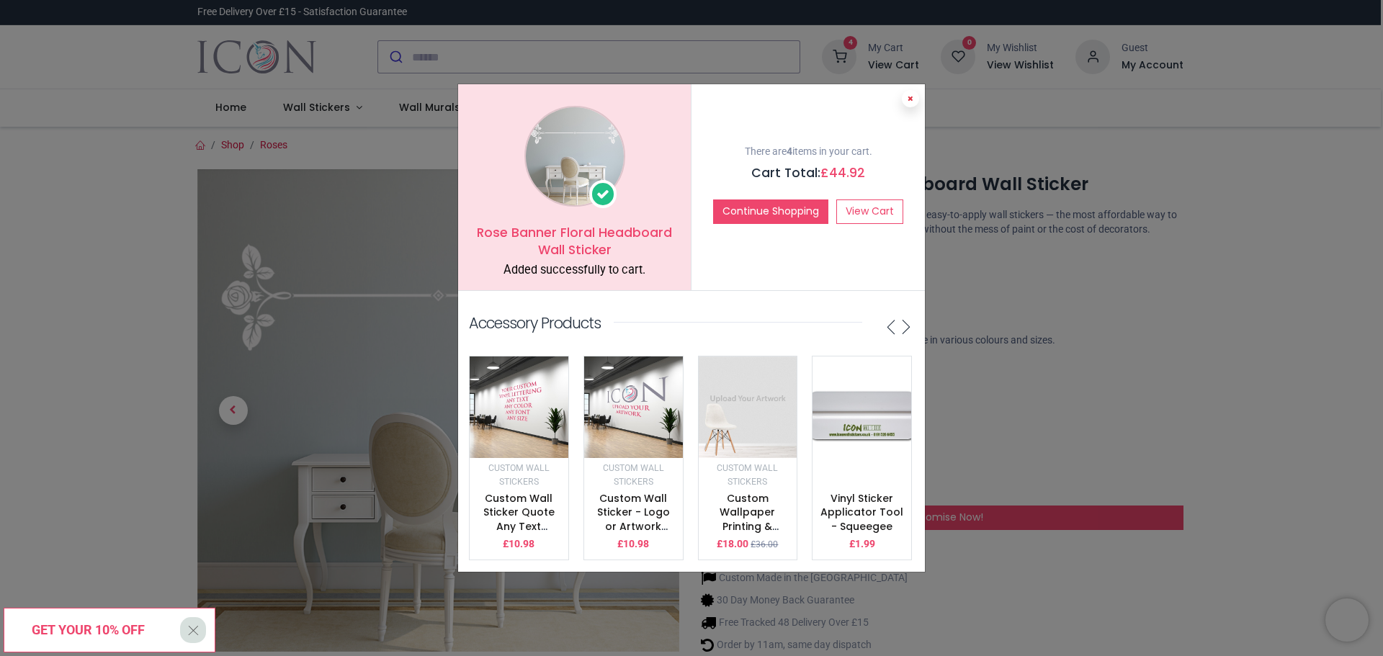
click at [908, 95] on icon at bounding box center [911, 98] width 6 height 7
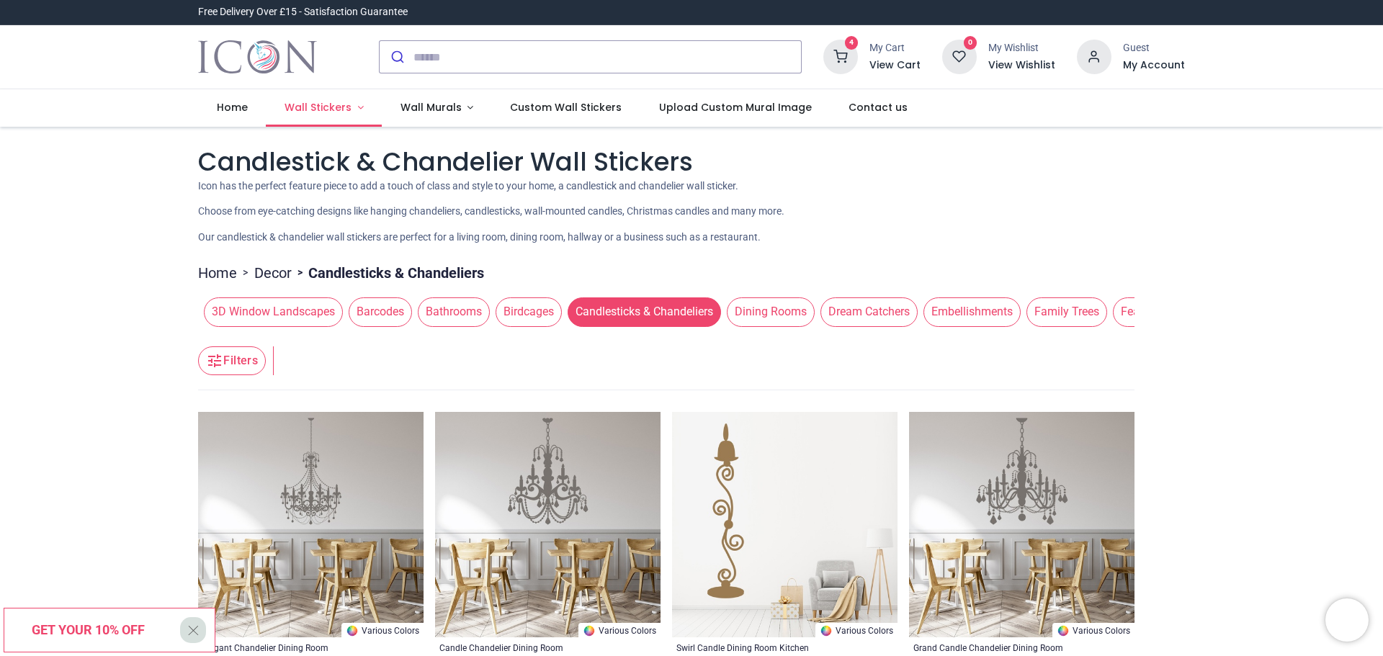
click at [327, 107] on span "Wall Stickers" at bounding box center [318, 107] width 67 height 14
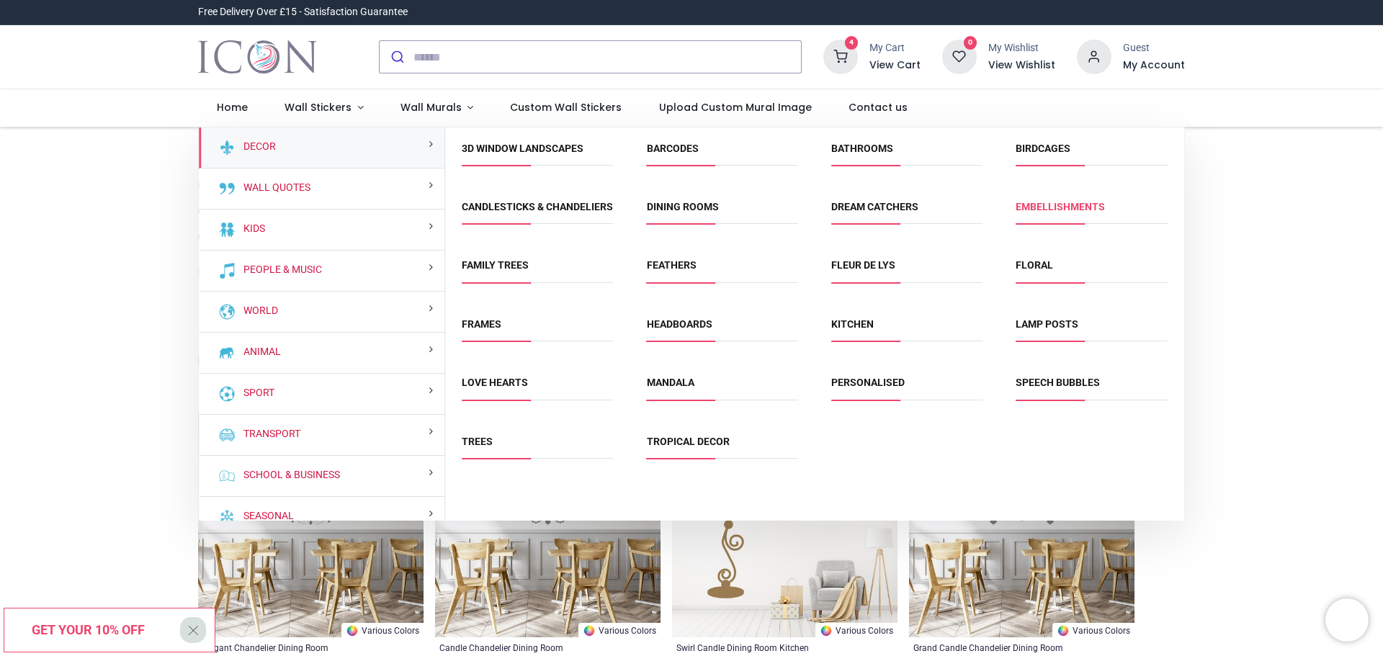
click at [1030, 205] on link "Embellishments" at bounding box center [1060, 207] width 89 height 12
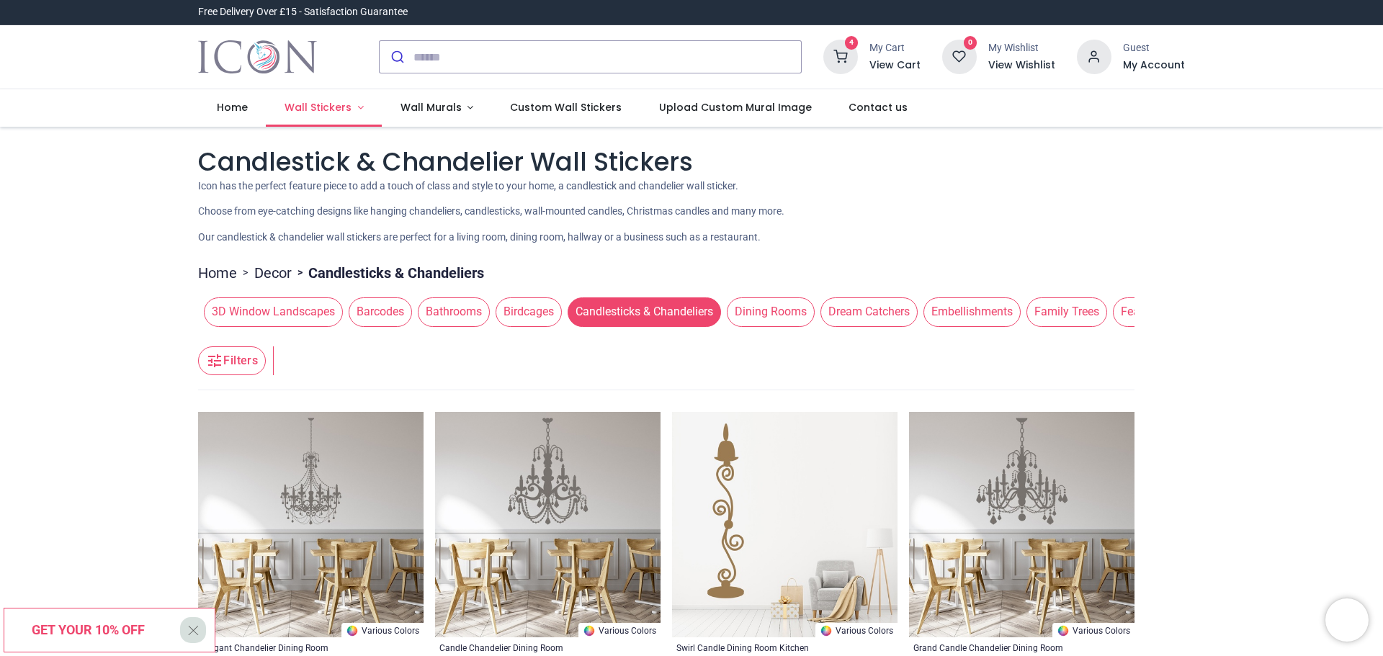
click at [360, 114] on link "Wall Stickers" at bounding box center [324, 107] width 116 height 37
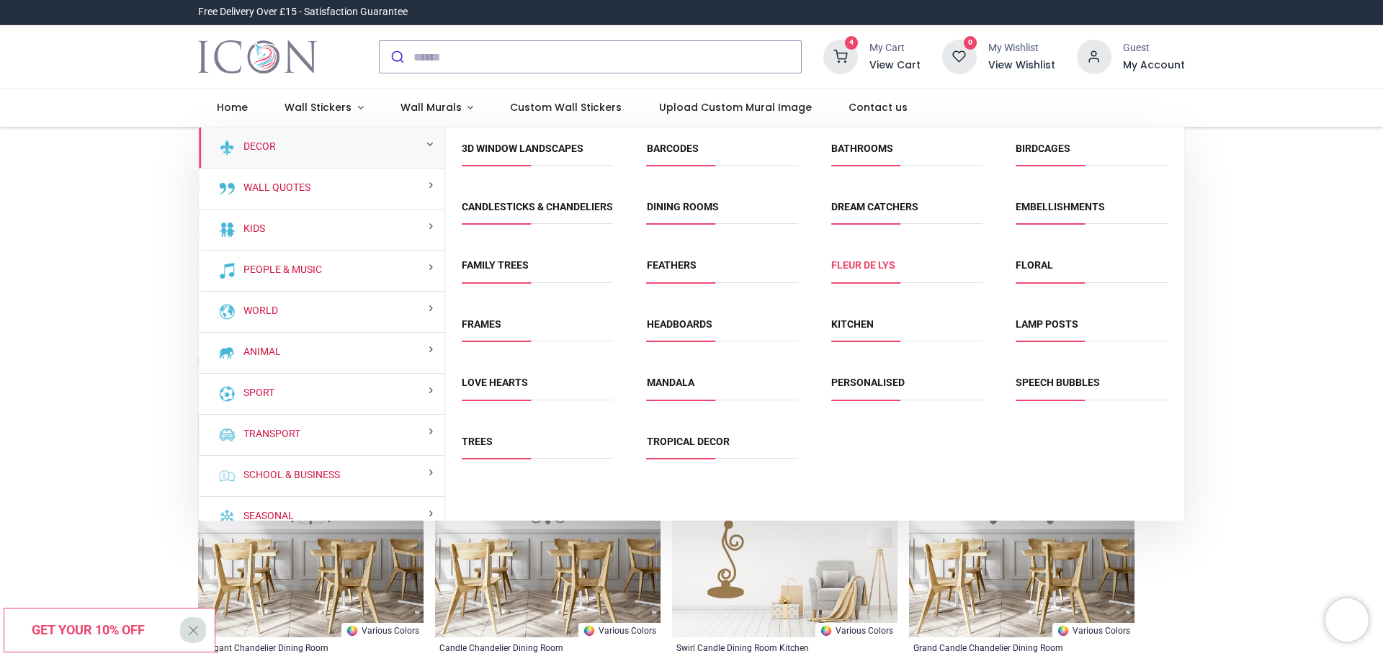
click at [844, 271] on link "Fleur de Lys" at bounding box center [863, 265] width 64 height 12
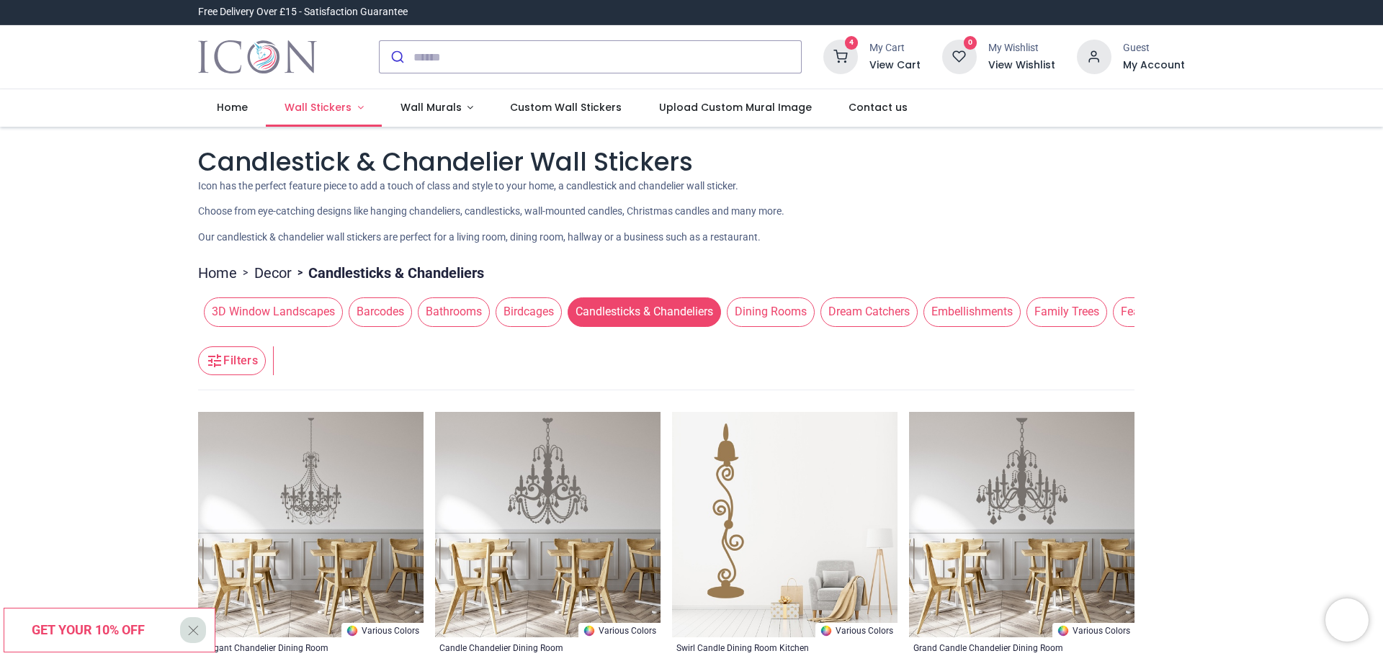
click at [361, 112] on link "Wall Stickers" at bounding box center [324, 107] width 116 height 37
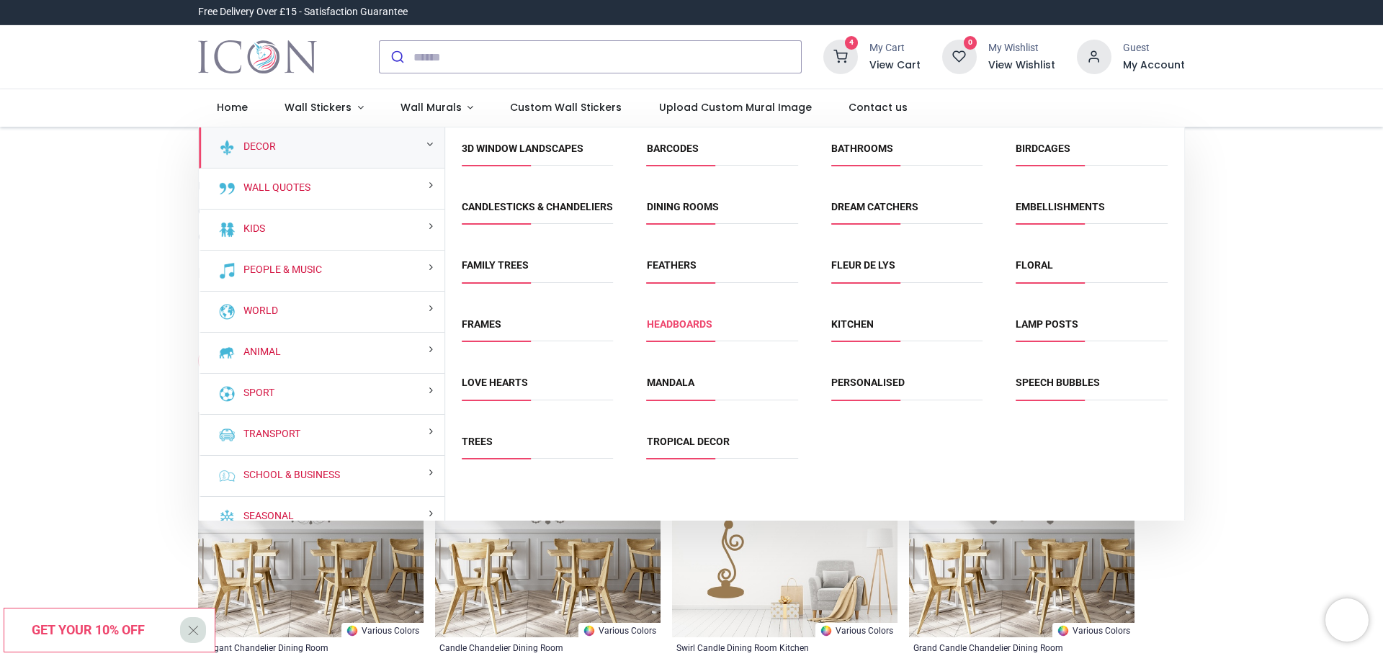
click at [679, 330] on link "Headboards" at bounding box center [680, 324] width 66 height 12
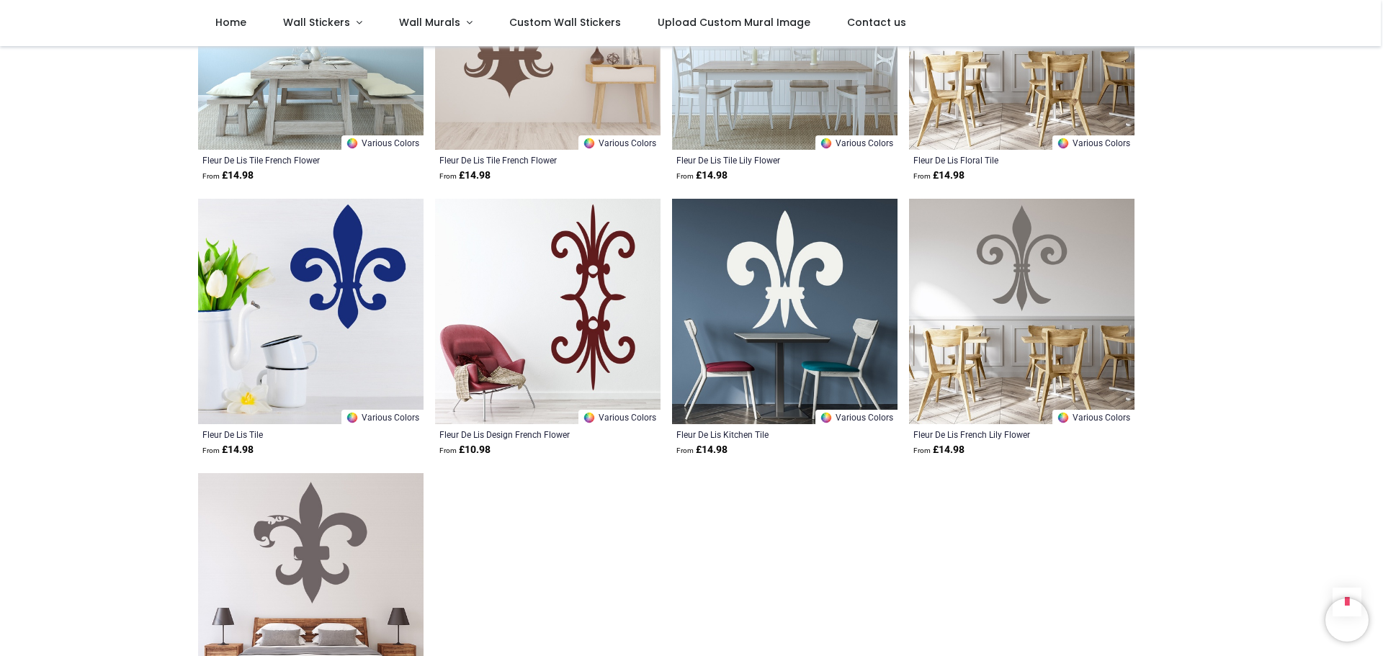
scroll to position [937, 0]
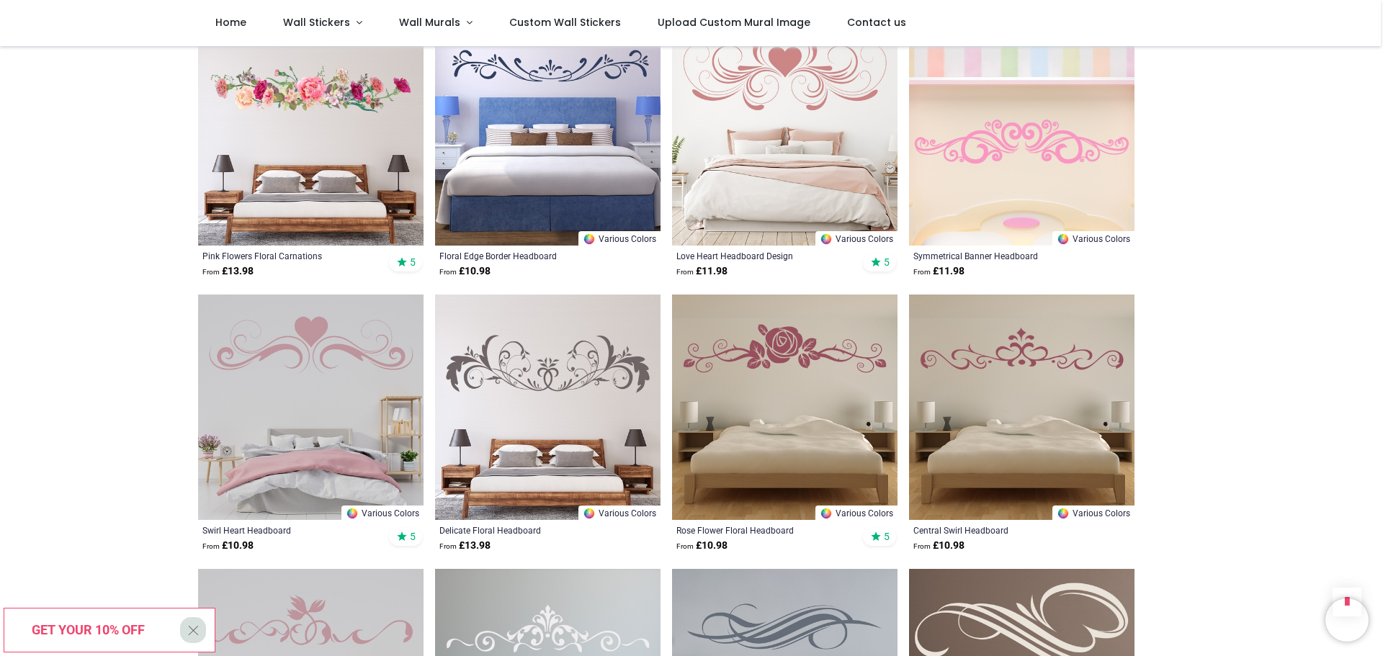
scroll to position [1153, 0]
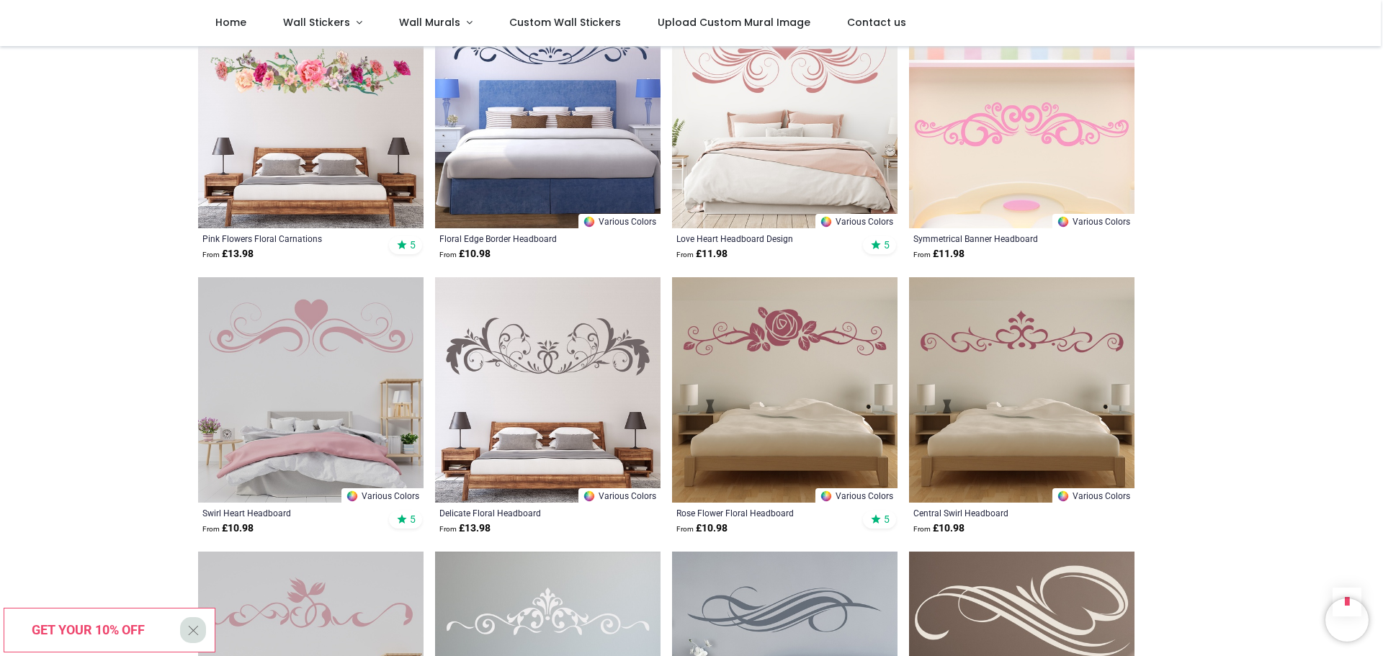
click at [299, 329] on img at bounding box center [311, 390] width 226 height 226
click at [782, 363] on img at bounding box center [785, 390] width 226 height 226
click at [952, 358] on img at bounding box center [1022, 390] width 226 height 226
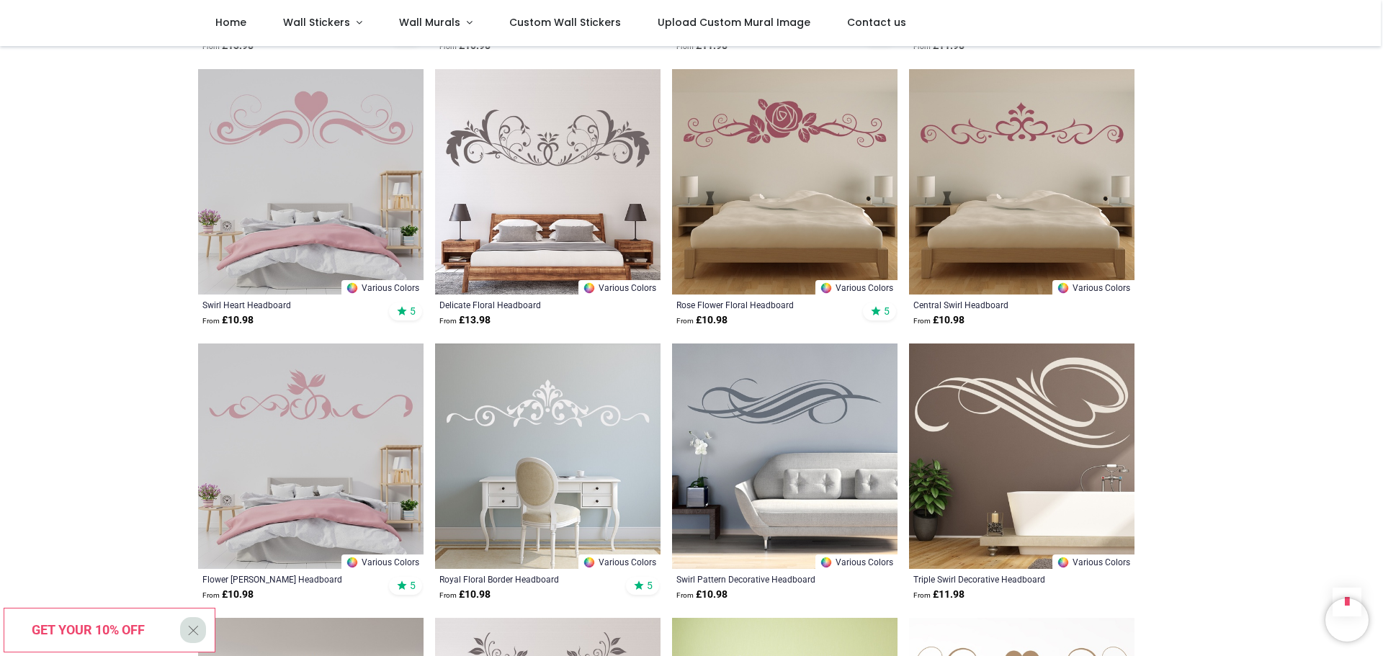
scroll to position [1369, 0]
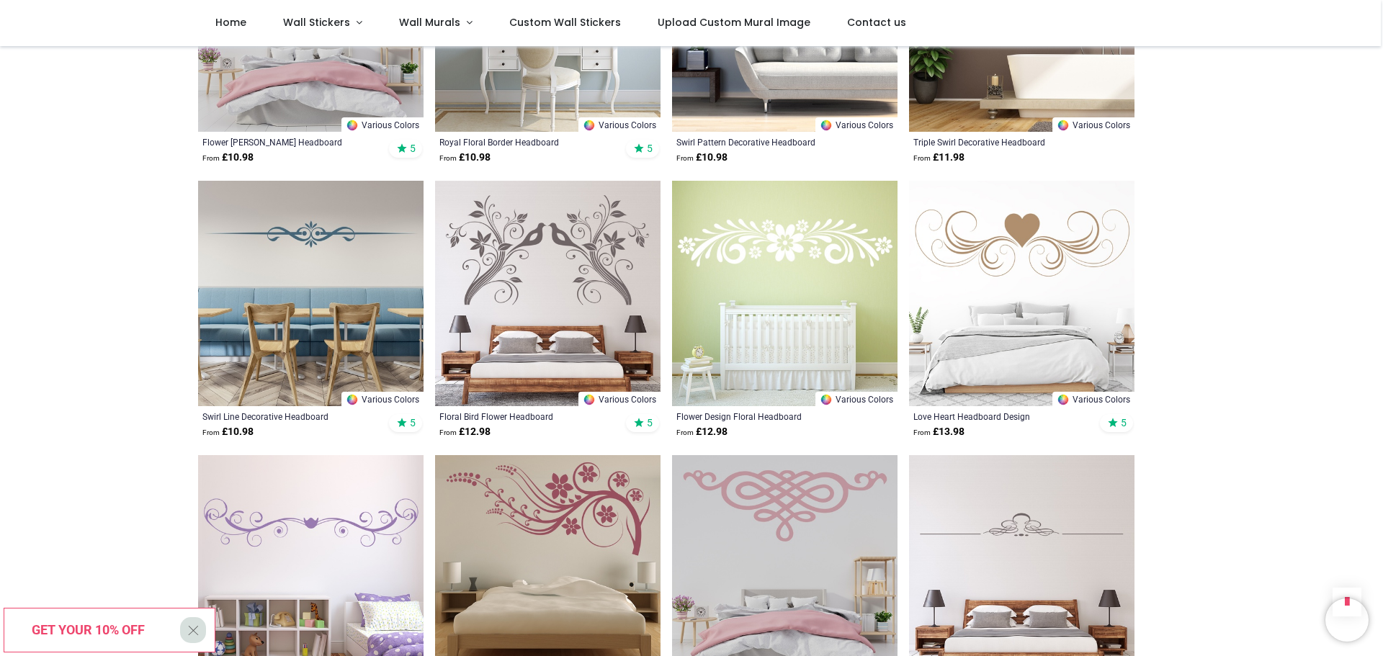
scroll to position [1801, 0]
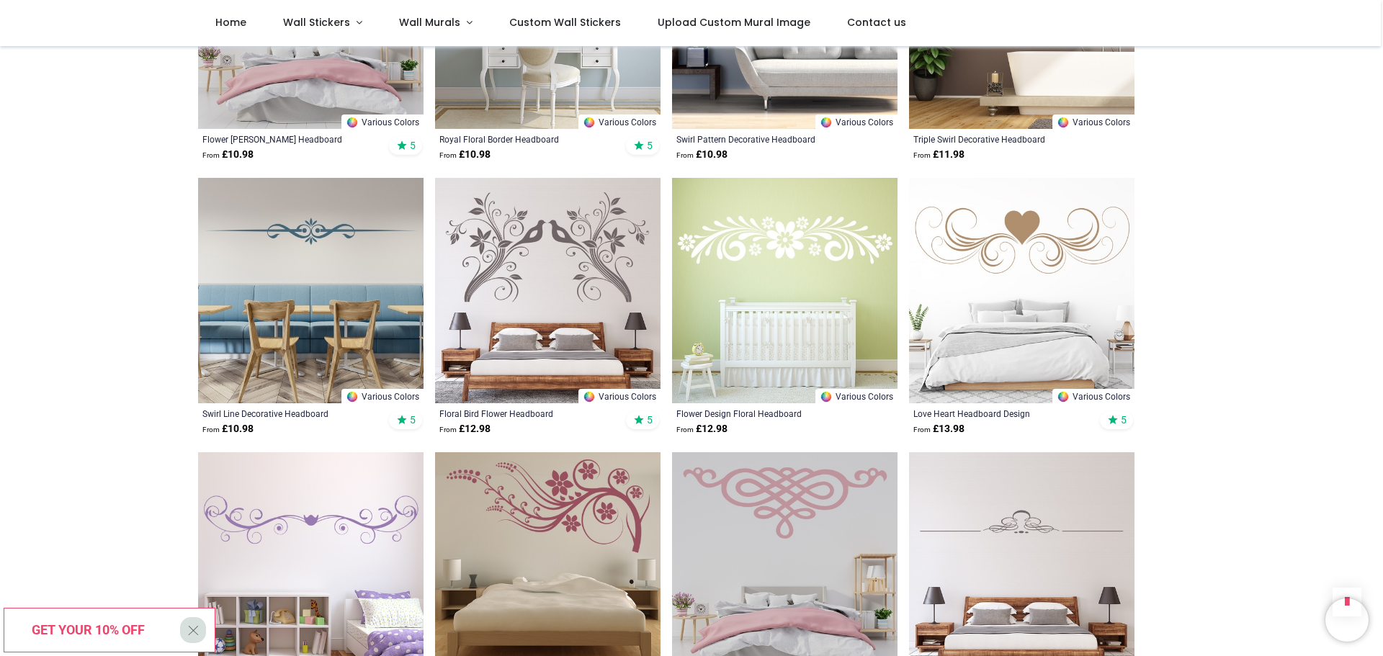
click at [261, 225] on img at bounding box center [311, 291] width 226 height 226
click at [352, 24] on link "Wall Stickers" at bounding box center [323, 23] width 116 height 46
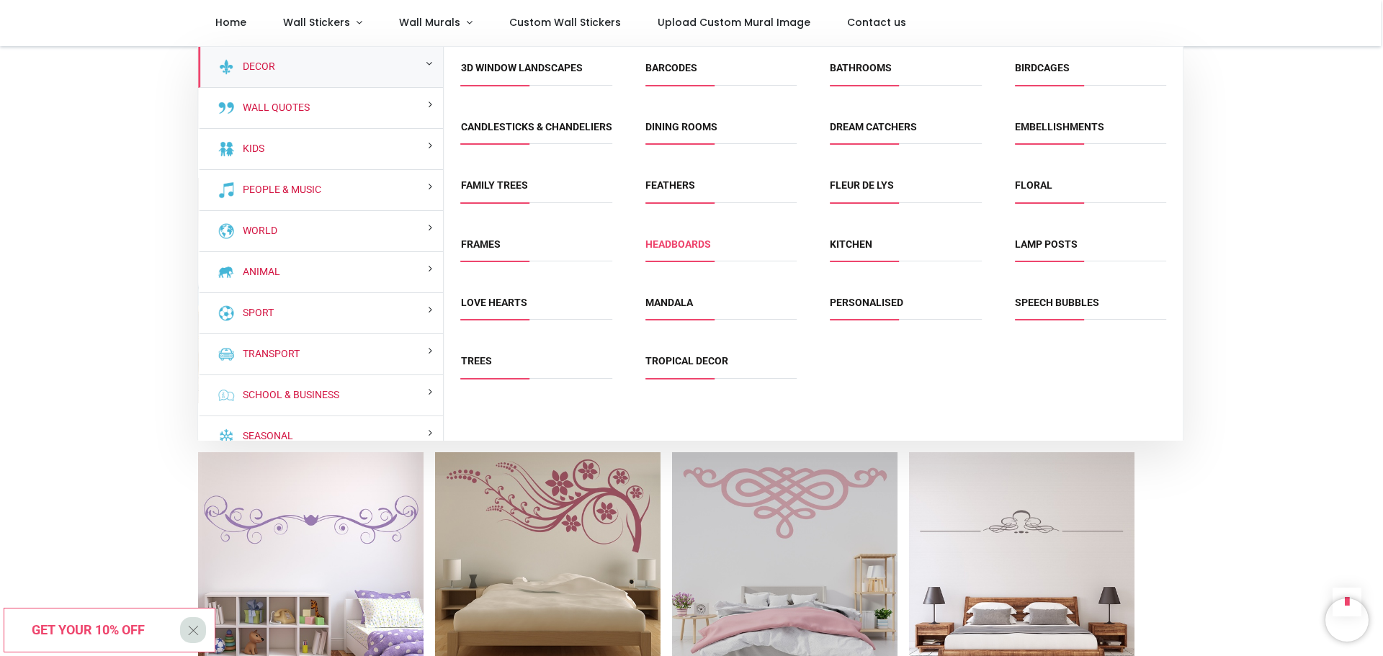
click at [690, 250] on link "Headboards" at bounding box center [679, 244] width 66 height 12
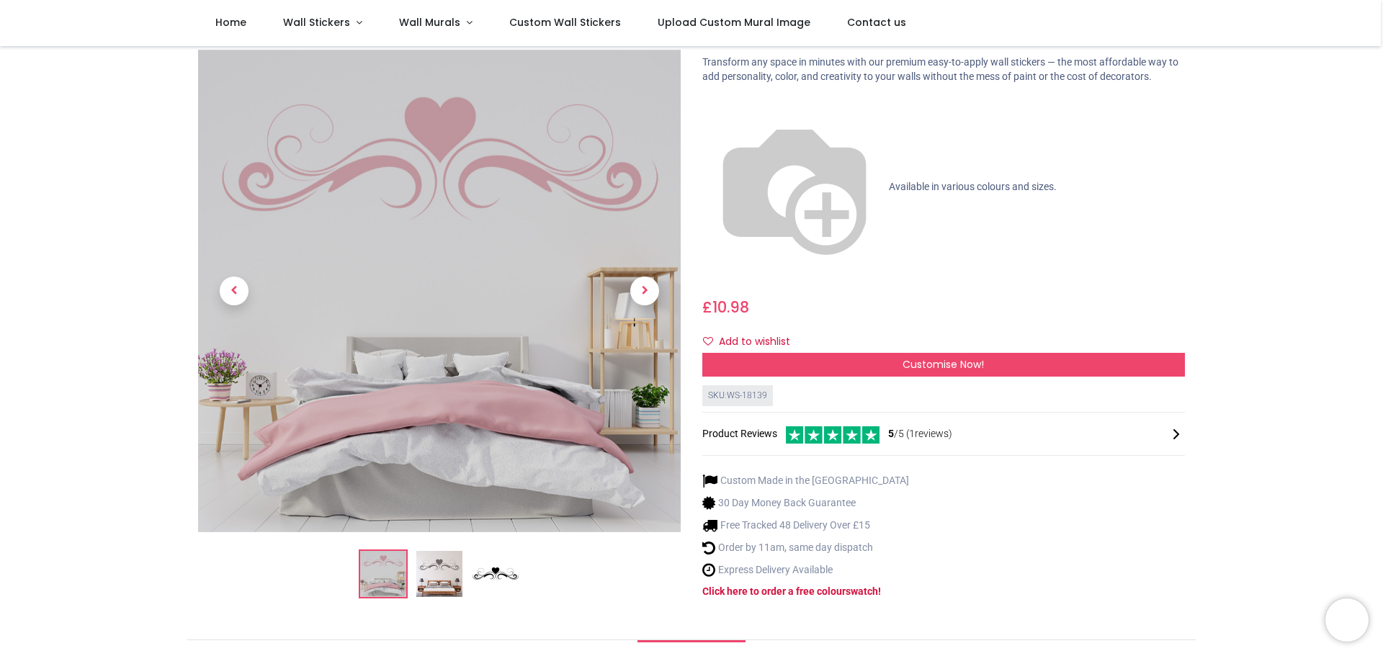
scroll to position [72, 0]
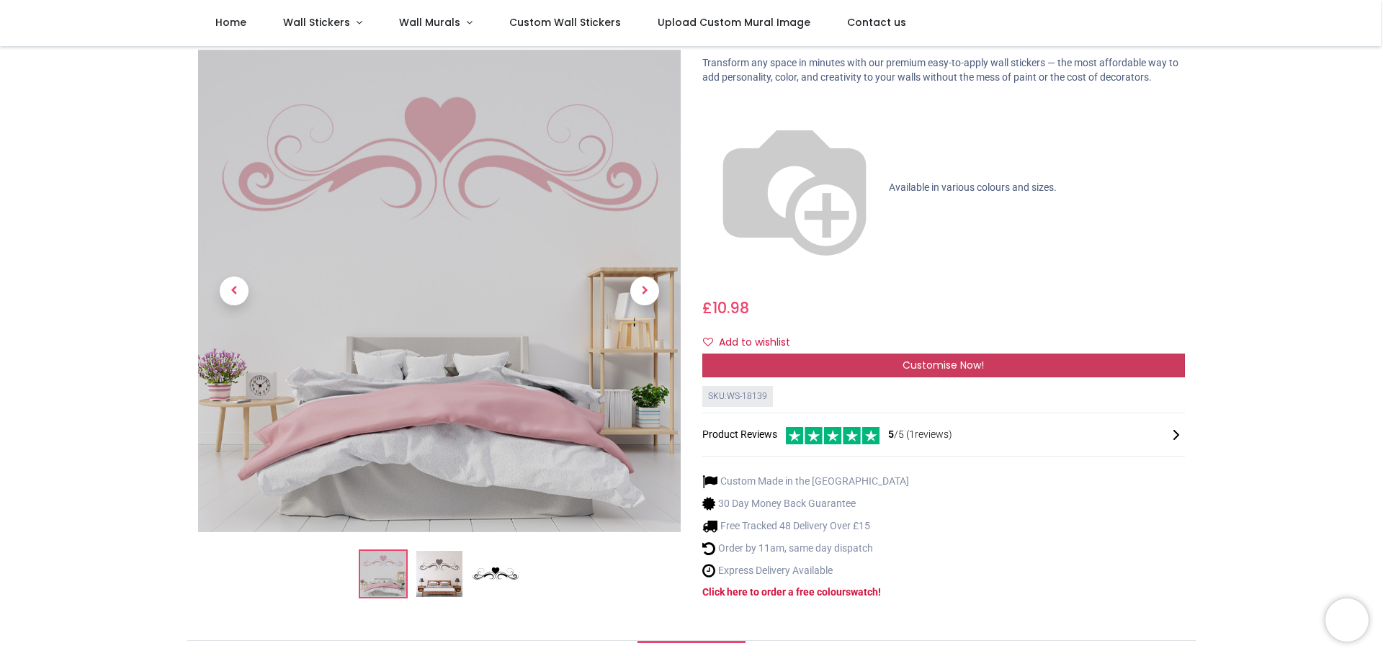
click at [898, 354] on div "Customise Now!" at bounding box center [944, 366] width 483 height 24
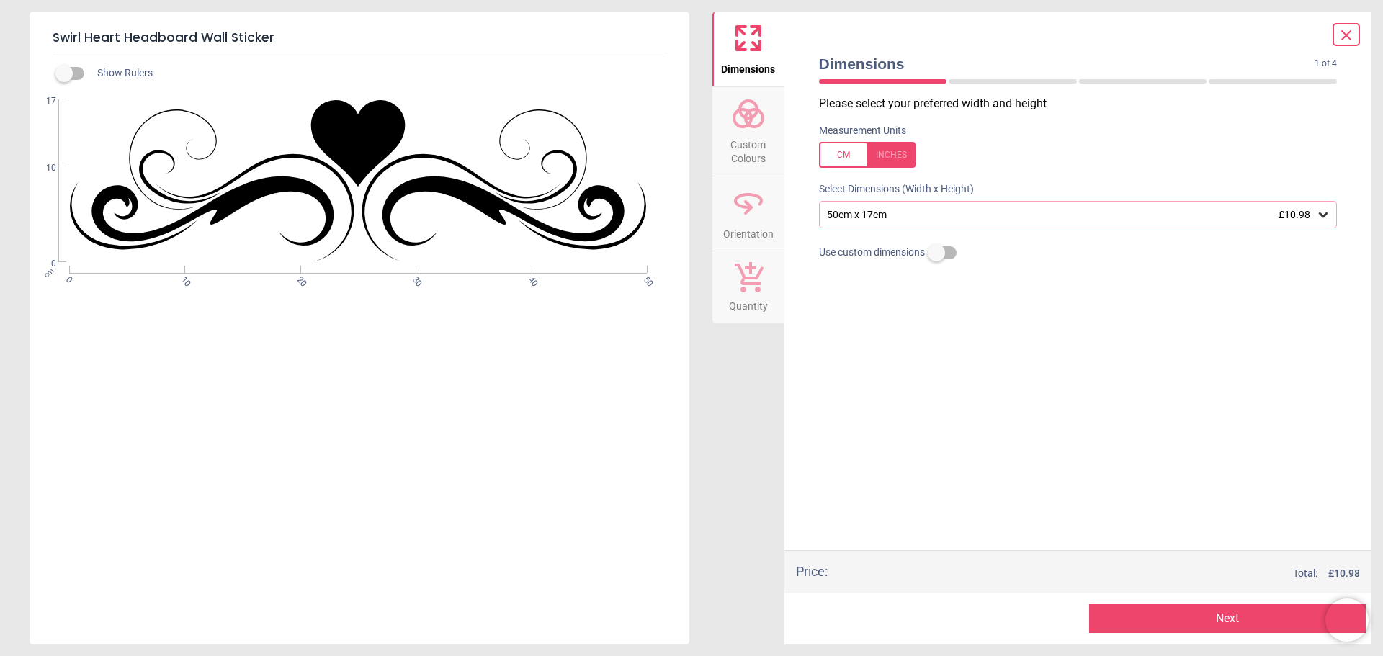
click at [1144, 620] on button "Next" at bounding box center [1227, 619] width 277 height 29
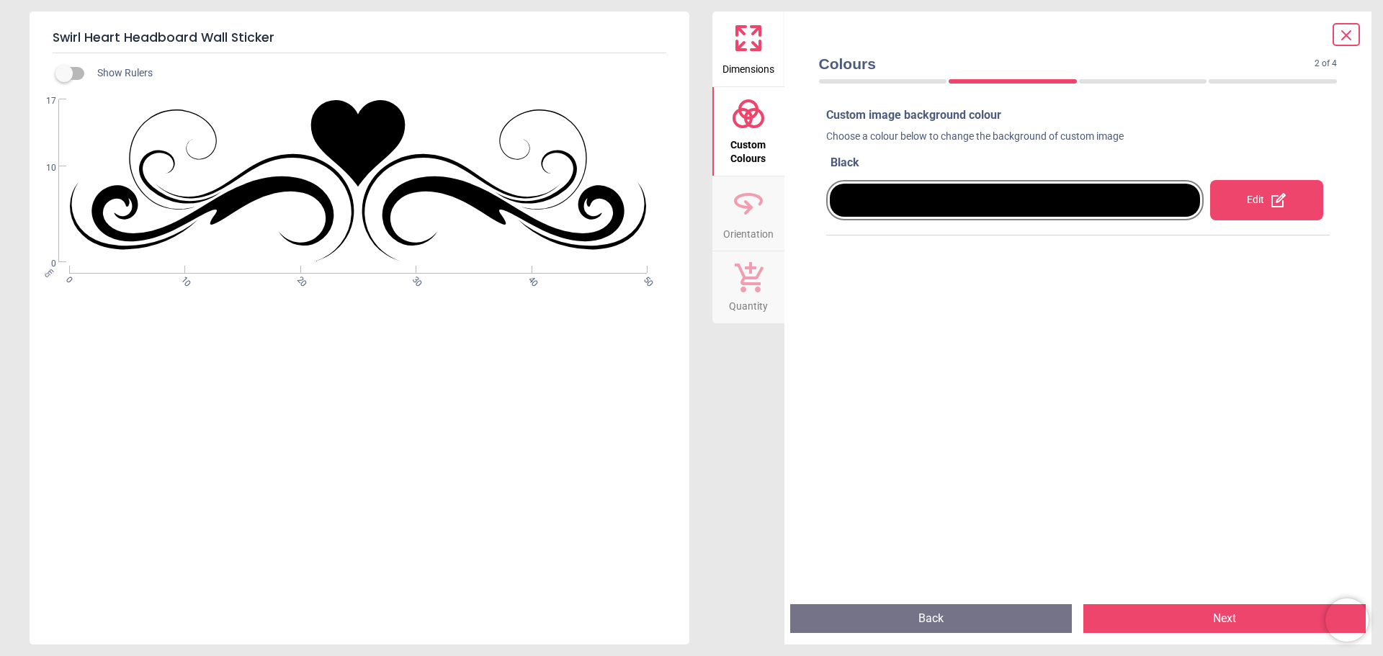
click at [1146, 620] on button "Next" at bounding box center [1225, 619] width 282 height 29
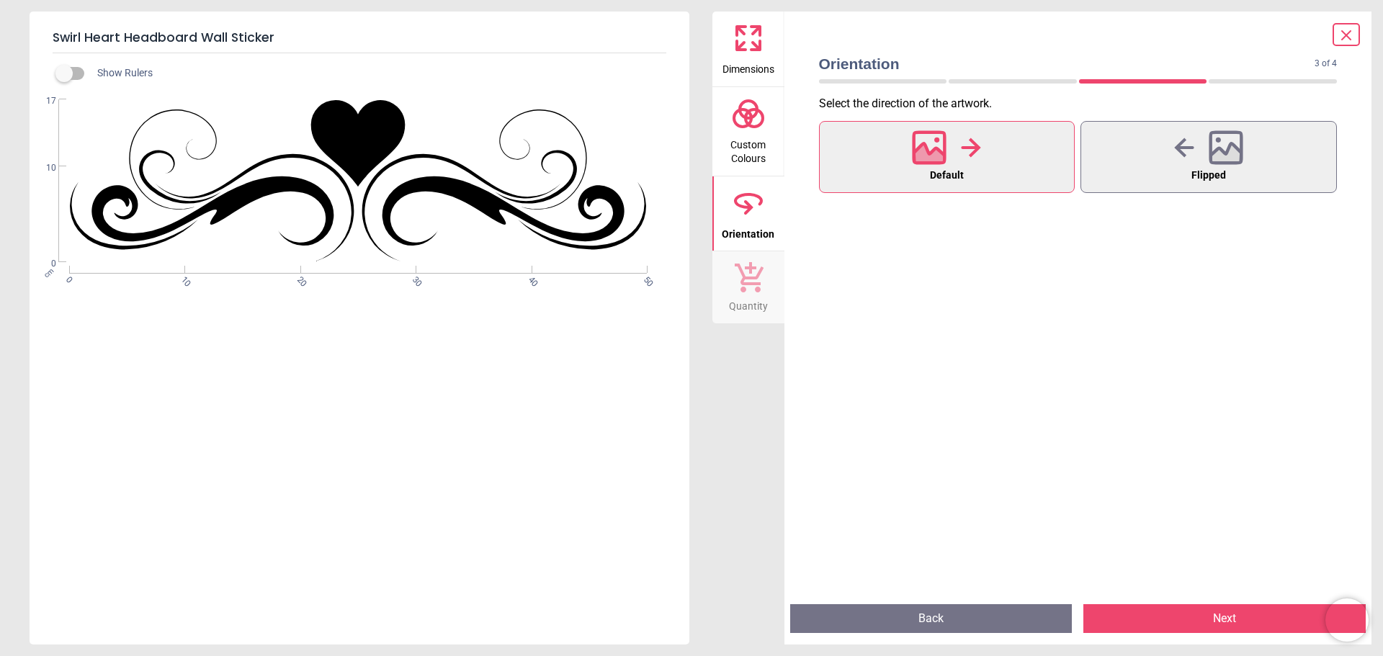
click at [1146, 617] on button "Next" at bounding box center [1225, 619] width 282 height 29
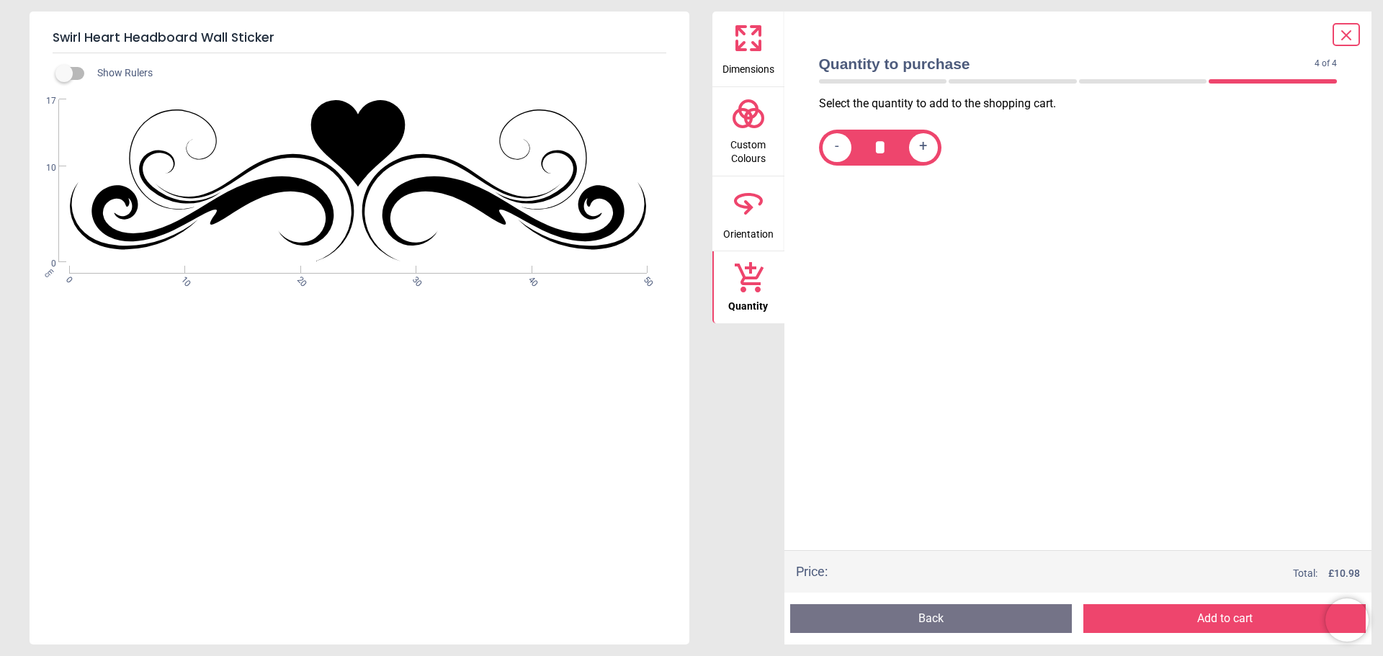
click at [1146, 617] on button "Add to cart" at bounding box center [1225, 619] width 282 height 29
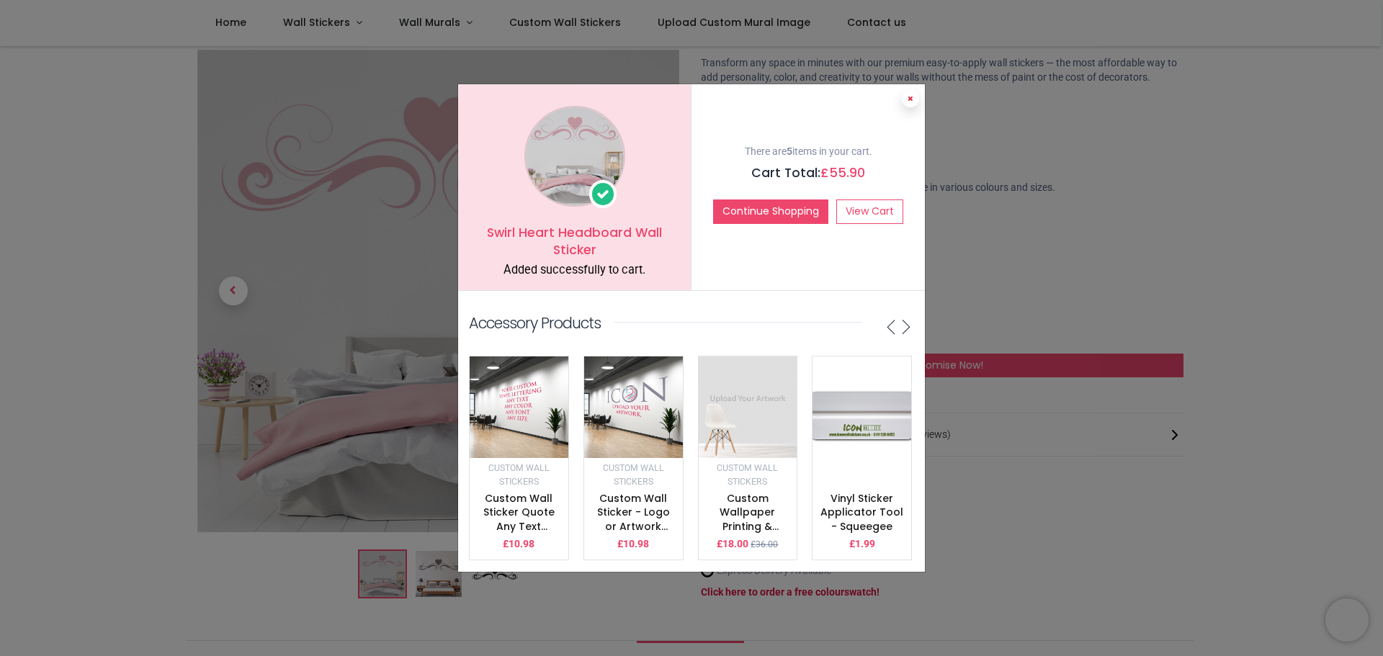
click at [914, 92] on button at bounding box center [910, 98] width 17 height 17
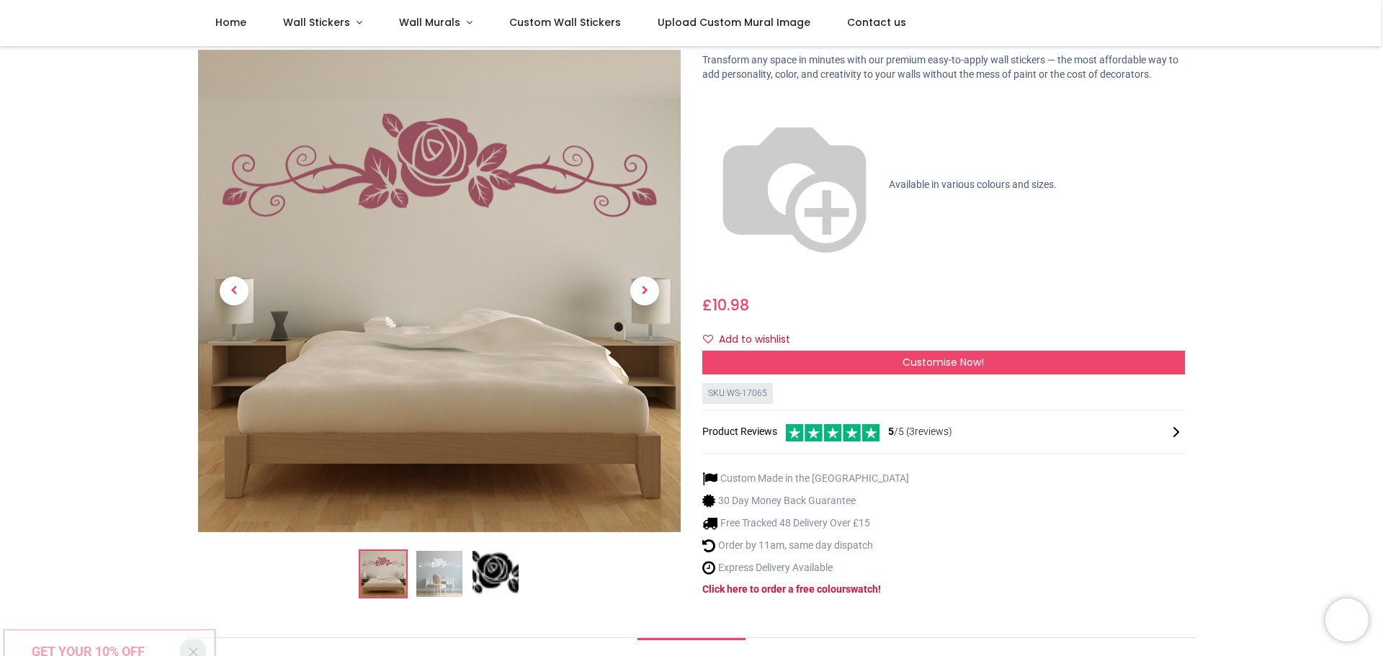
scroll to position [144, 0]
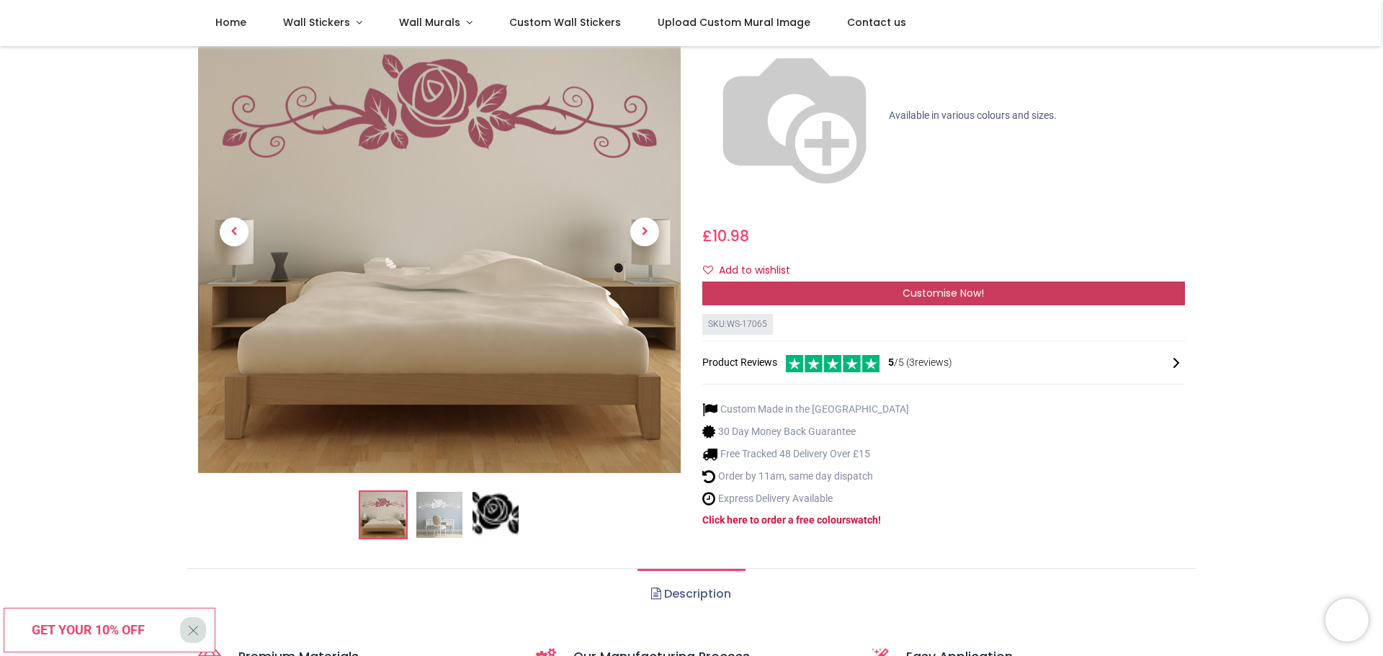
click at [941, 286] on span "Customise Now!" at bounding box center [943, 293] width 81 height 14
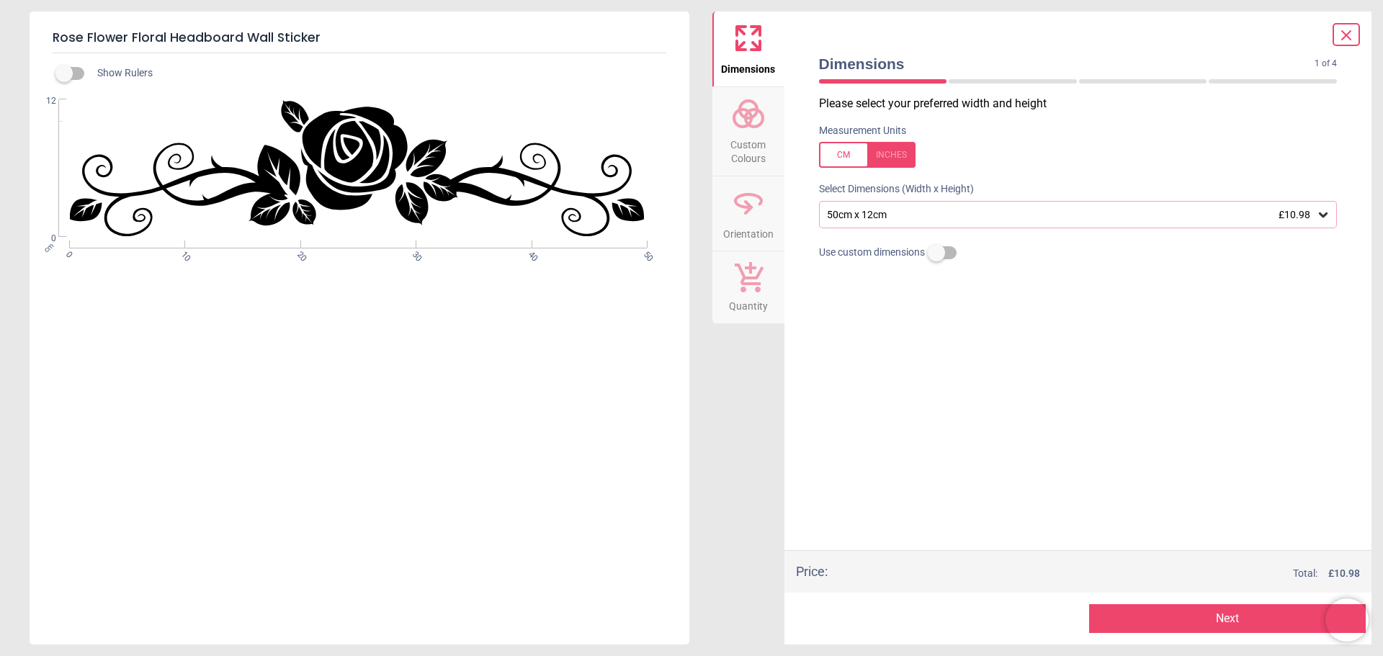
click at [1144, 617] on button "Next" at bounding box center [1227, 619] width 277 height 29
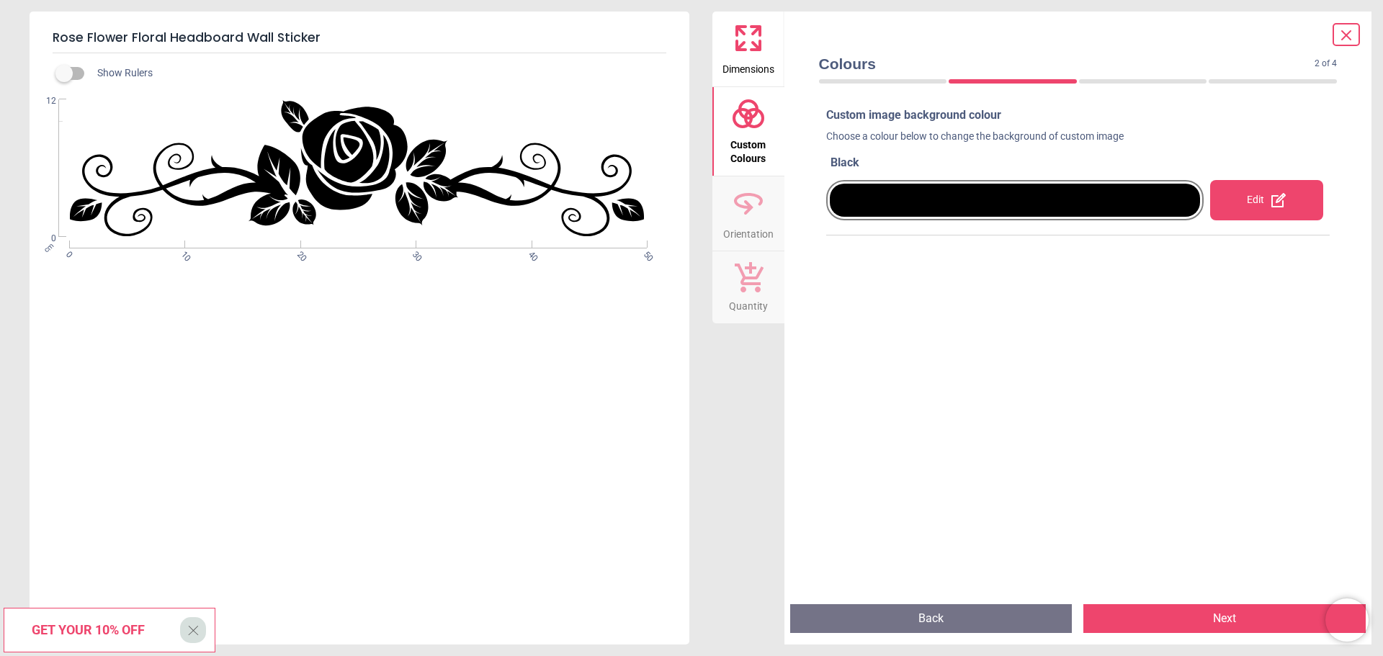
click at [1144, 617] on button "Next" at bounding box center [1225, 619] width 282 height 29
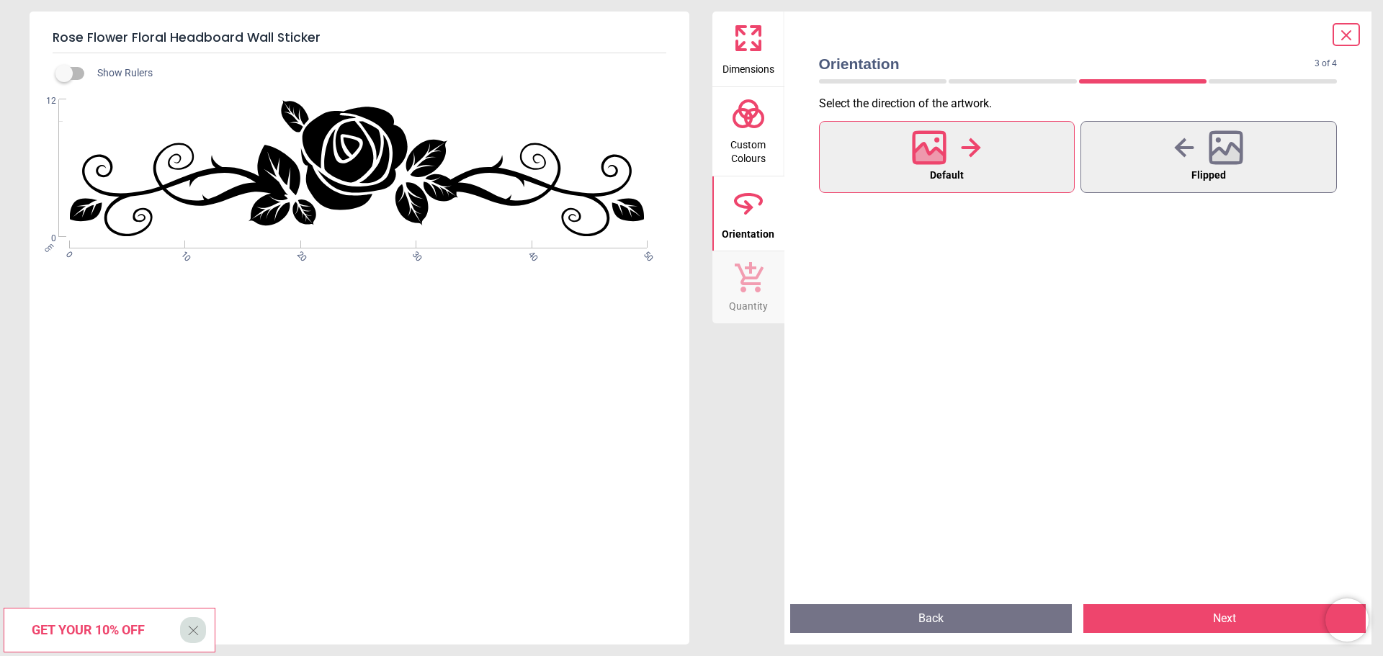
click at [1145, 617] on button "Next" at bounding box center [1225, 619] width 282 height 29
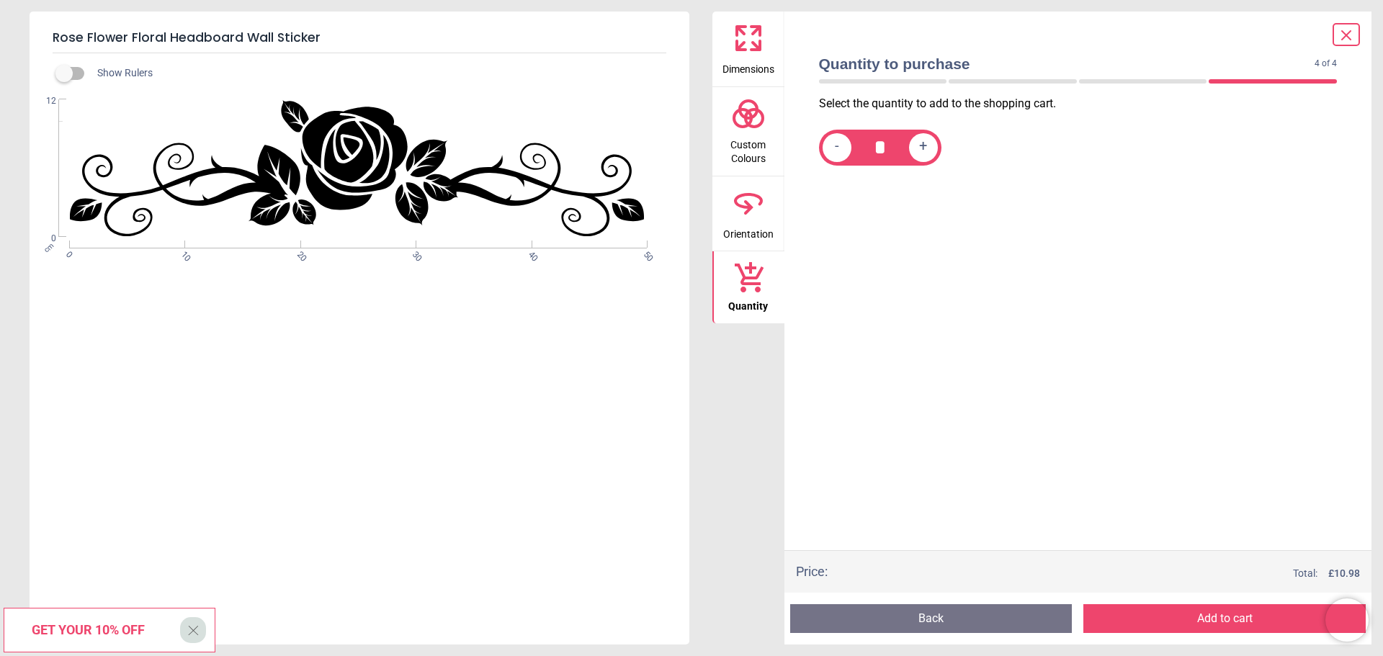
click at [1146, 616] on button "Add to cart" at bounding box center [1225, 619] width 282 height 29
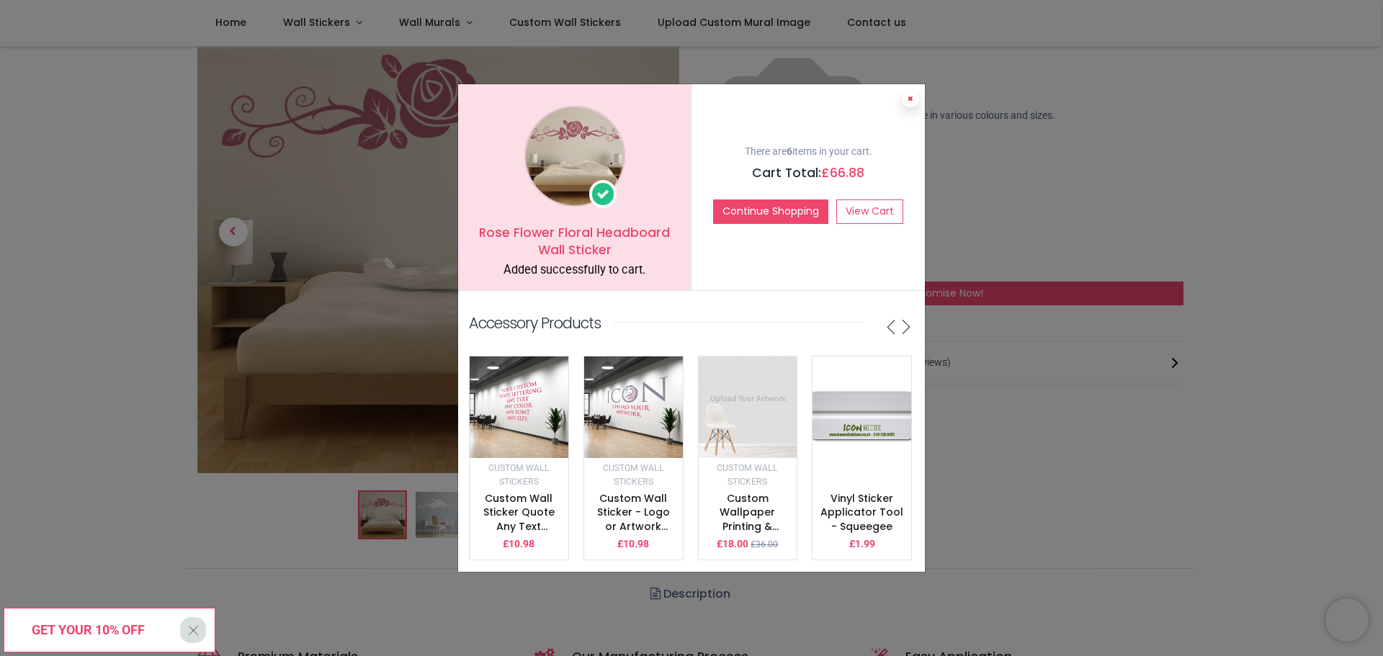
click at [913, 95] on icon at bounding box center [911, 98] width 6 height 7
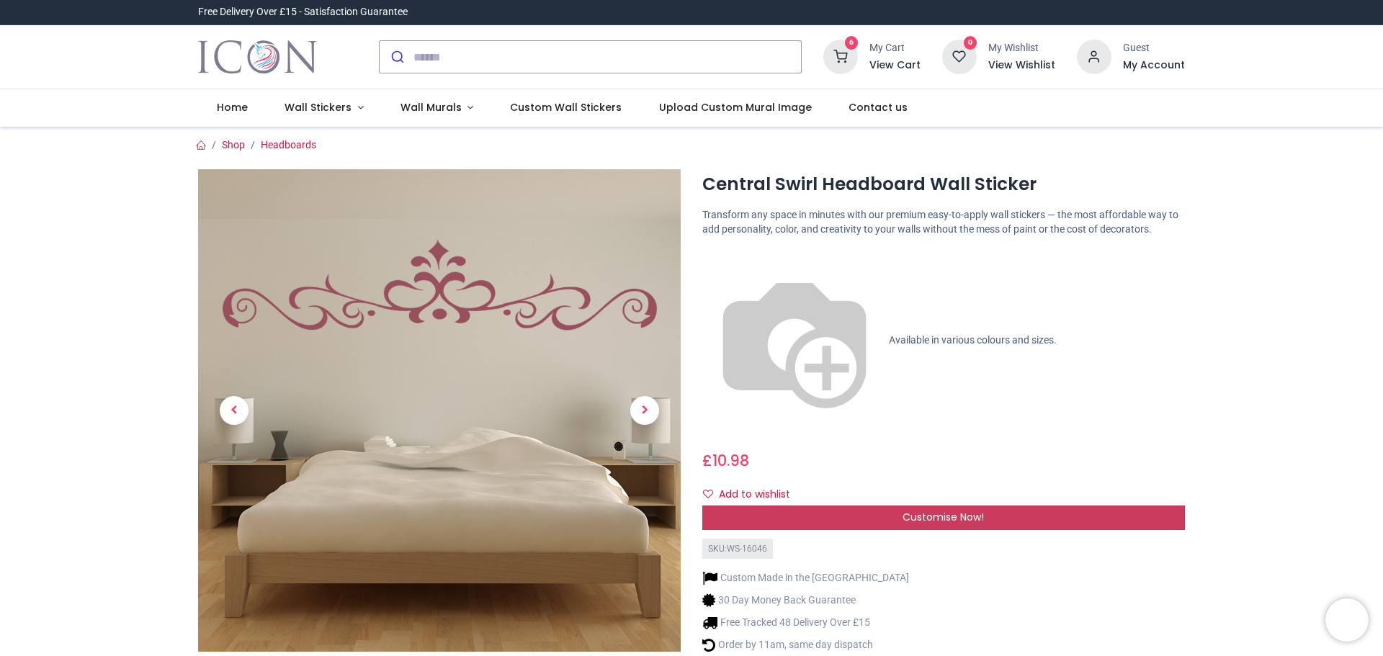
click at [931, 510] on span "Customise Now!" at bounding box center [943, 517] width 81 height 14
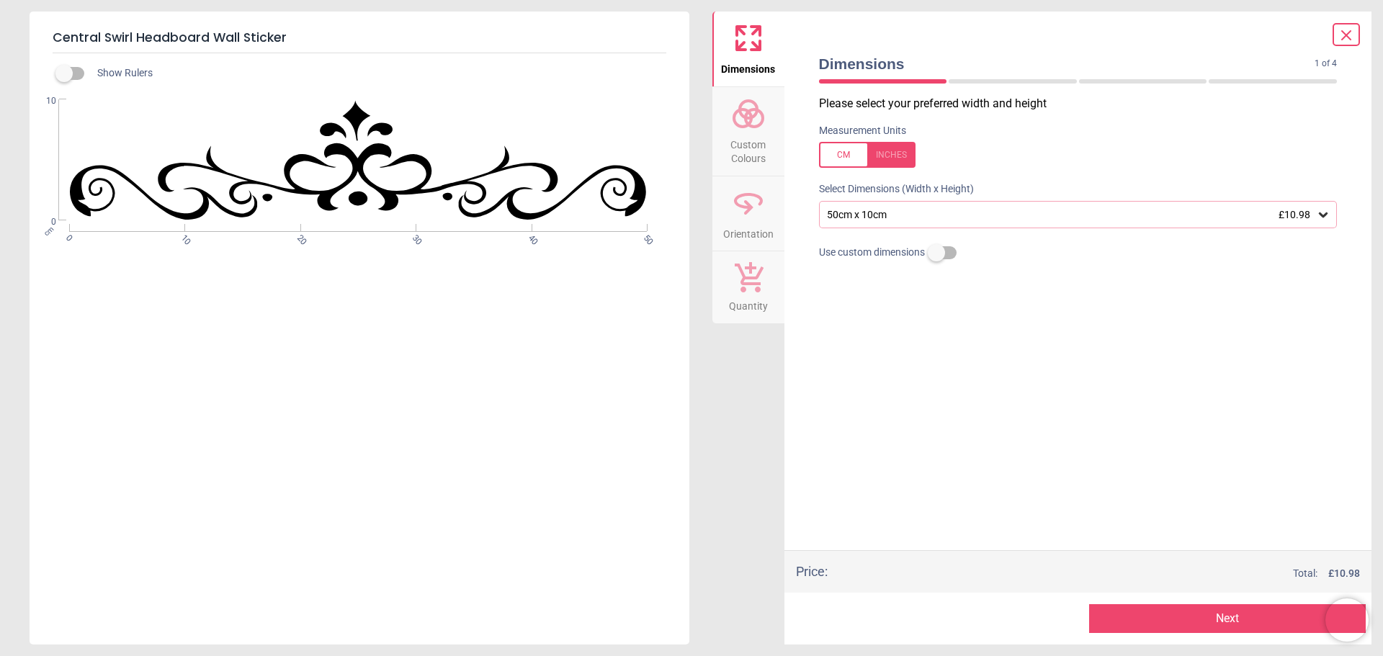
click at [1141, 608] on button "Next" at bounding box center [1227, 619] width 277 height 29
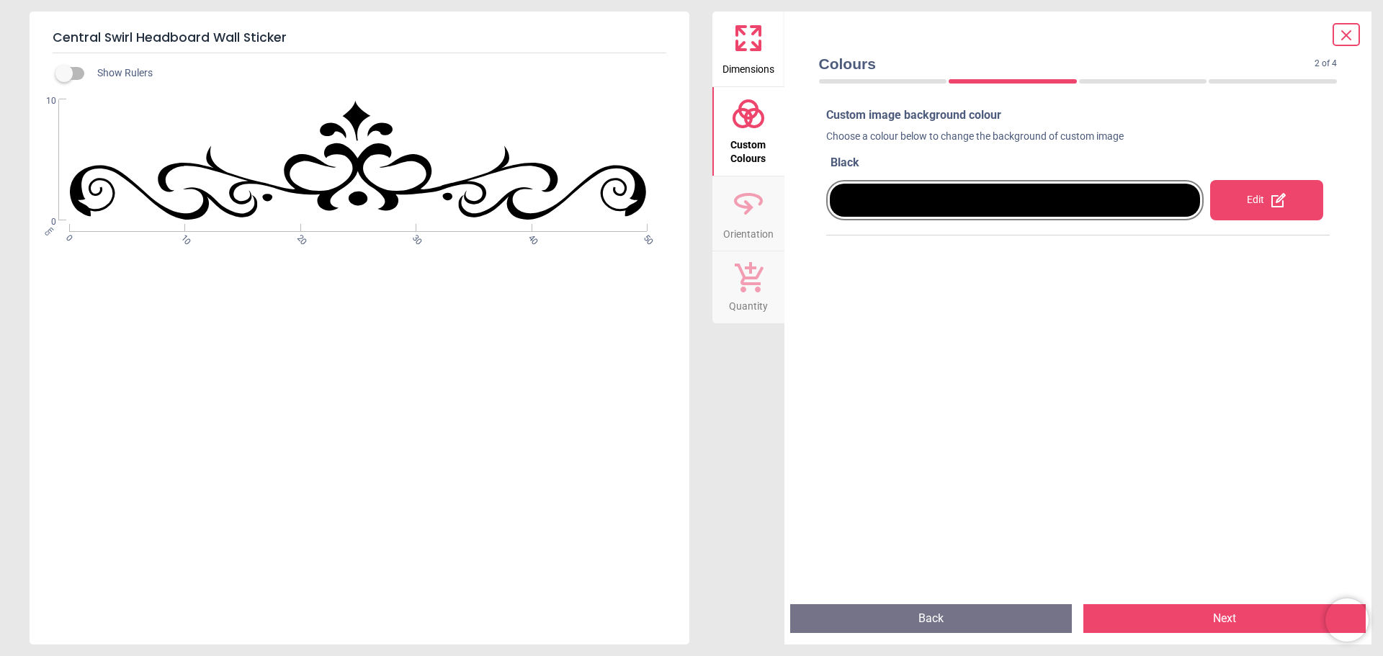
click at [1151, 608] on button "Next" at bounding box center [1225, 619] width 282 height 29
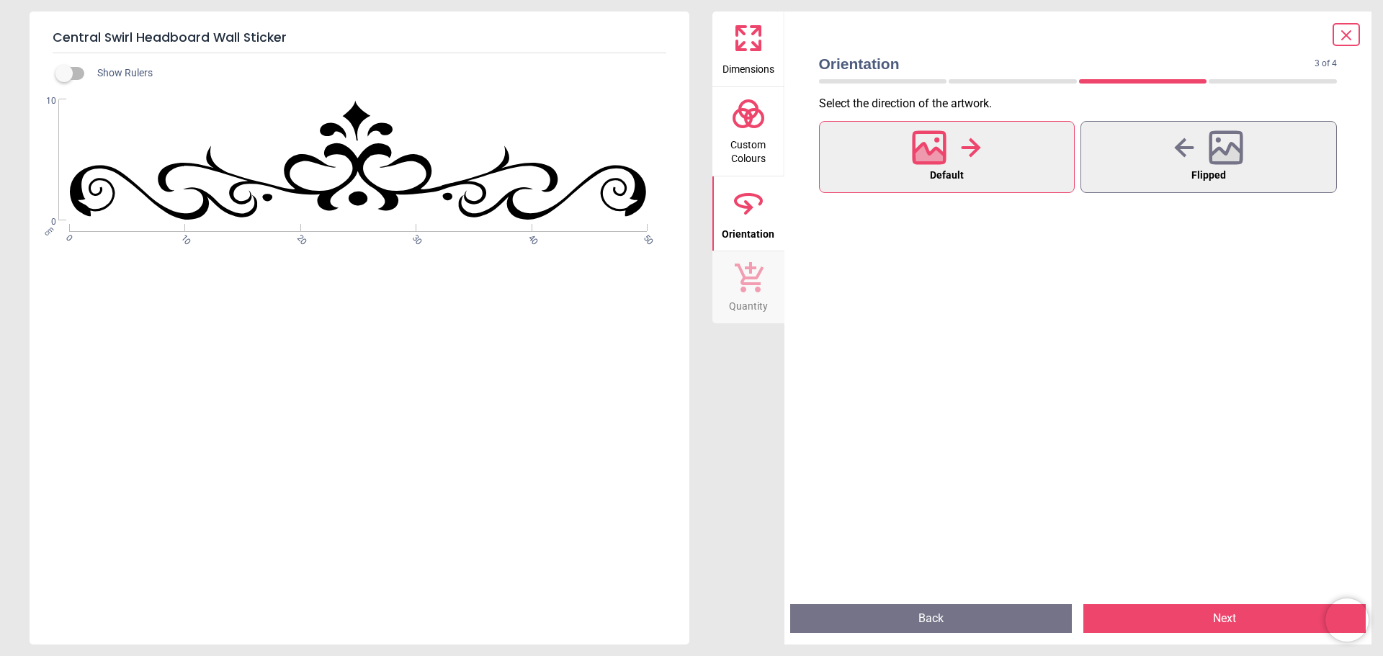
click at [1163, 611] on button "Next" at bounding box center [1225, 619] width 282 height 29
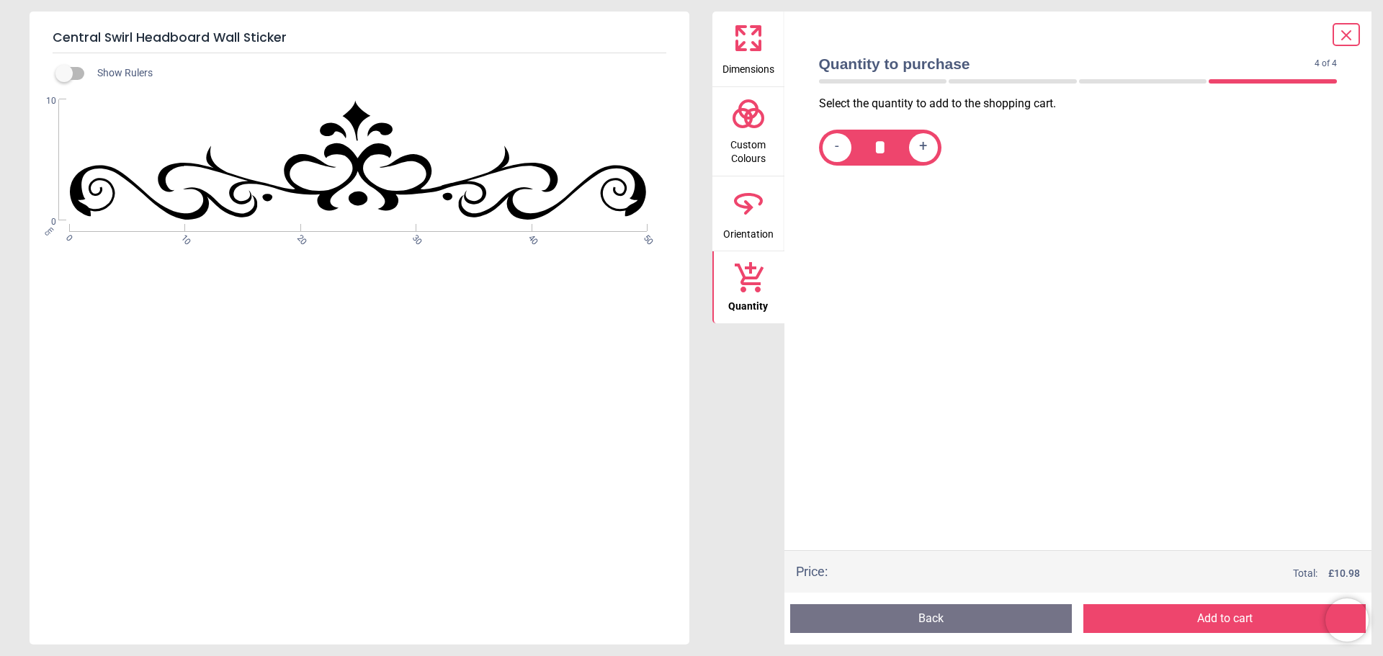
click at [1179, 612] on button "Add to cart" at bounding box center [1225, 619] width 282 height 29
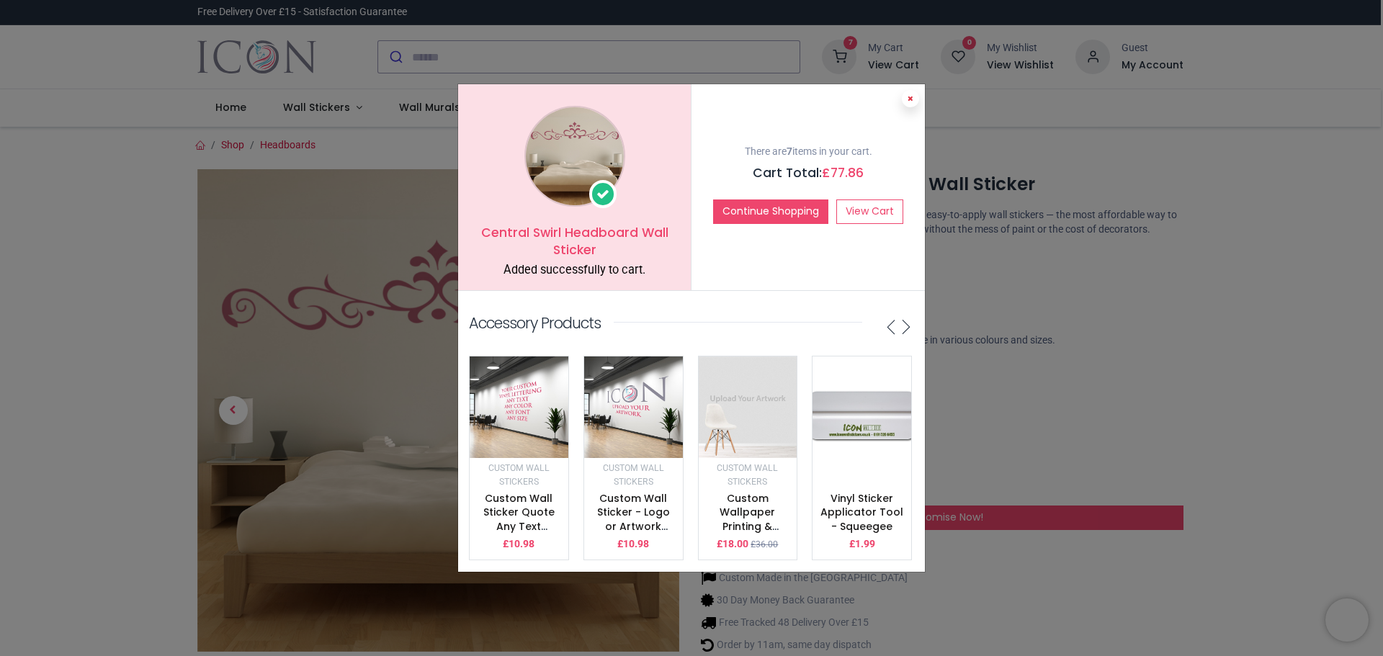
click at [912, 95] on icon at bounding box center [911, 98] width 6 height 7
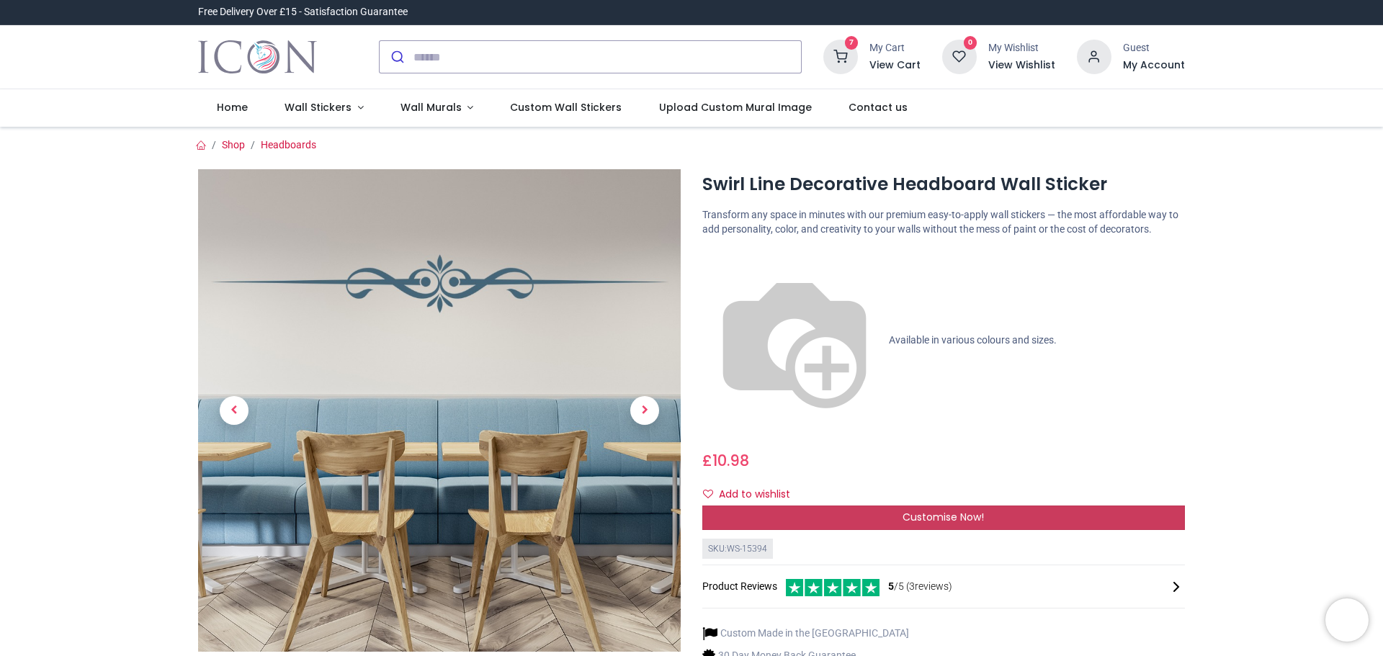
click at [971, 506] on div "Customise Now!" at bounding box center [944, 518] width 483 height 24
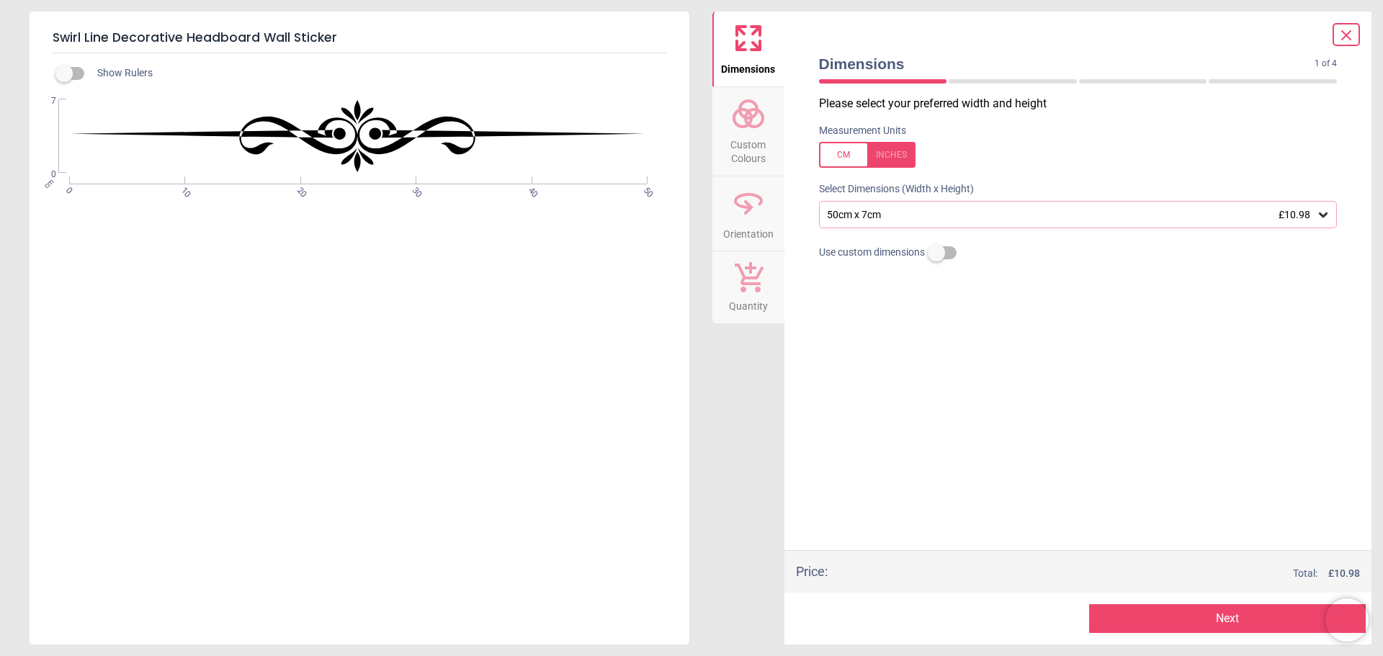
click at [1218, 612] on button "Next" at bounding box center [1227, 619] width 277 height 29
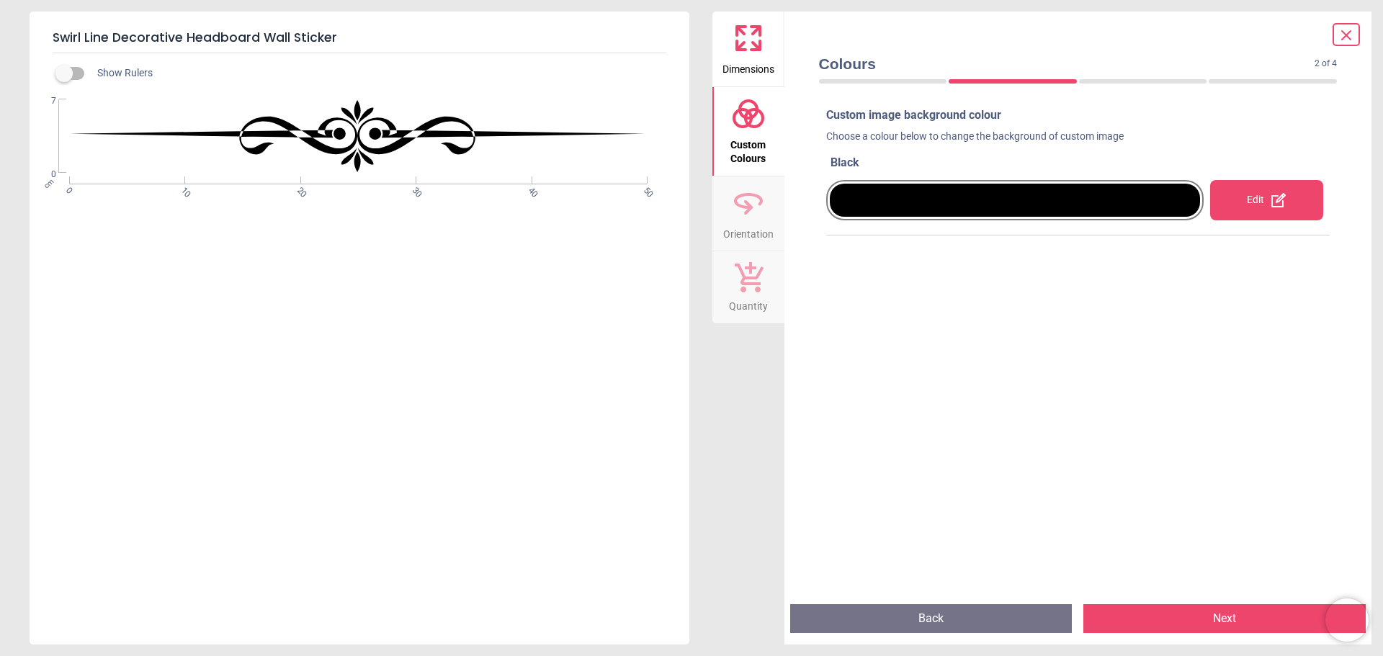
click at [1218, 612] on button "Next" at bounding box center [1225, 619] width 282 height 29
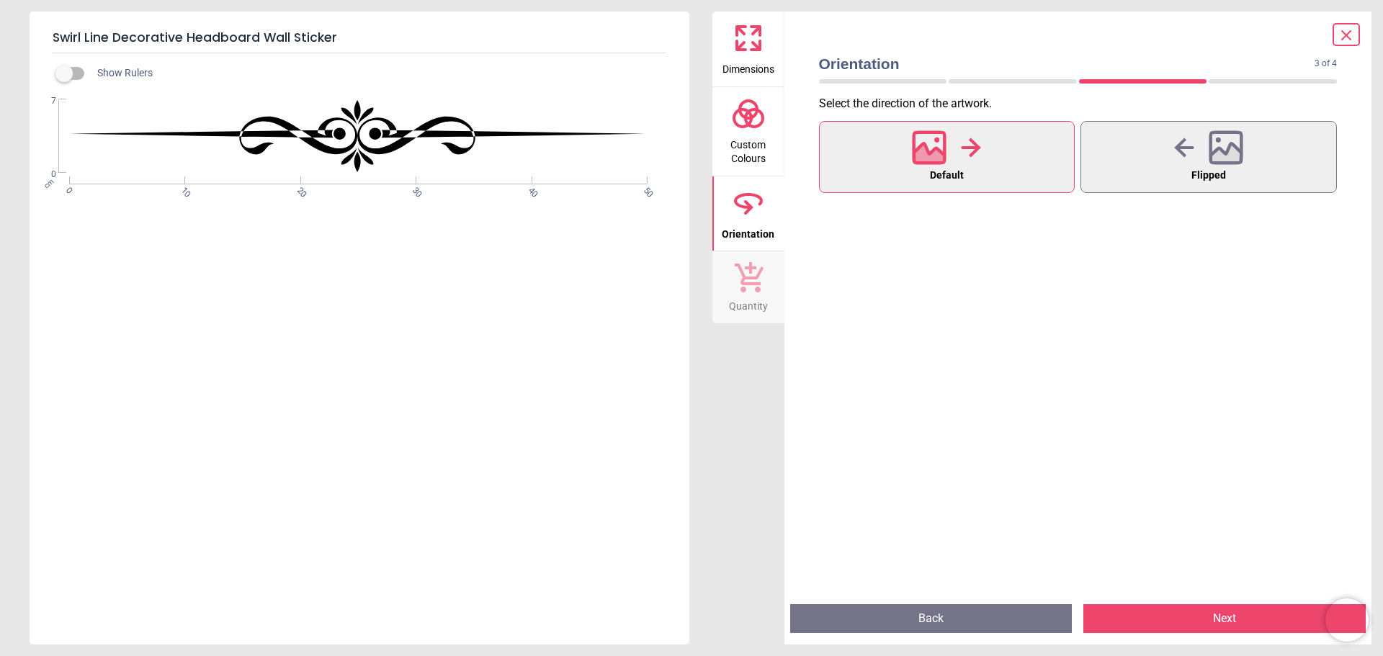
click at [1218, 612] on button "Next" at bounding box center [1225, 619] width 282 height 29
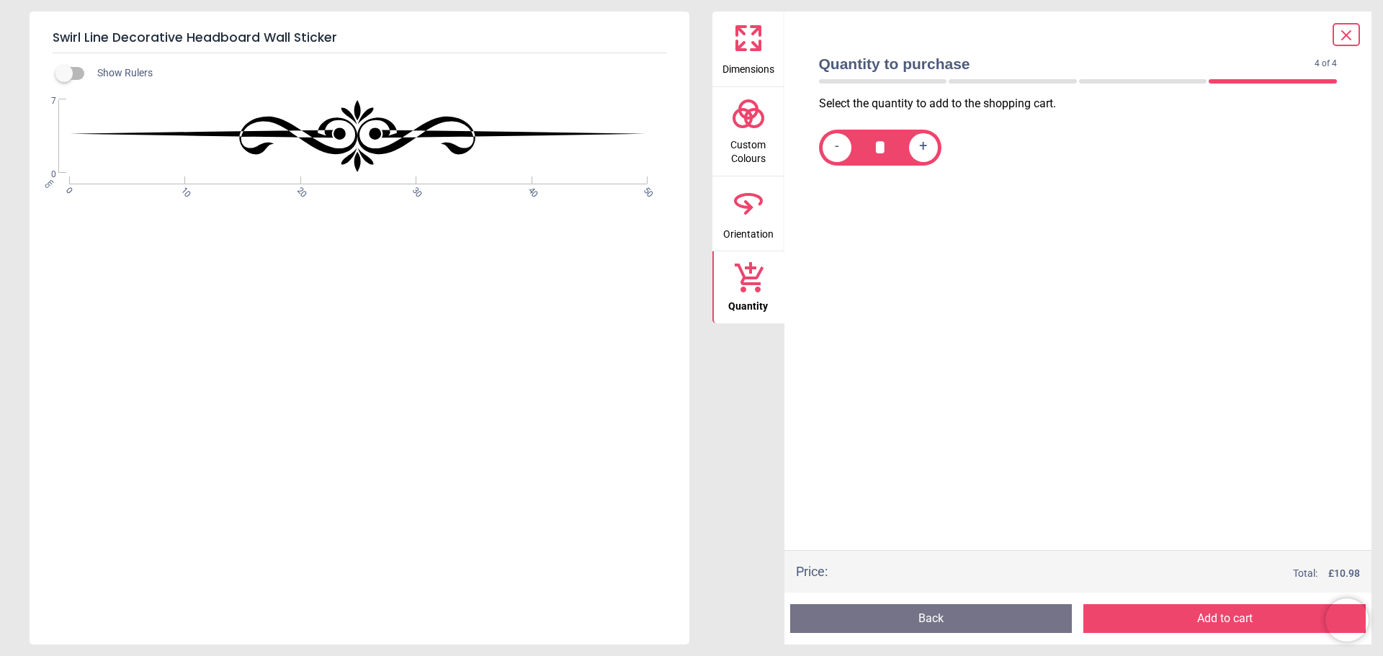
click at [1217, 612] on button "Add to cart" at bounding box center [1225, 619] width 282 height 29
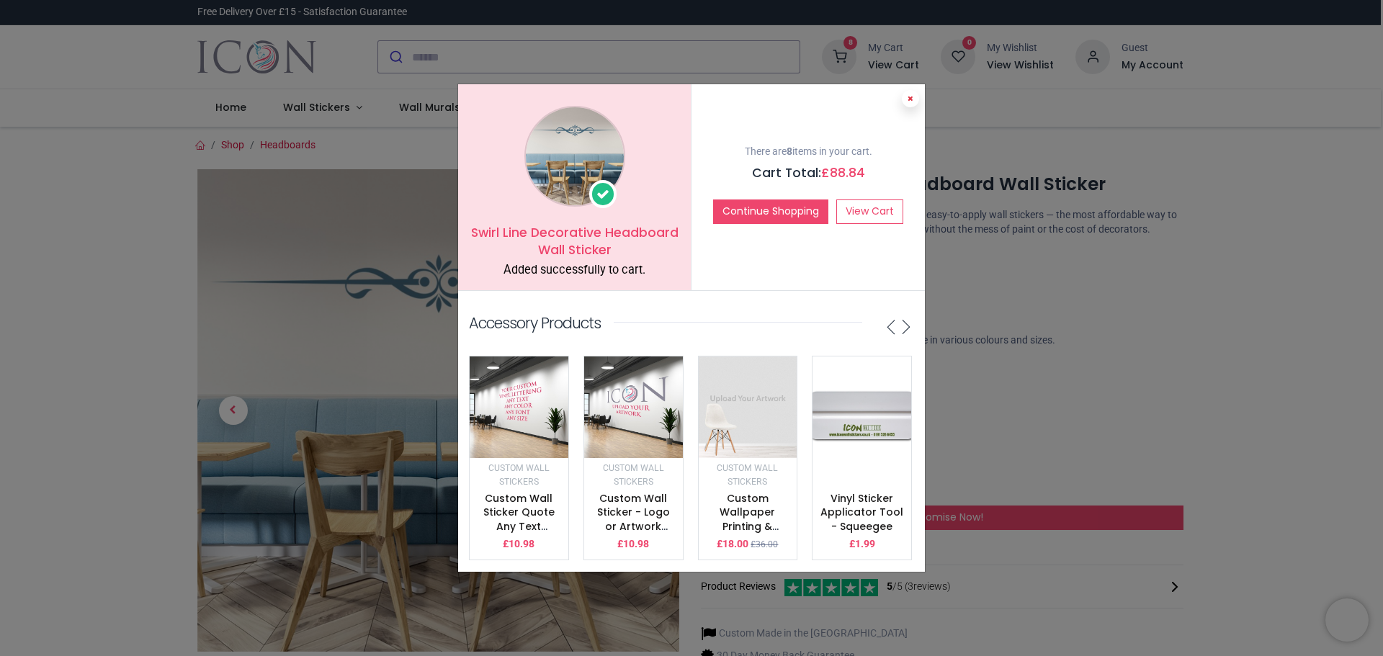
click at [913, 95] on icon at bounding box center [911, 98] width 6 height 7
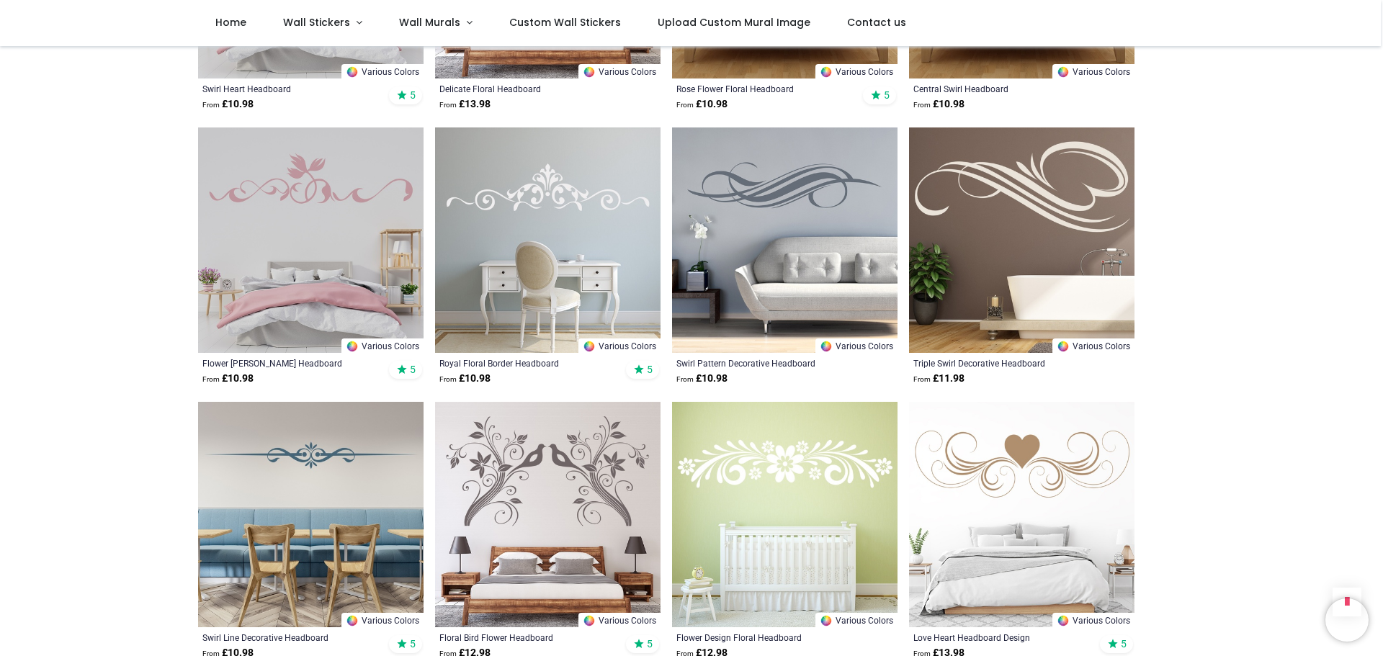
scroll to position [1585, 0]
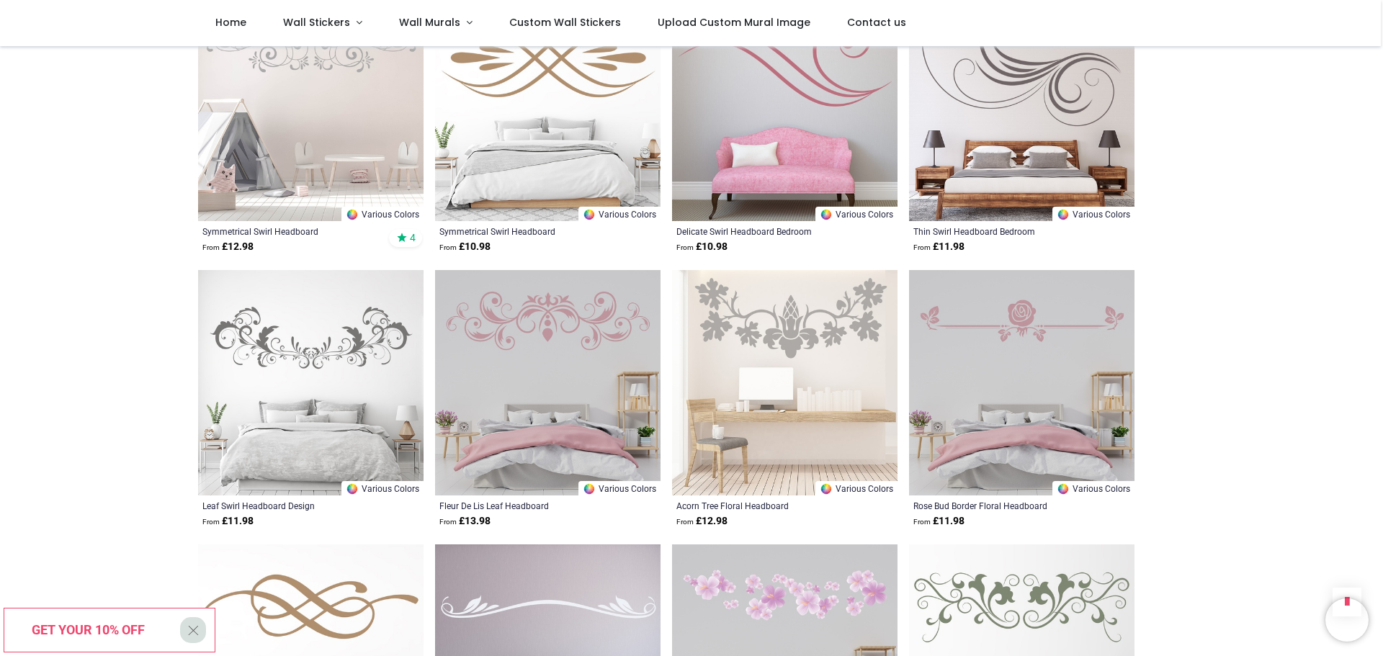
scroll to position [3098, 0]
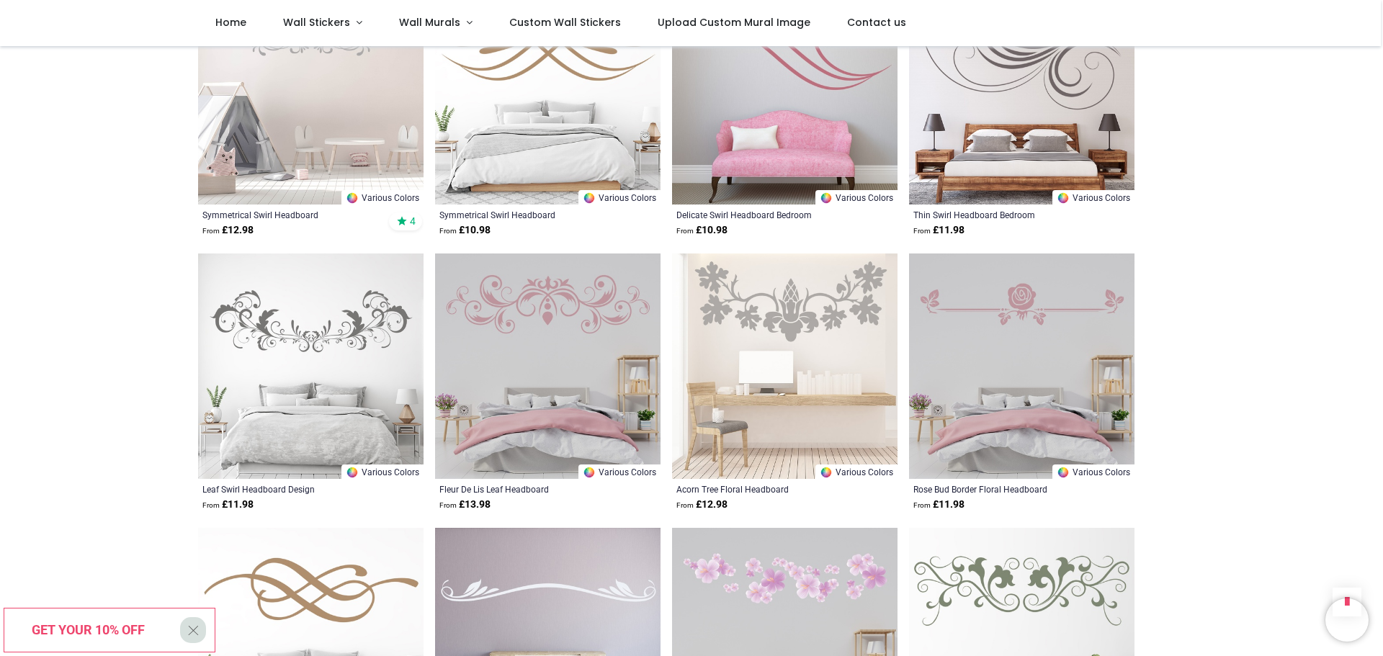
click at [998, 363] on img at bounding box center [1022, 367] width 226 height 226
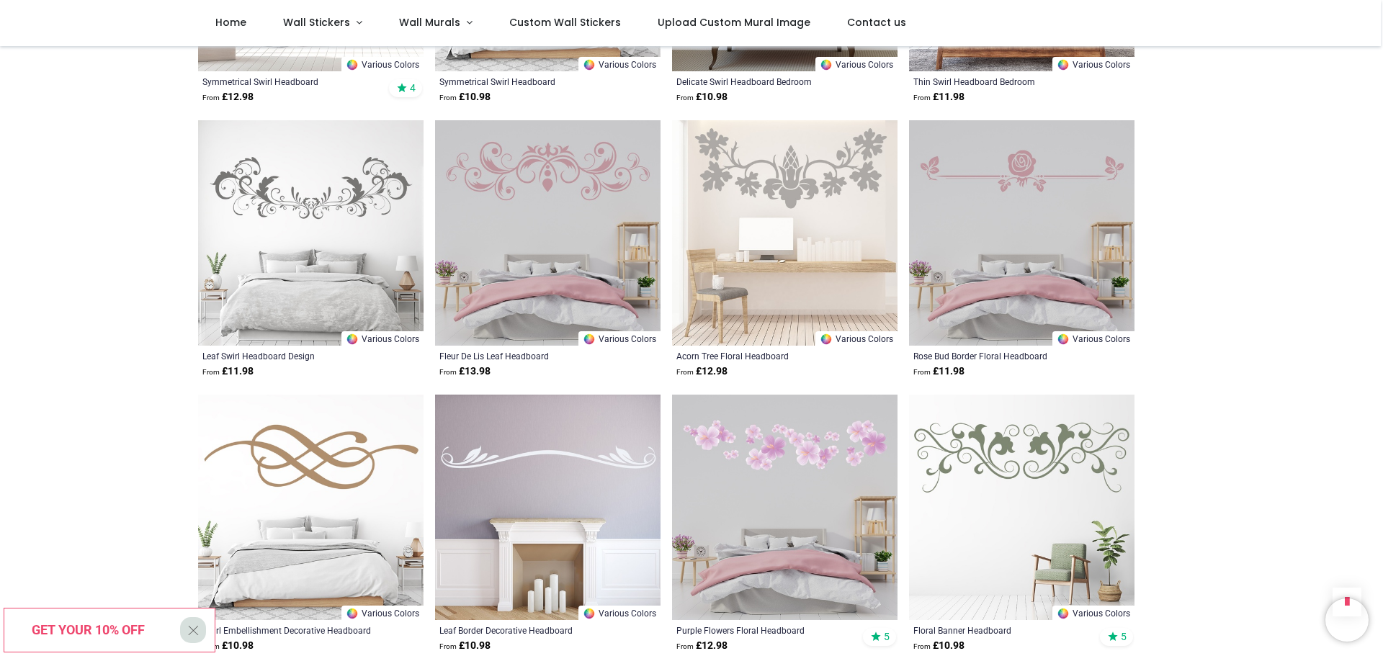
scroll to position [3314, 0]
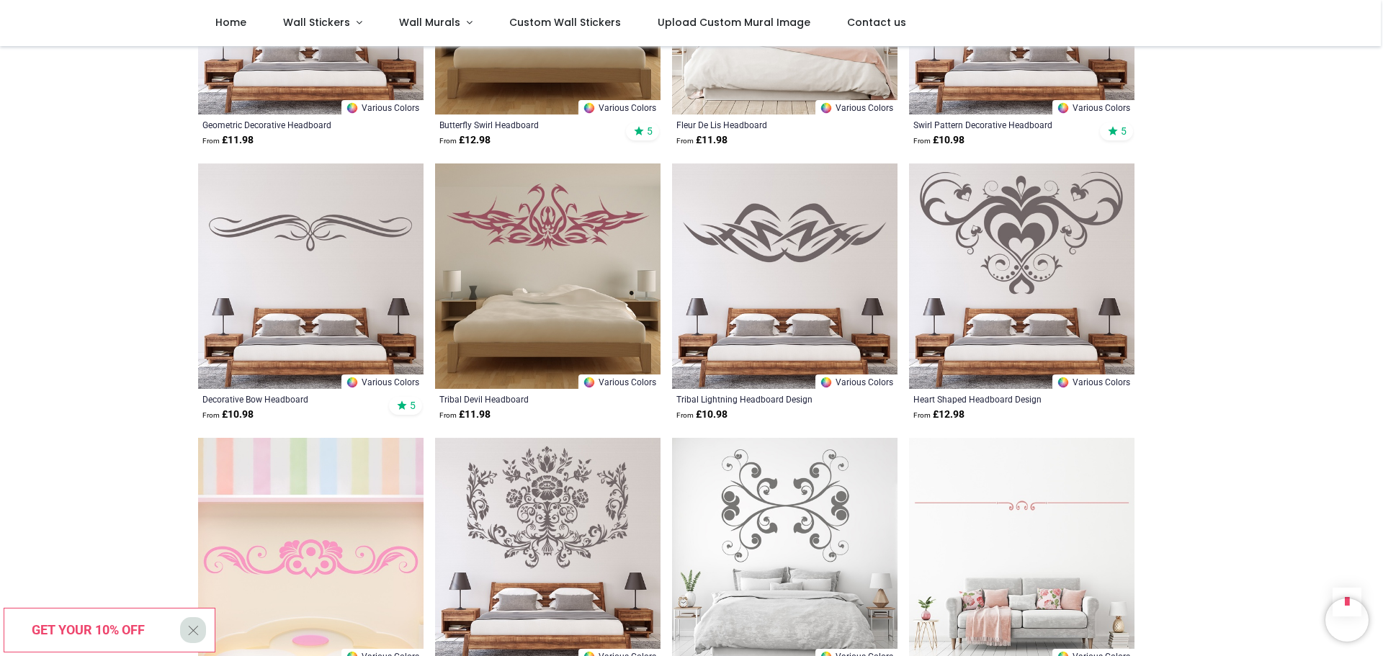
scroll to position [4611, 0]
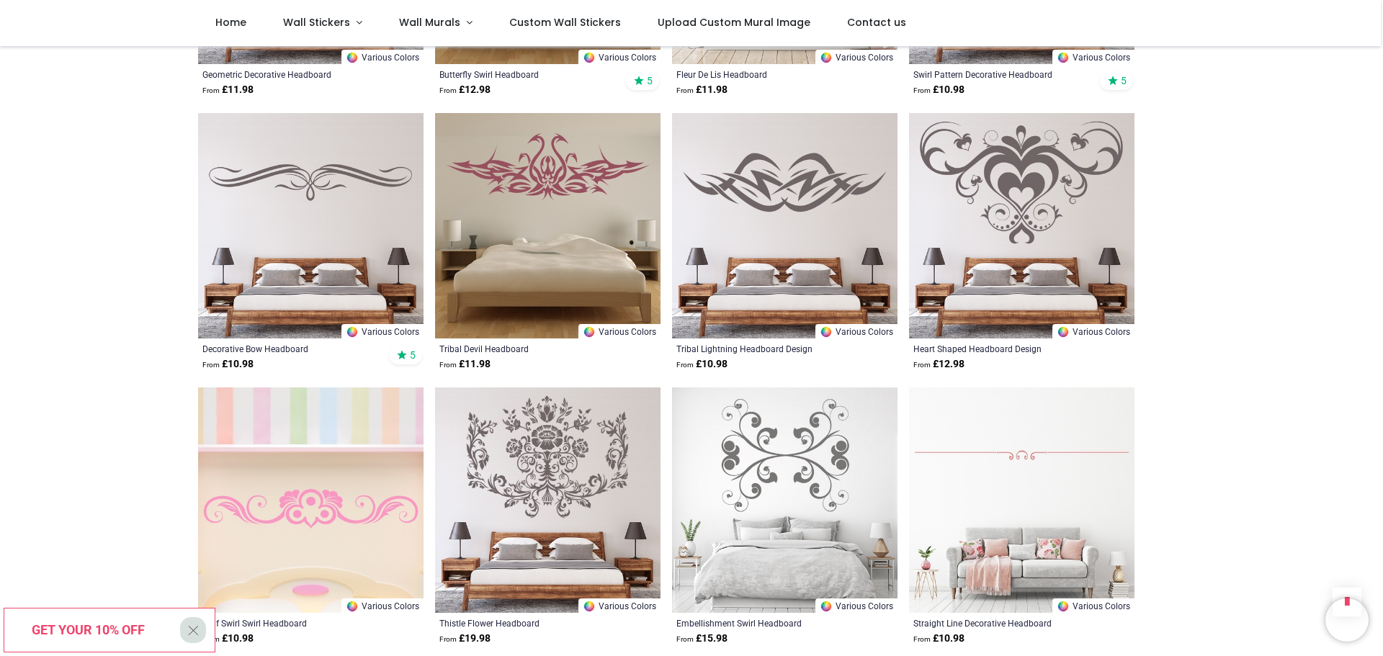
click at [268, 189] on img at bounding box center [311, 226] width 226 height 226
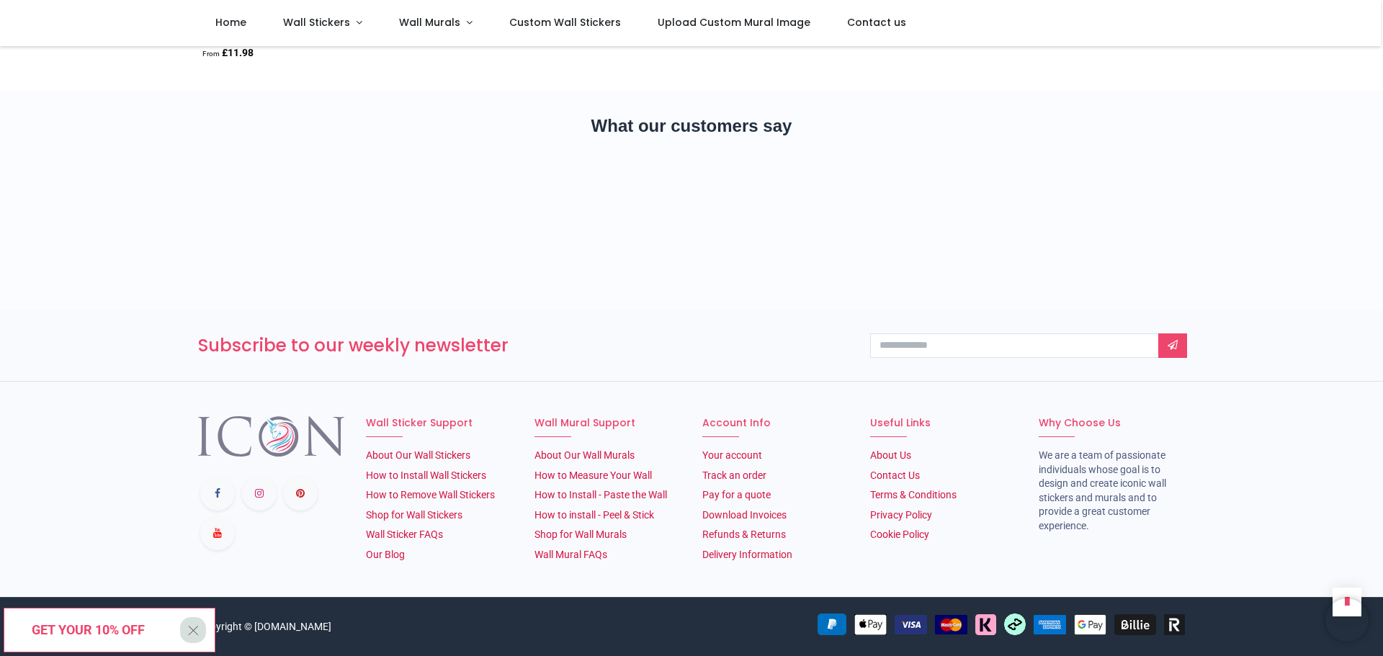
scroll to position [1249, 0]
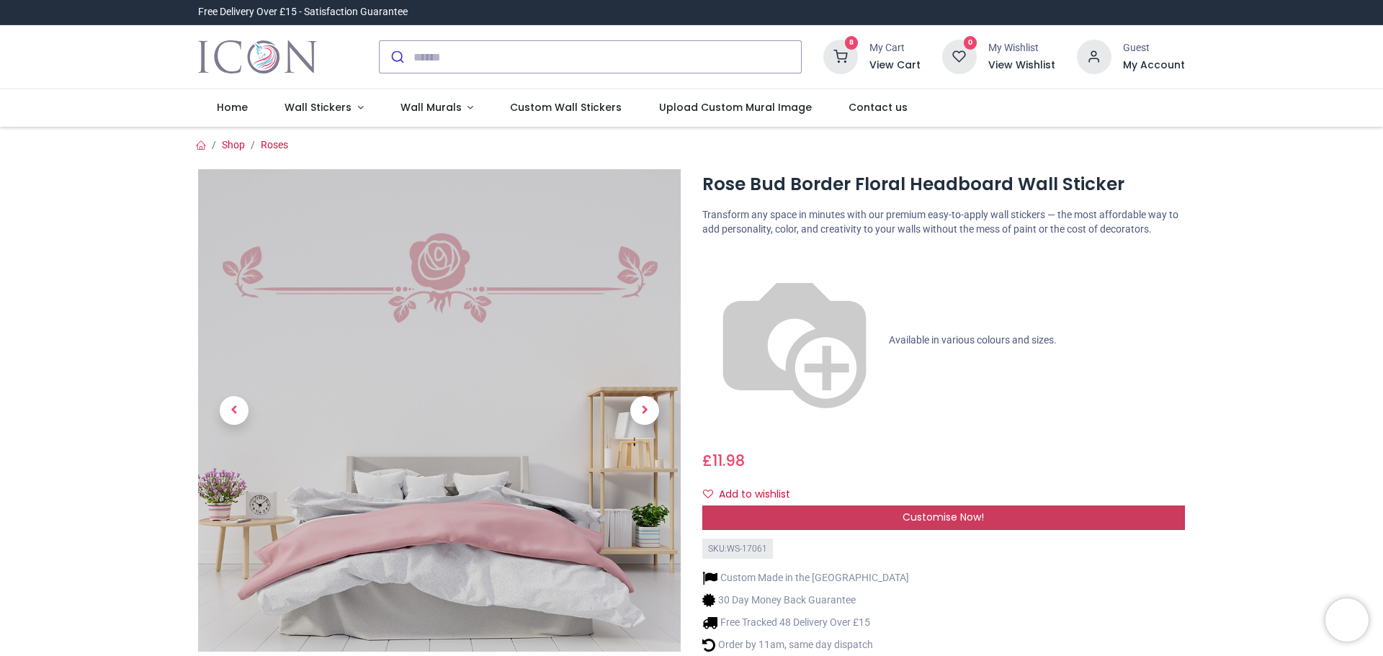
click at [976, 506] on div "Customise Now!" at bounding box center [944, 518] width 483 height 24
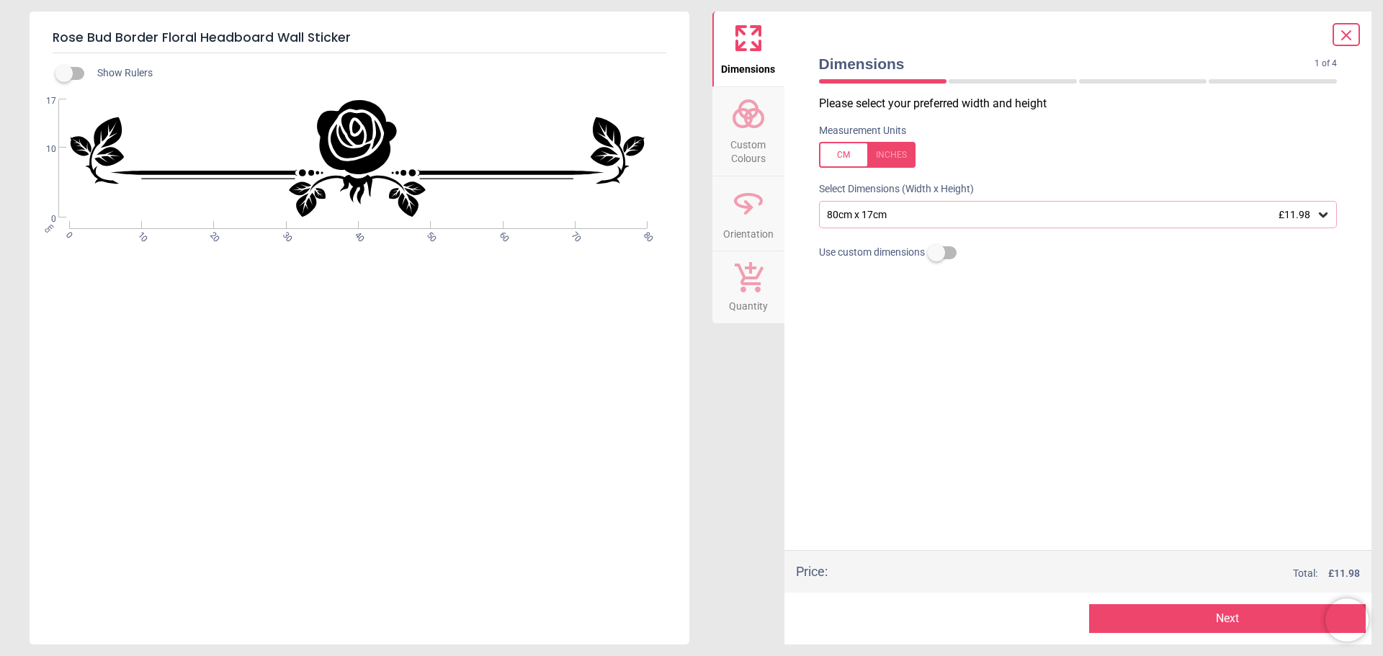
click at [1178, 609] on button "Next" at bounding box center [1227, 619] width 277 height 29
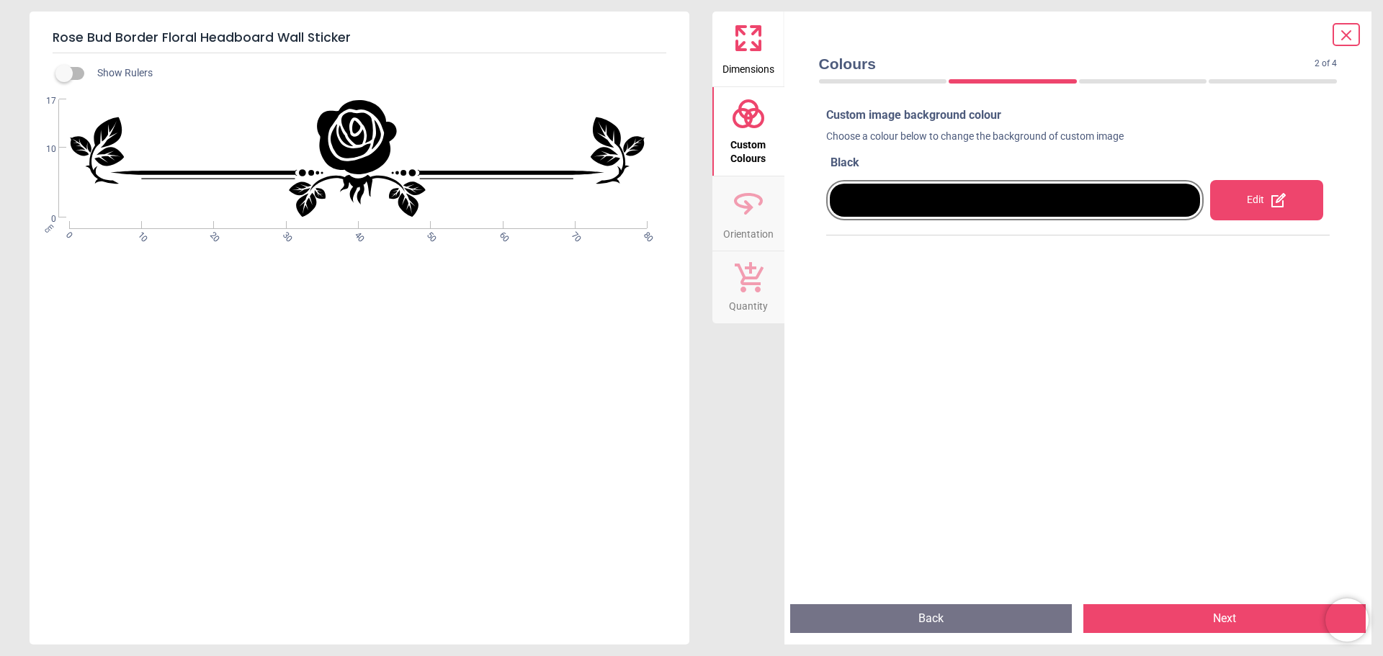
click at [1193, 612] on button "Next" at bounding box center [1225, 619] width 282 height 29
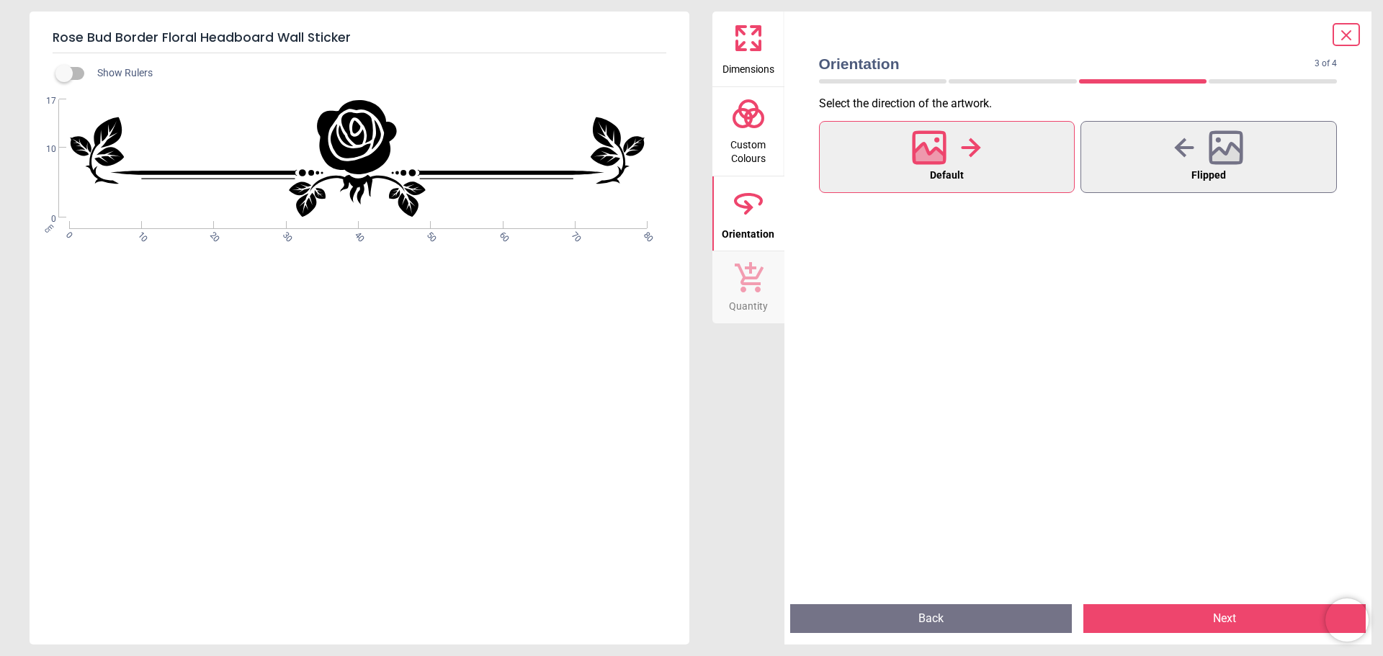
click at [1194, 612] on button "Next" at bounding box center [1225, 619] width 282 height 29
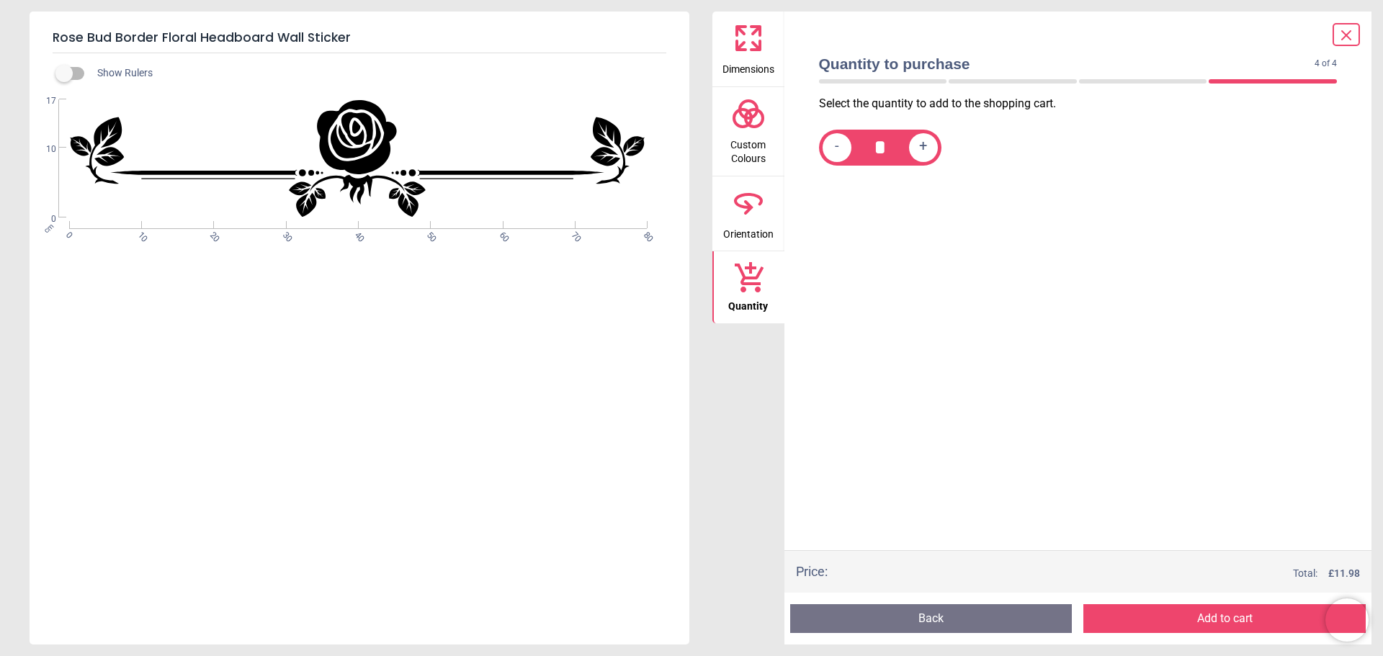
click at [1194, 612] on button "Add to cart" at bounding box center [1225, 619] width 282 height 29
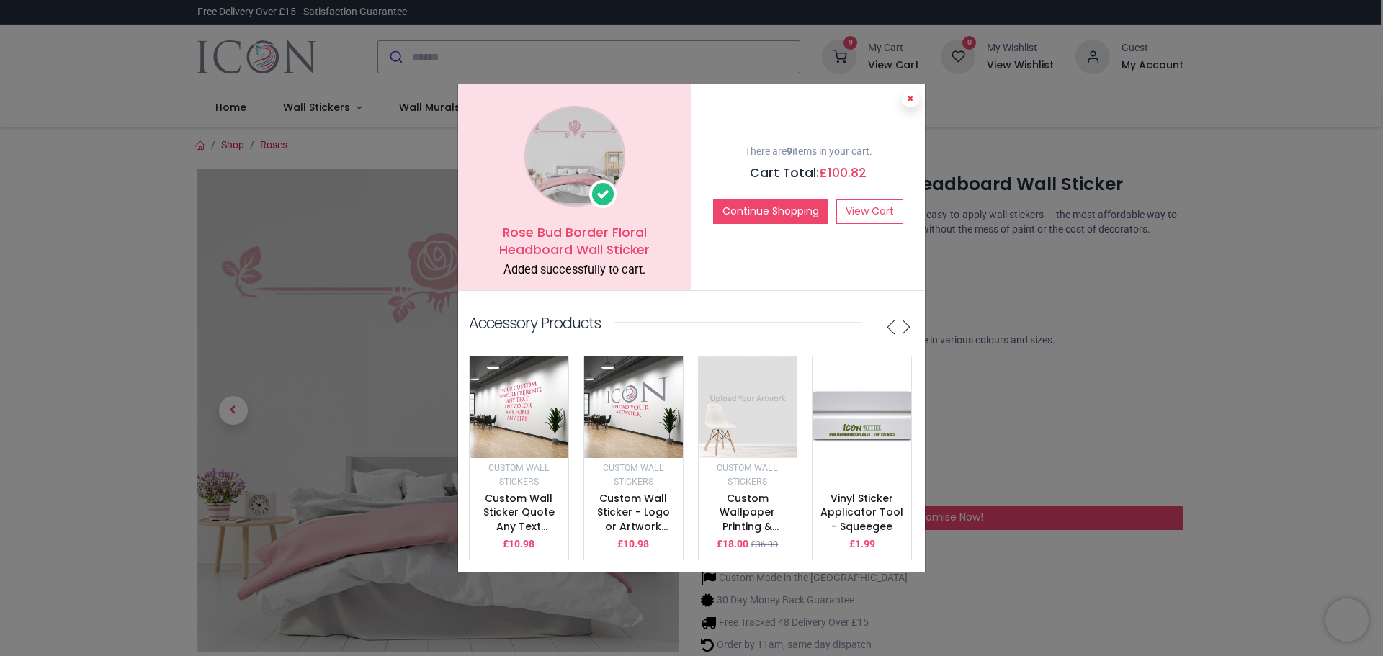
click at [916, 94] on button at bounding box center [910, 98] width 17 height 17
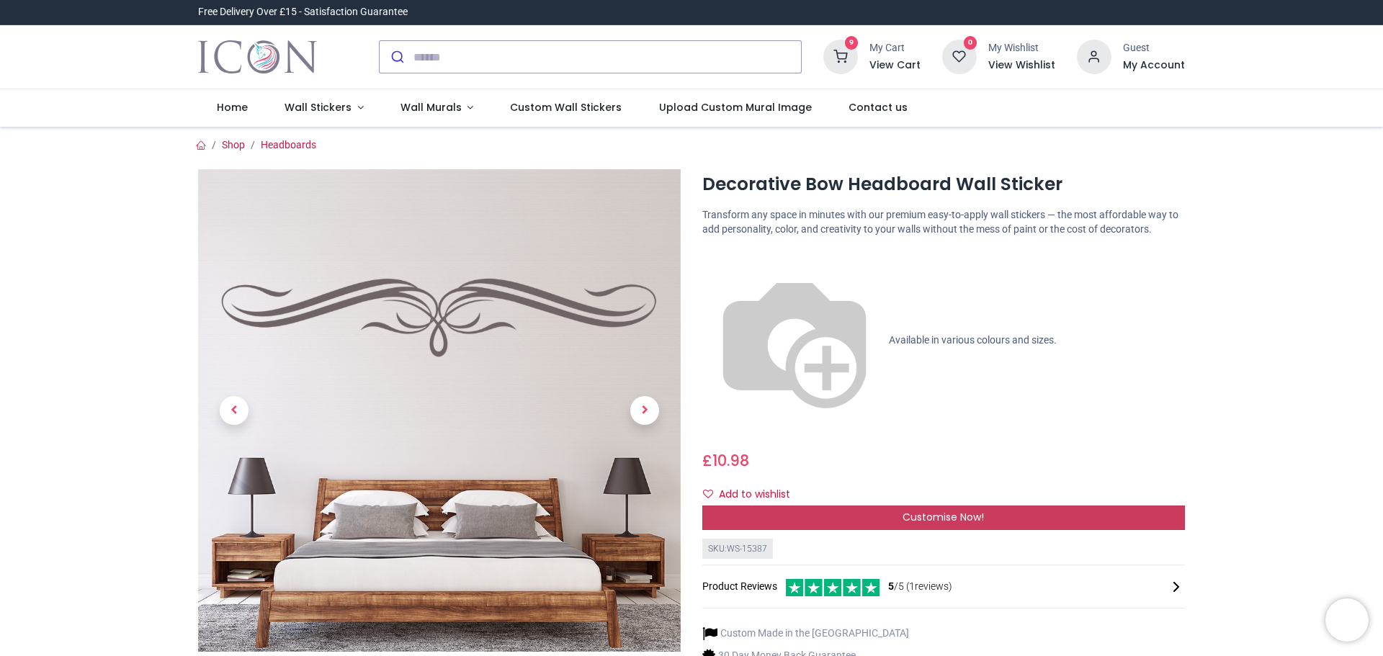
click at [848, 506] on div "Customise Now!" at bounding box center [944, 518] width 483 height 24
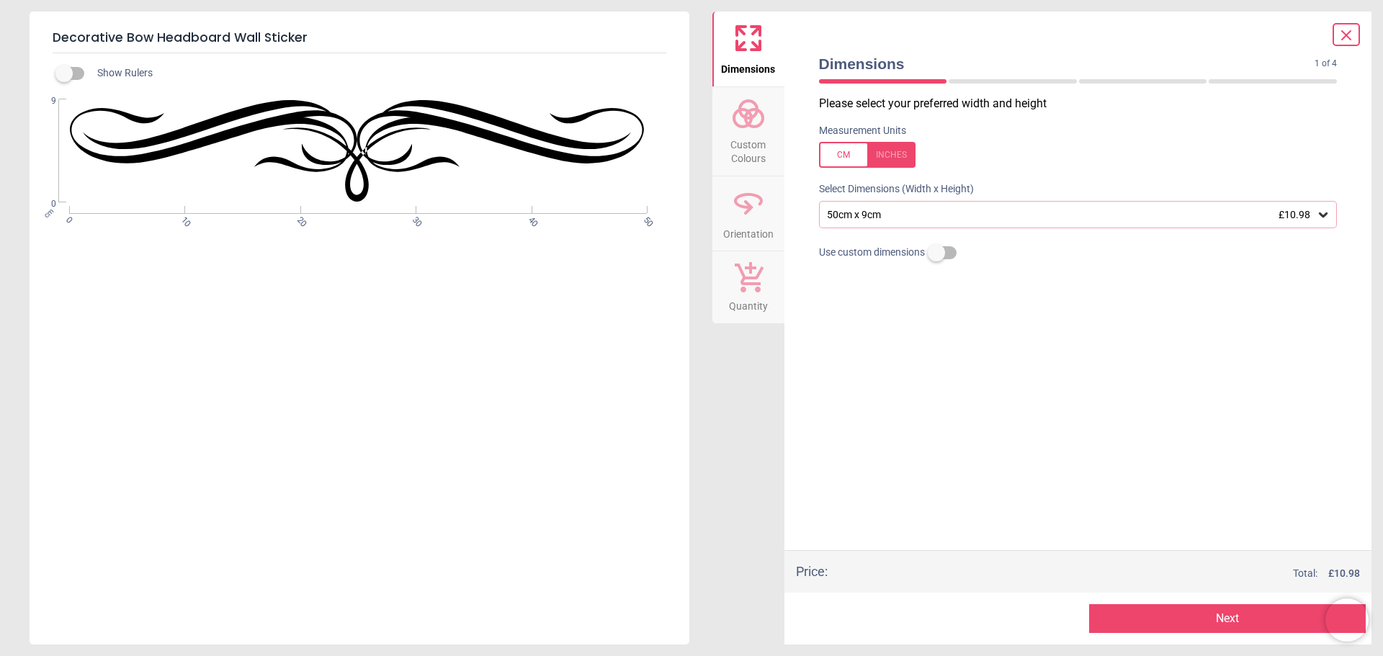
click at [1218, 620] on button "Next" at bounding box center [1227, 619] width 277 height 29
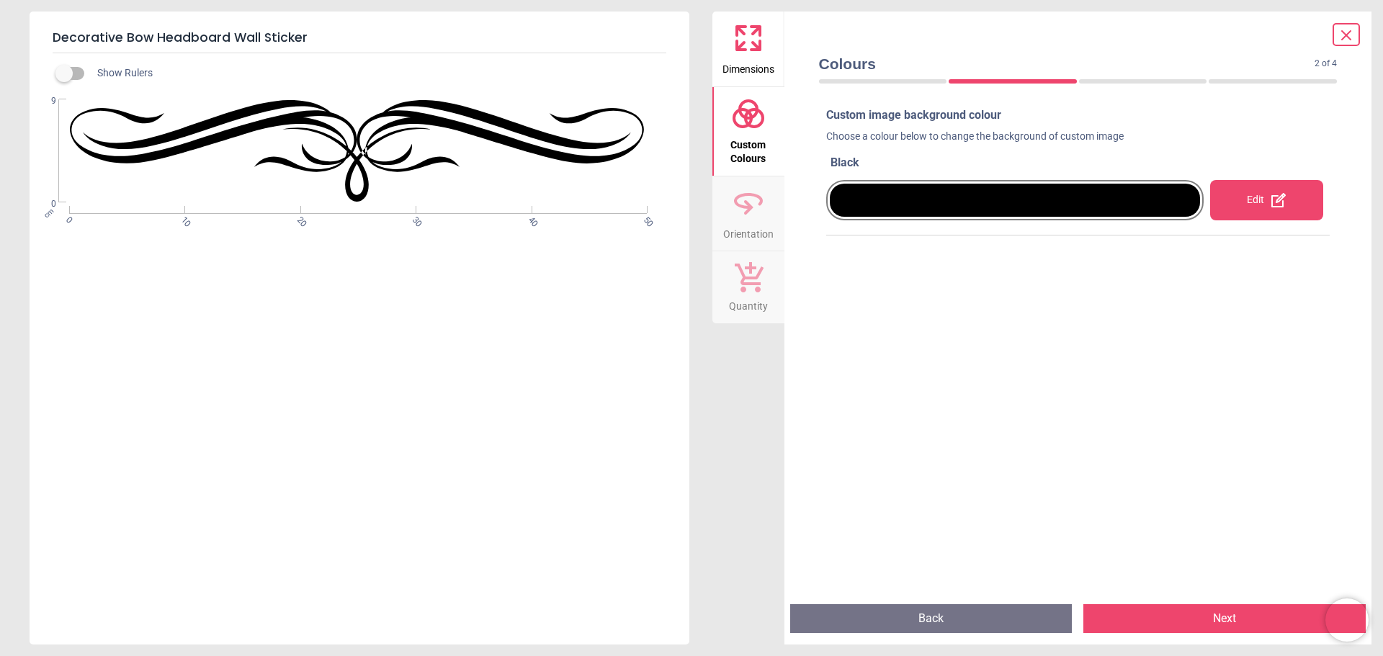
click at [1218, 620] on button "Next" at bounding box center [1225, 619] width 282 height 29
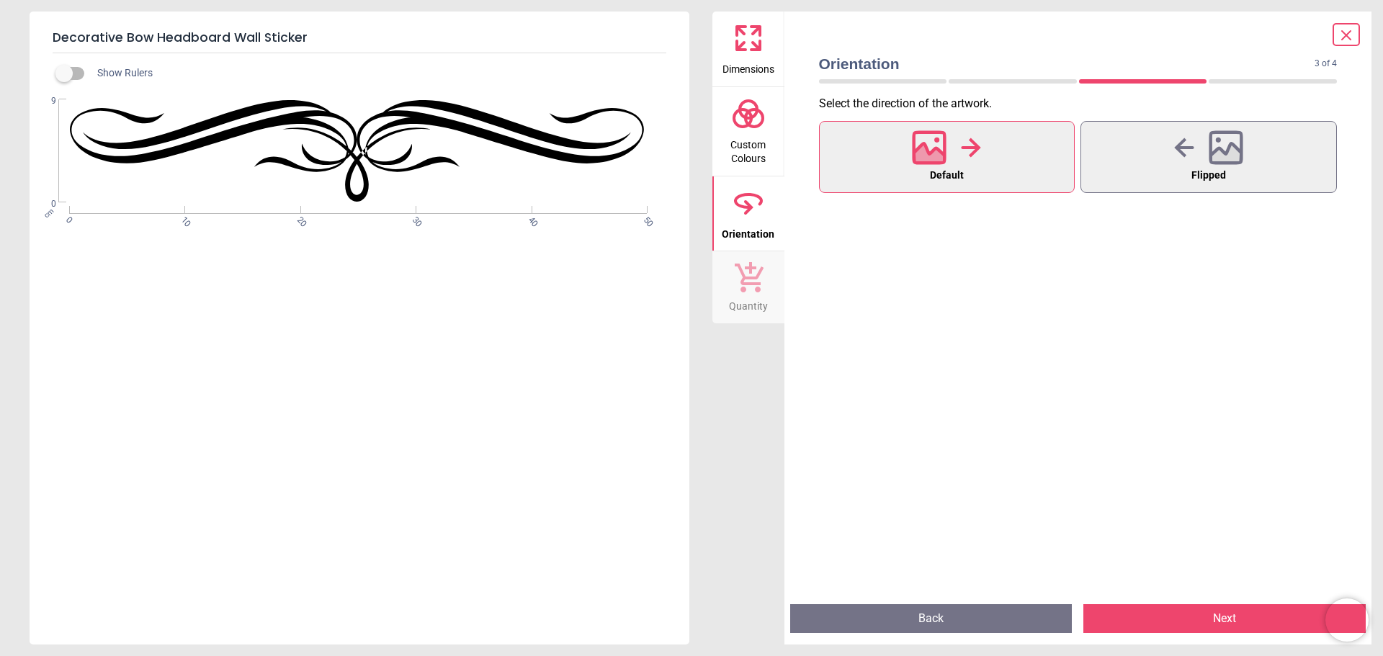
click at [1218, 620] on button "Next" at bounding box center [1225, 619] width 282 height 29
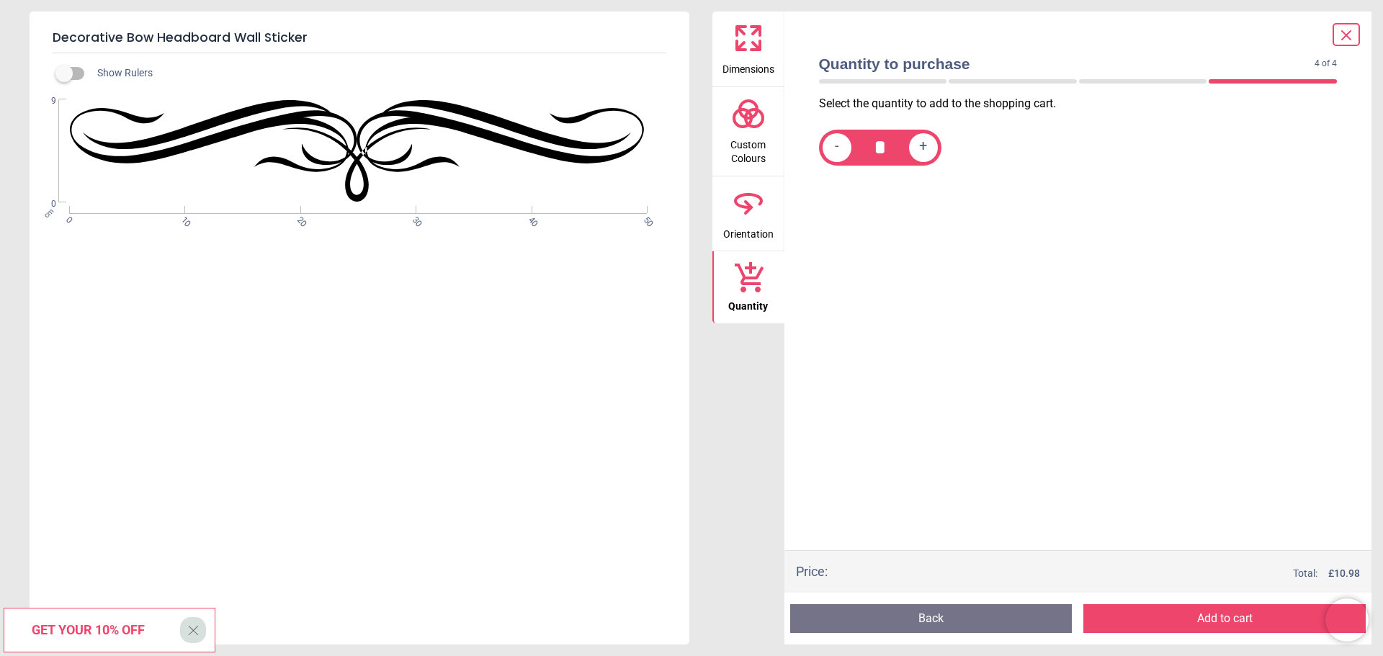
click at [1218, 620] on button "Add to cart" at bounding box center [1225, 619] width 282 height 29
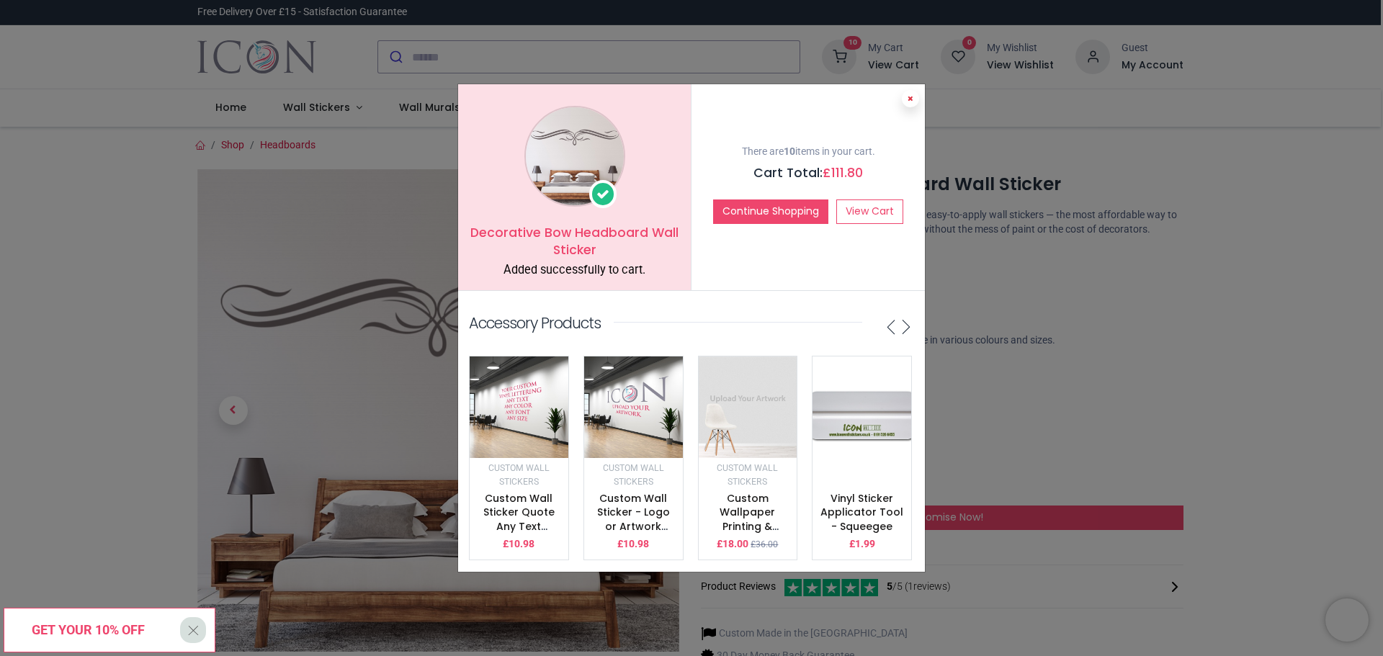
click at [908, 97] on button at bounding box center [910, 98] width 17 height 17
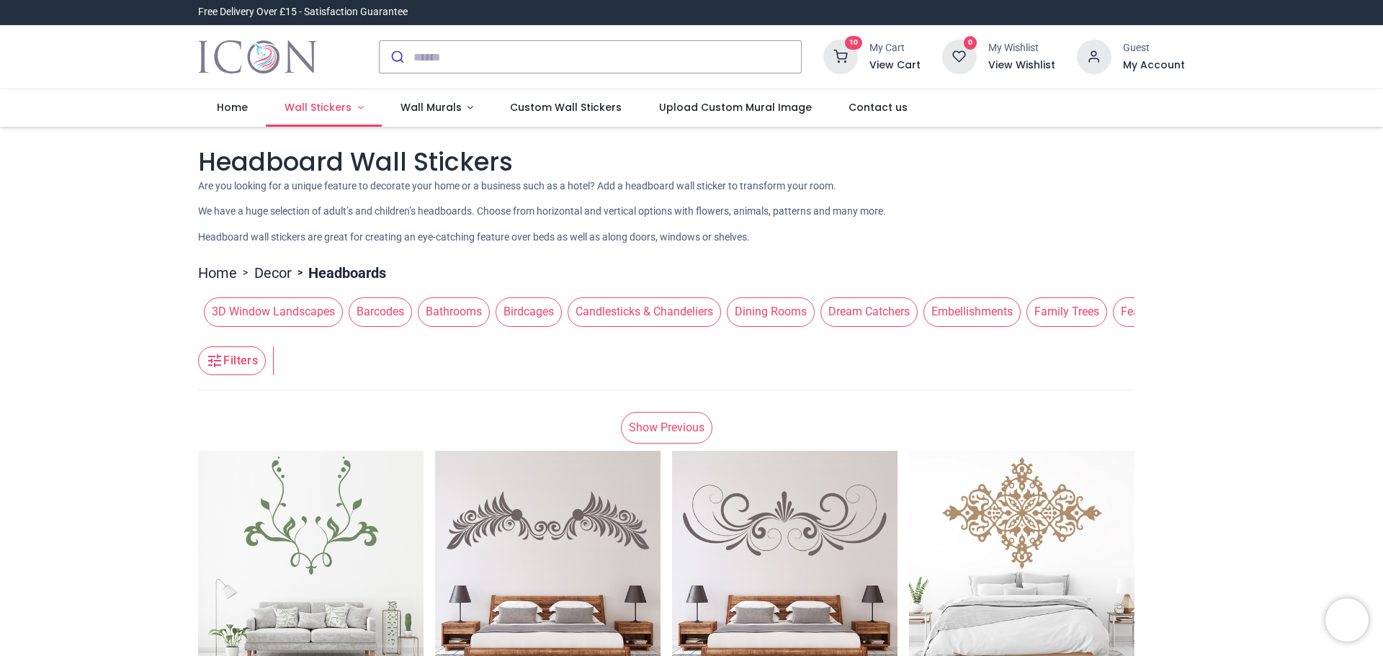
click at [362, 104] on link "Wall Stickers" at bounding box center [324, 107] width 116 height 37
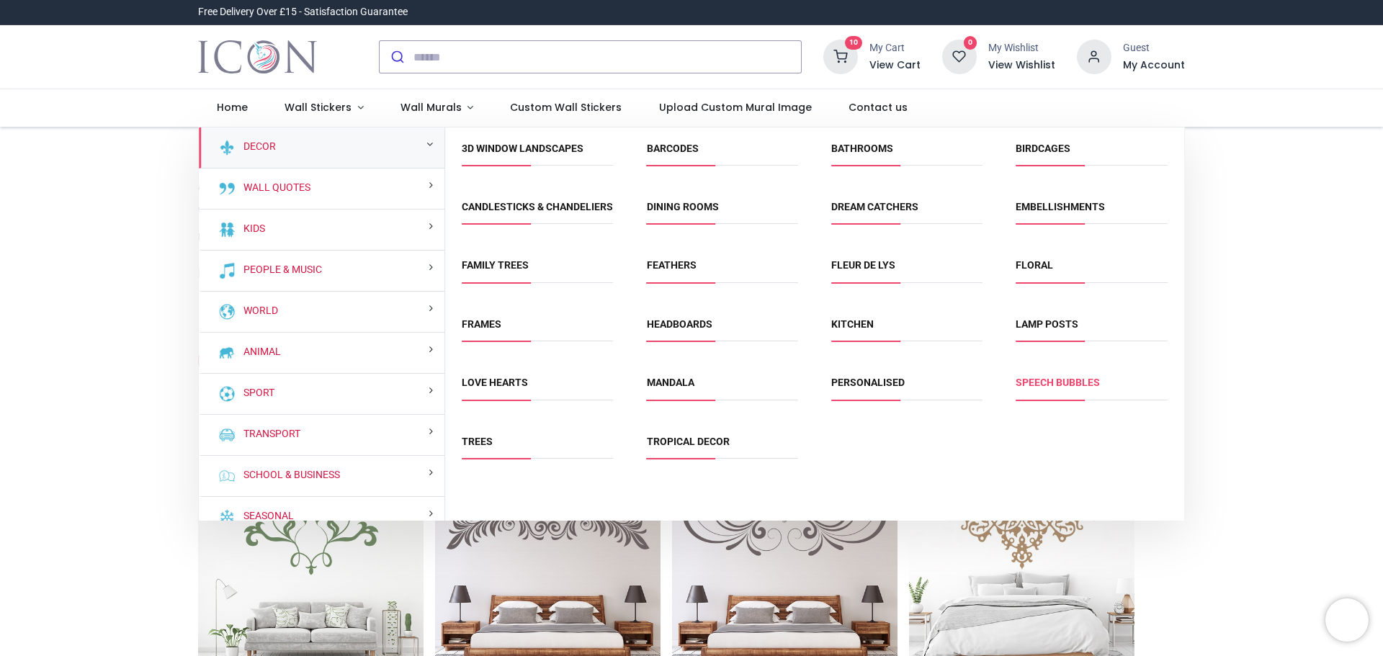
click at [1059, 388] on link "Speech Bubbles" at bounding box center [1058, 383] width 84 height 12
